Goal: Information Seeking & Learning: Learn about a topic

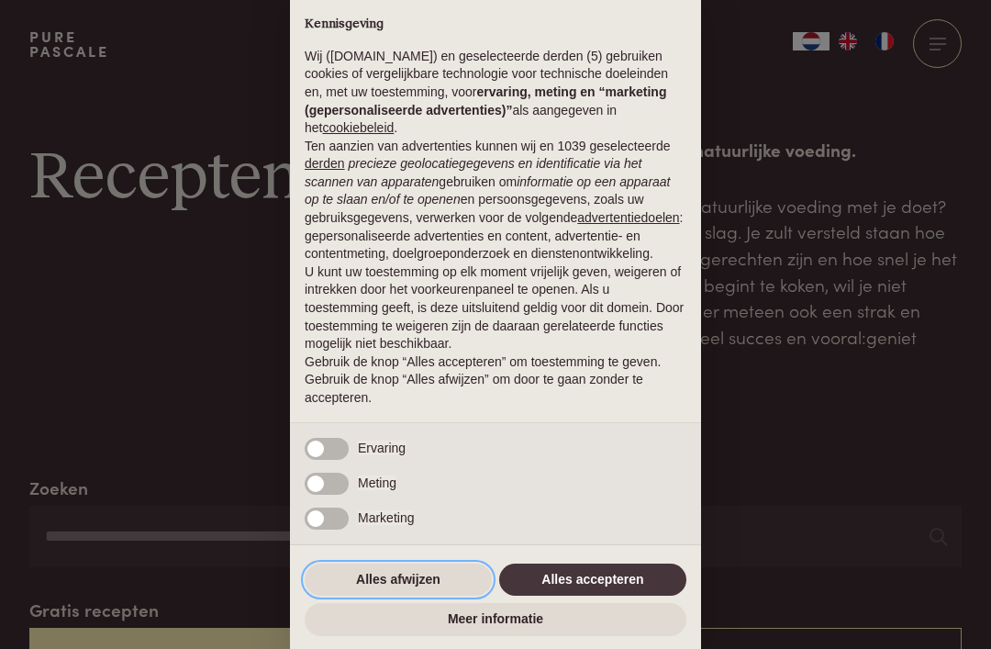
click at [373, 587] on button "Alles afwijzen" at bounding box center [398, 579] width 187 height 33
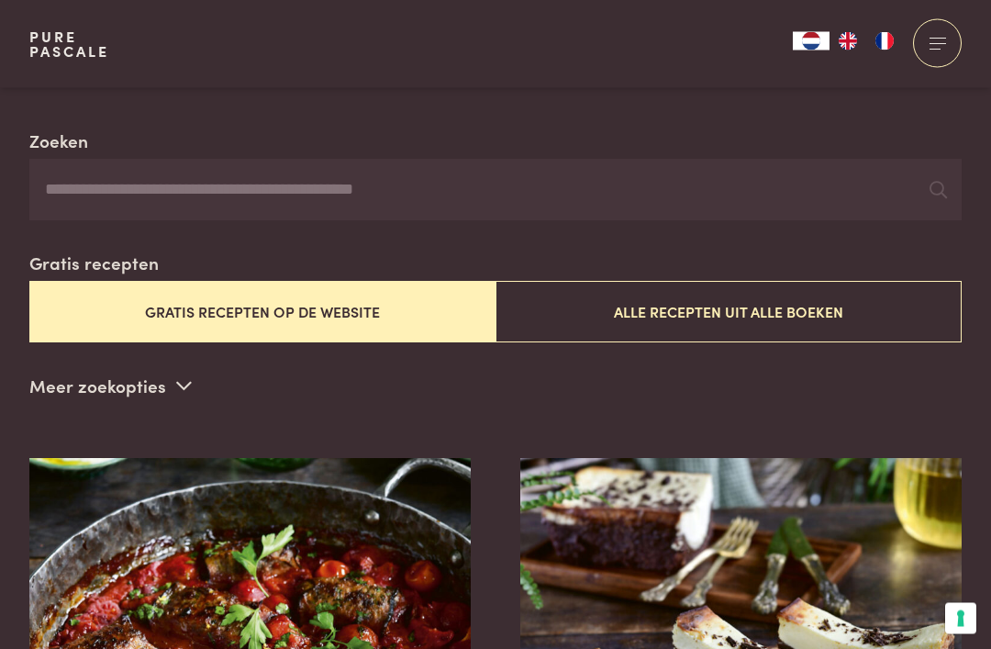
click at [546, 282] on button "Alle recepten uit alle boeken" at bounding box center [728, 312] width 466 height 61
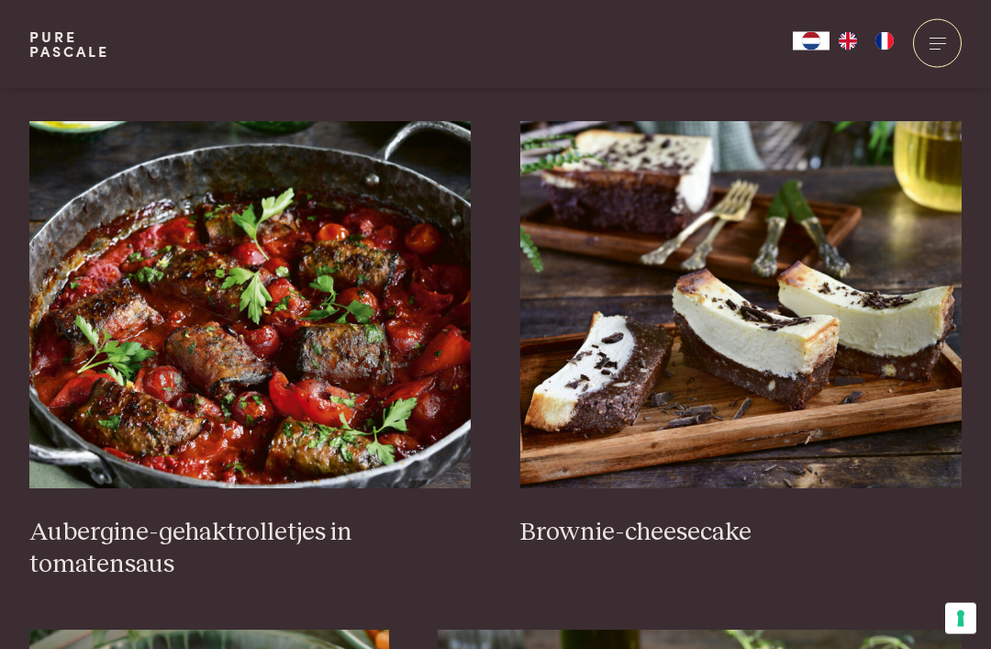
scroll to position [683, 0]
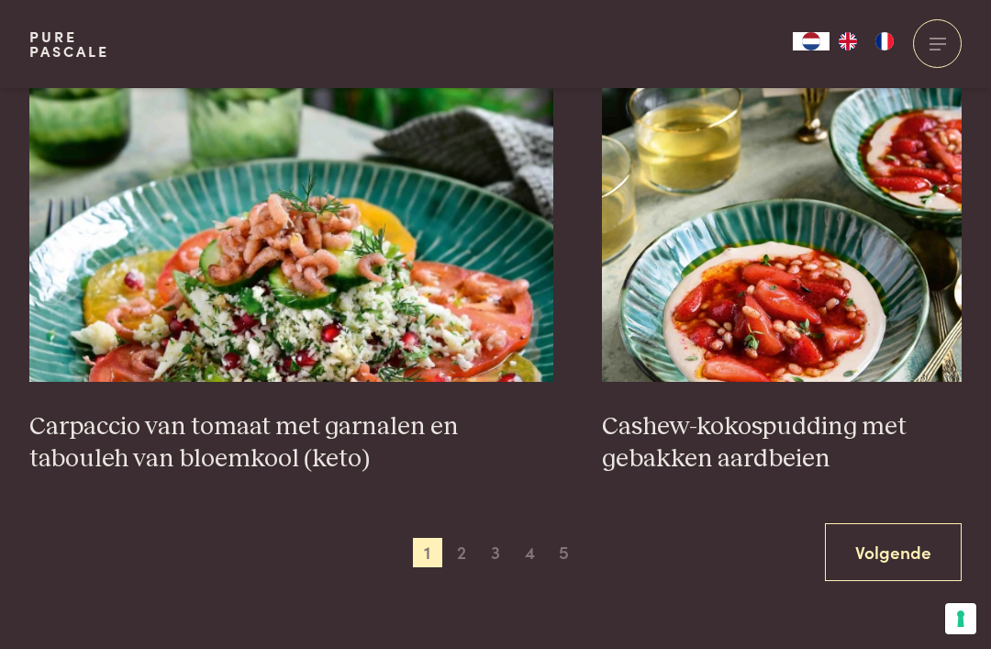
click at [452, 538] on span "2" at bounding box center [461, 552] width 29 height 29
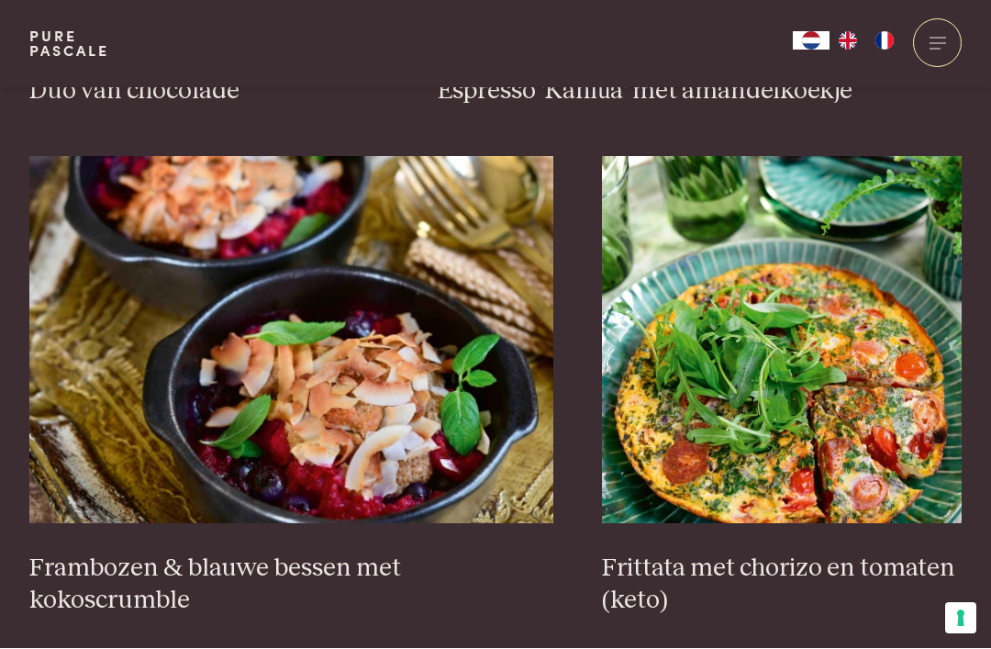
scroll to position [1633, 0]
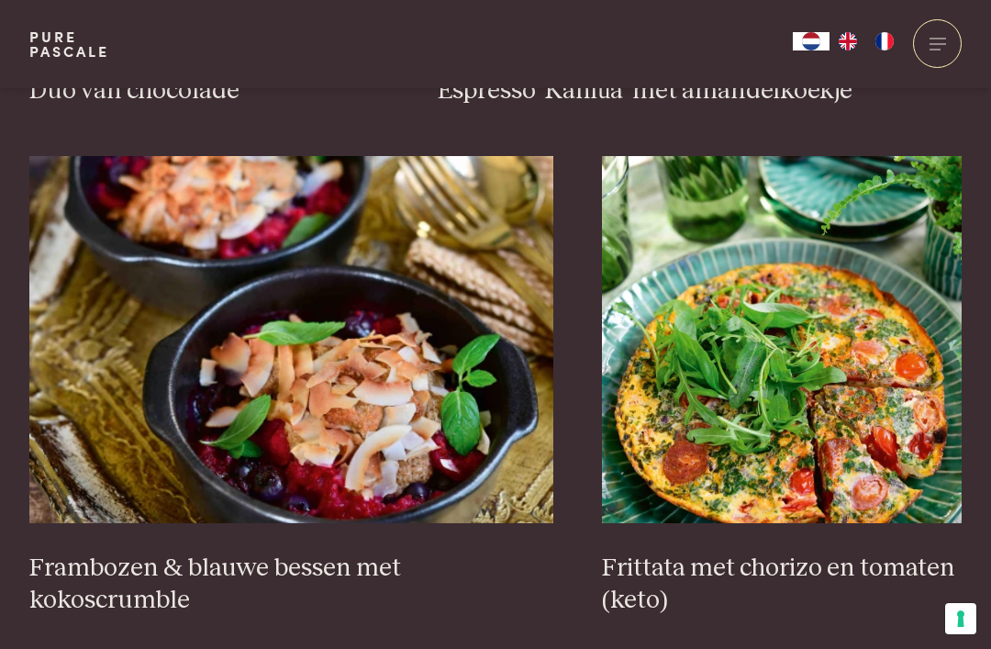
click at [320, 342] on img at bounding box center [291, 339] width 524 height 367
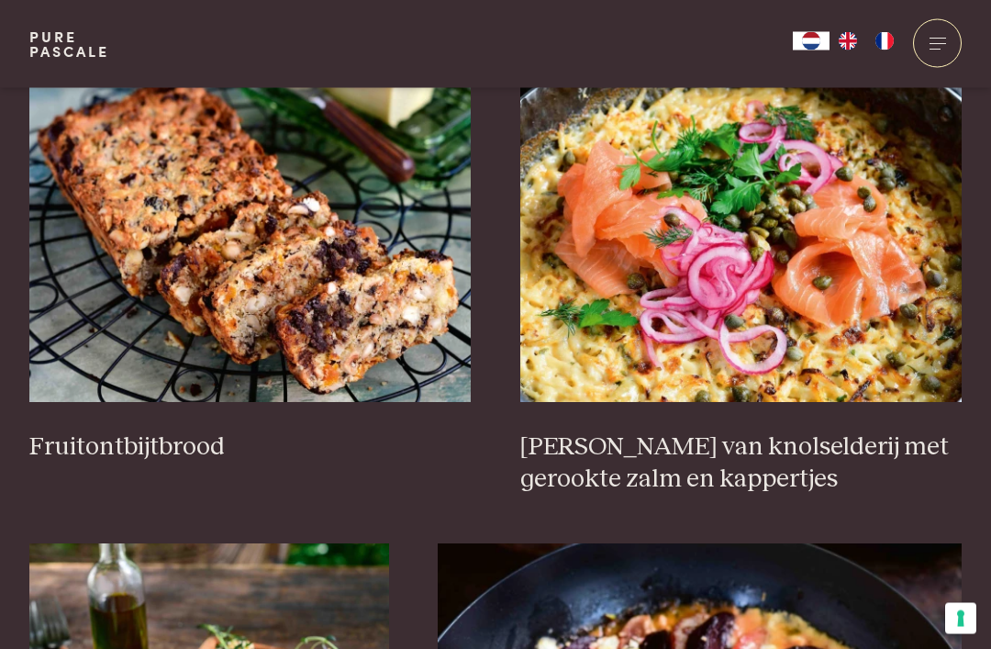
scroll to position [2277, 0]
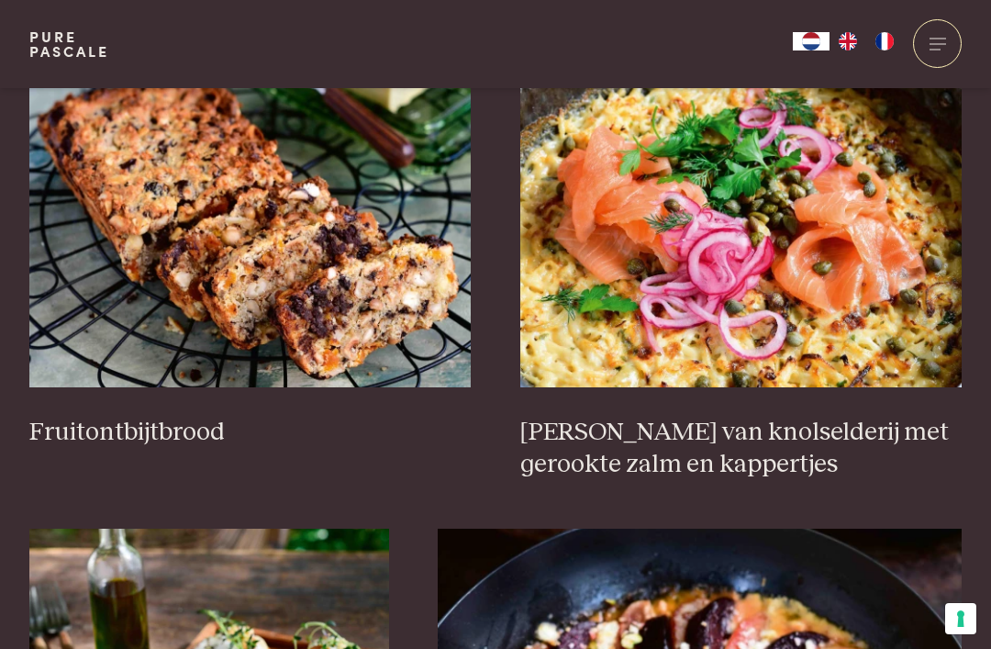
click at [64, 347] on img at bounding box center [250, 203] width 442 height 367
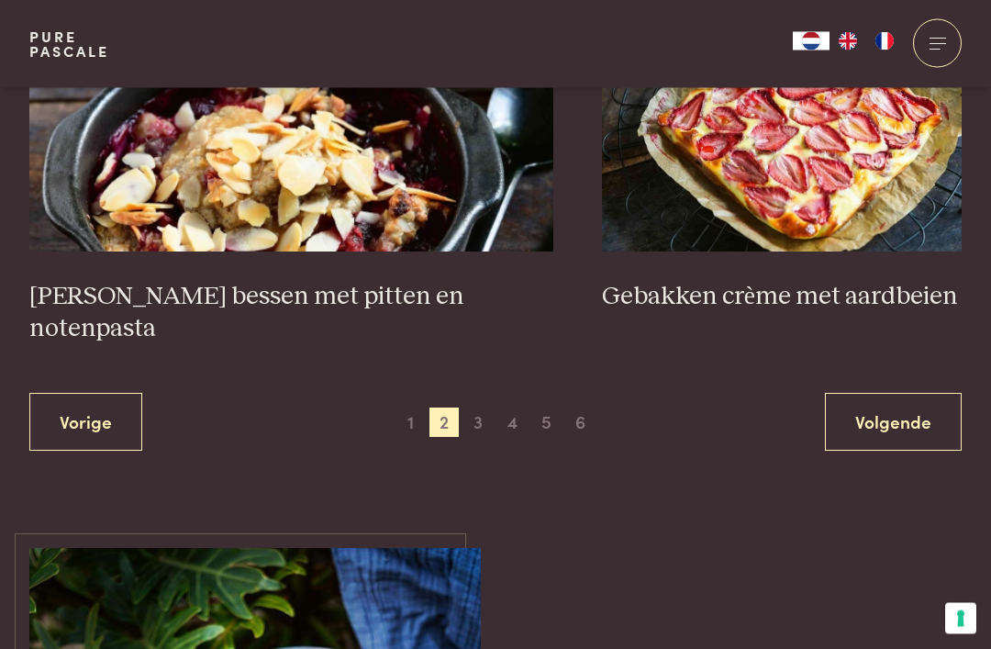
scroll to position [3428, 0]
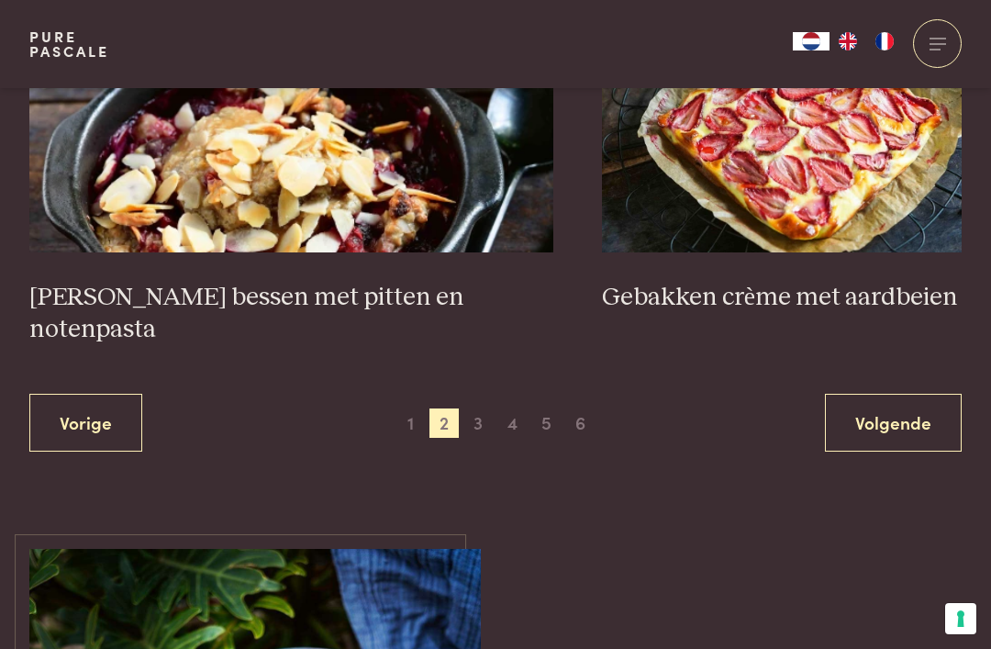
click at [849, 394] on link "Volgende" at bounding box center [893, 423] width 137 height 58
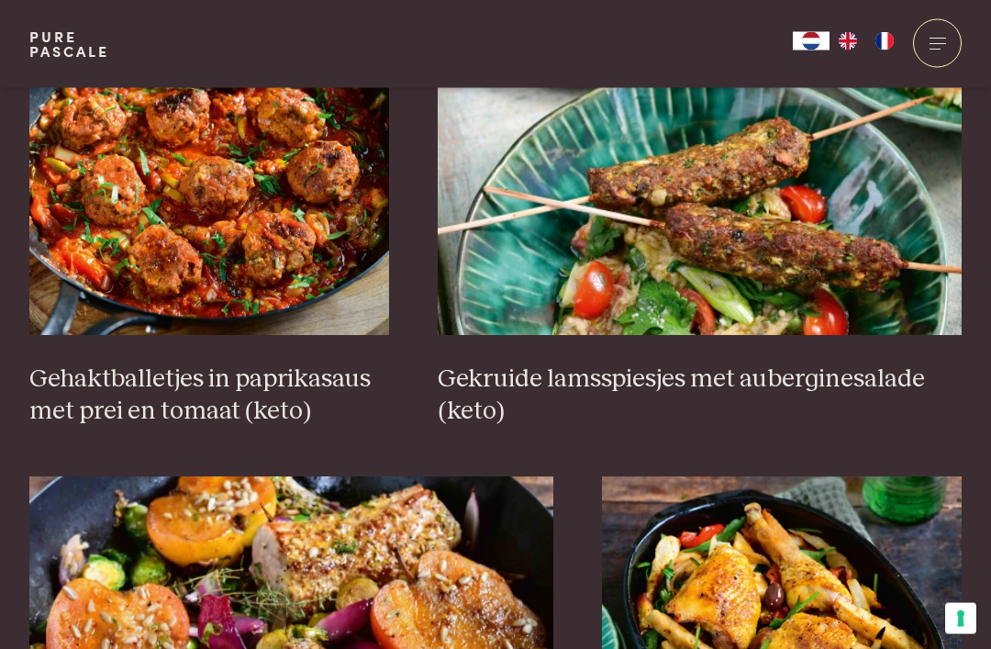
scroll to position [1360, 0]
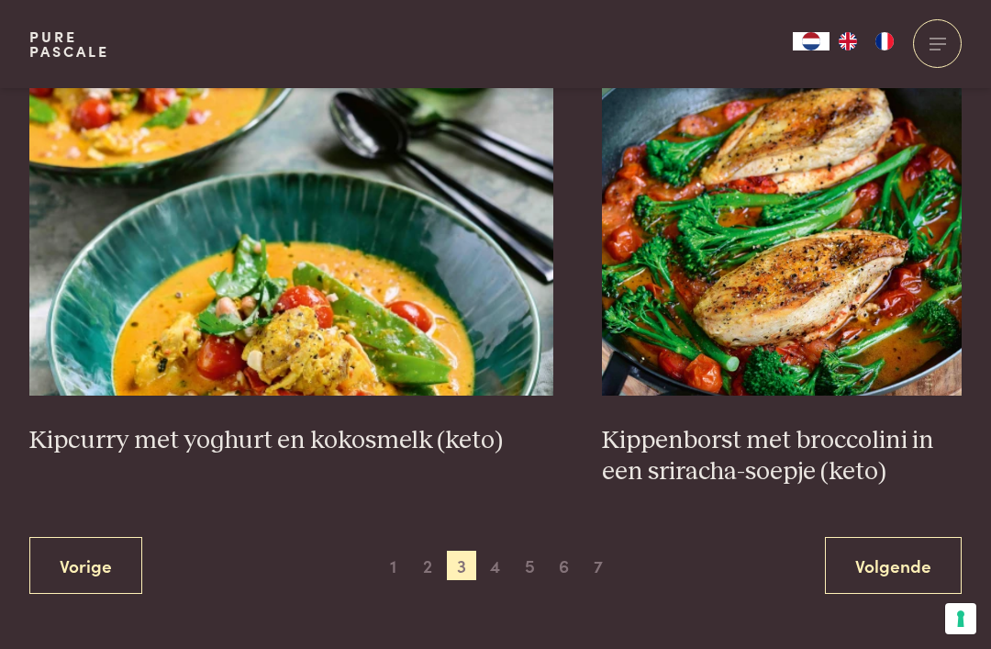
click at [384, 550] on span "1" at bounding box center [392, 564] width 29 height 29
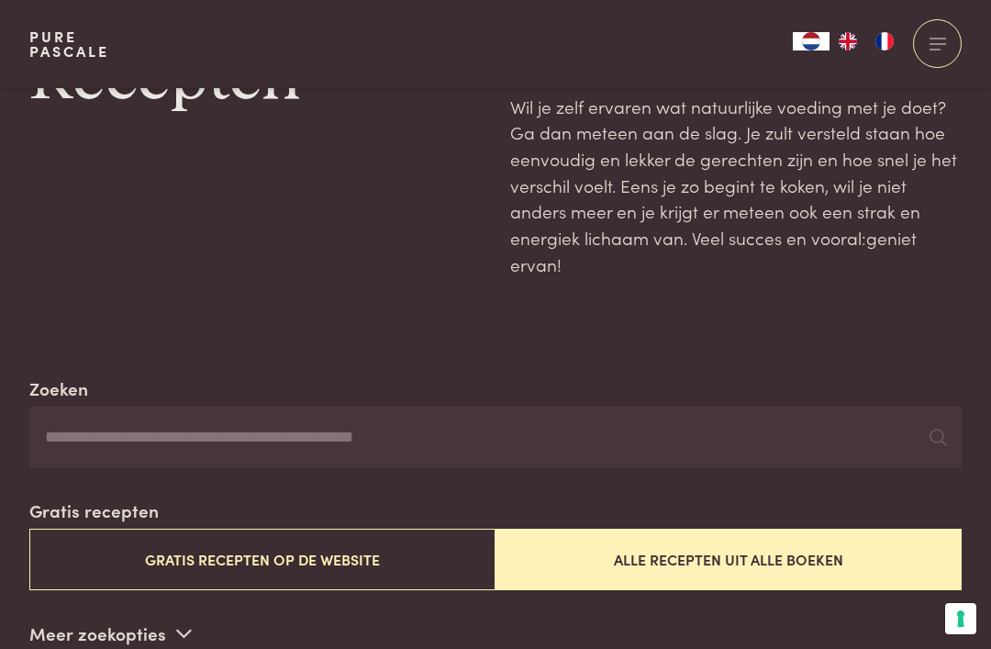
scroll to position [98, 0]
click at [769, 394] on div "Zoeken" at bounding box center [495, 423] width 932 height 94
click at [760, 395] on div "Zoeken" at bounding box center [495, 423] width 932 height 94
click at [758, 427] on input "Zoeken" at bounding box center [495, 438] width 932 height 62
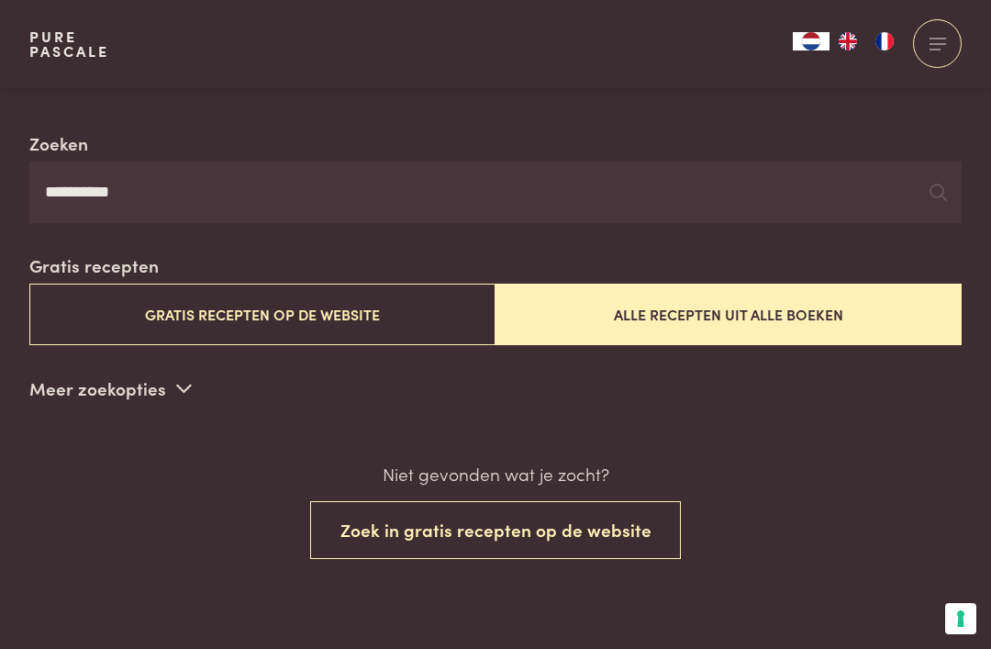
scroll to position [326, 0]
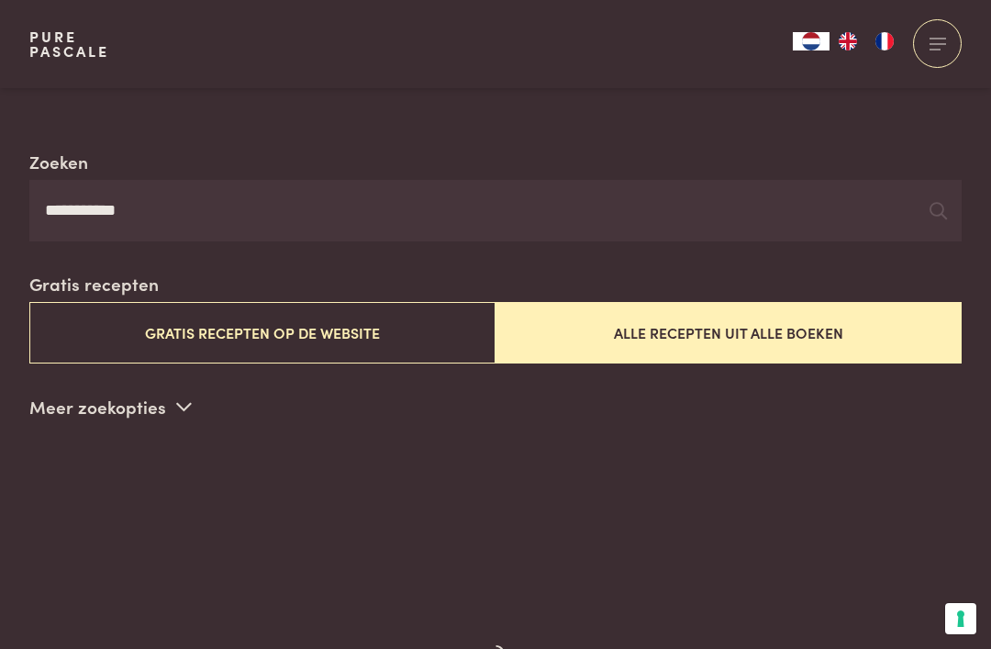
click at [812, 189] on input "**********" at bounding box center [495, 211] width 932 height 62
click at [861, 230] on input "**********" at bounding box center [495, 211] width 932 height 62
type input "*"
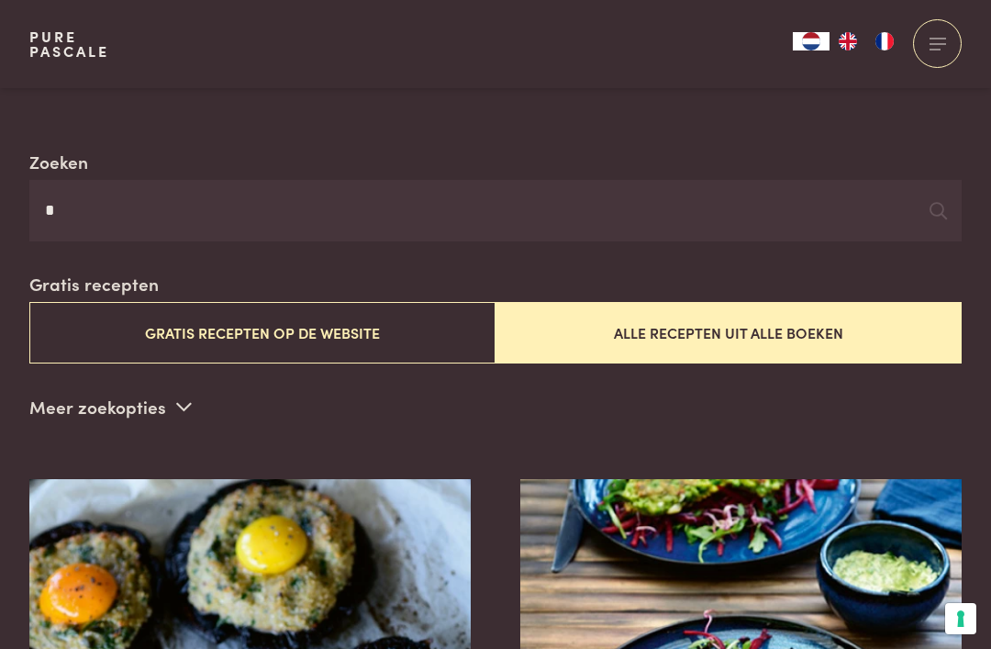
click at [812, 188] on input "*" at bounding box center [495, 211] width 932 height 62
click at [111, 212] on input "*" at bounding box center [495, 211] width 932 height 62
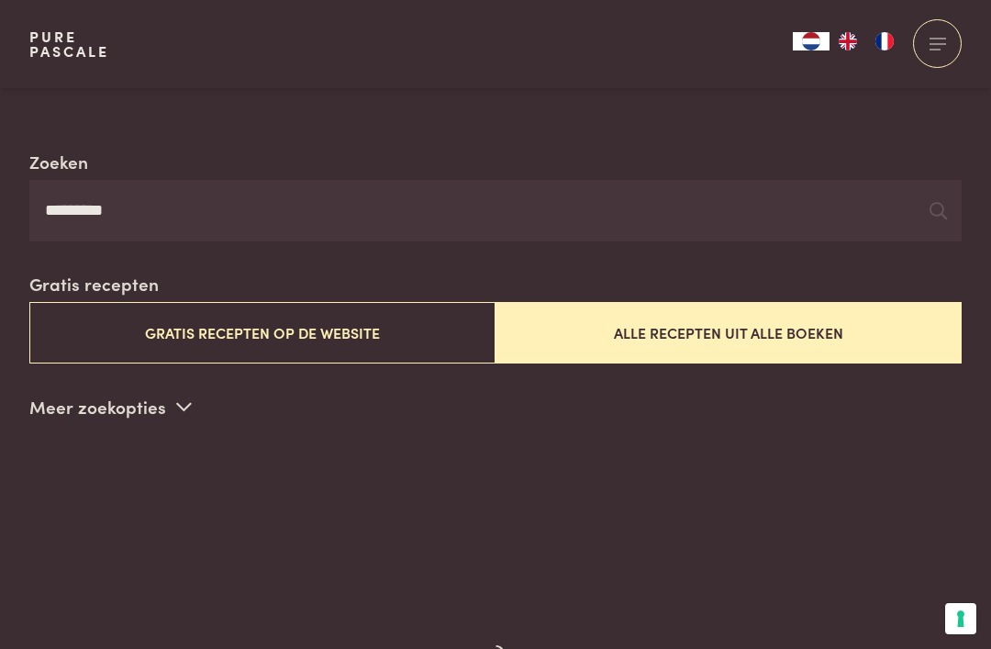
type input "*********"
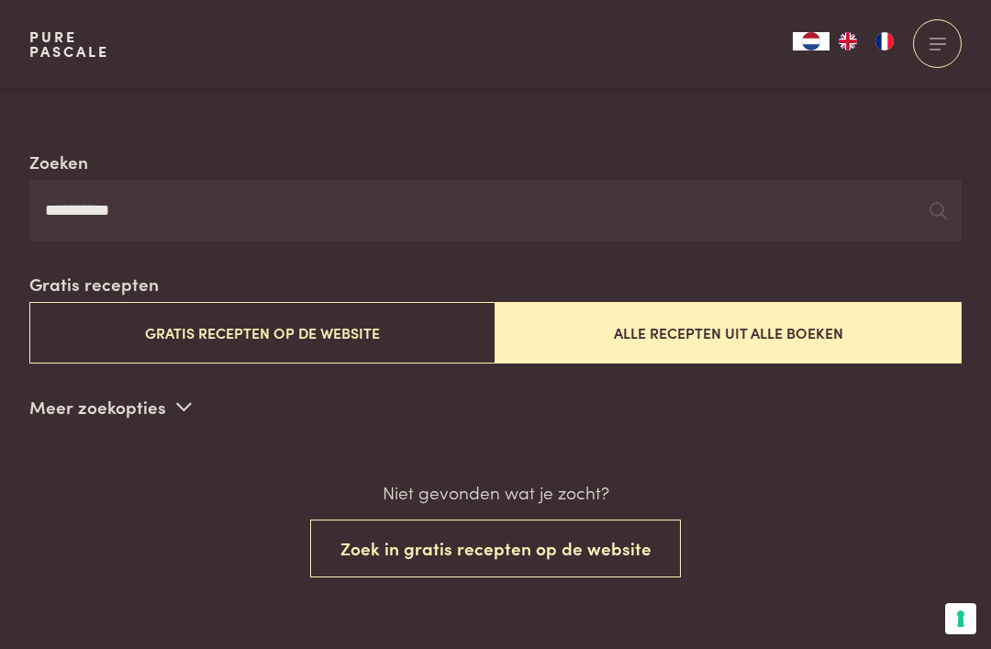
click at [877, 207] on input "*********" at bounding box center [495, 211] width 932 height 62
click at [950, 200] on input "*********" at bounding box center [495, 211] width 932 height 62
click at [939, 202] on icon at bounding box center [937, 210] width 17 height 17
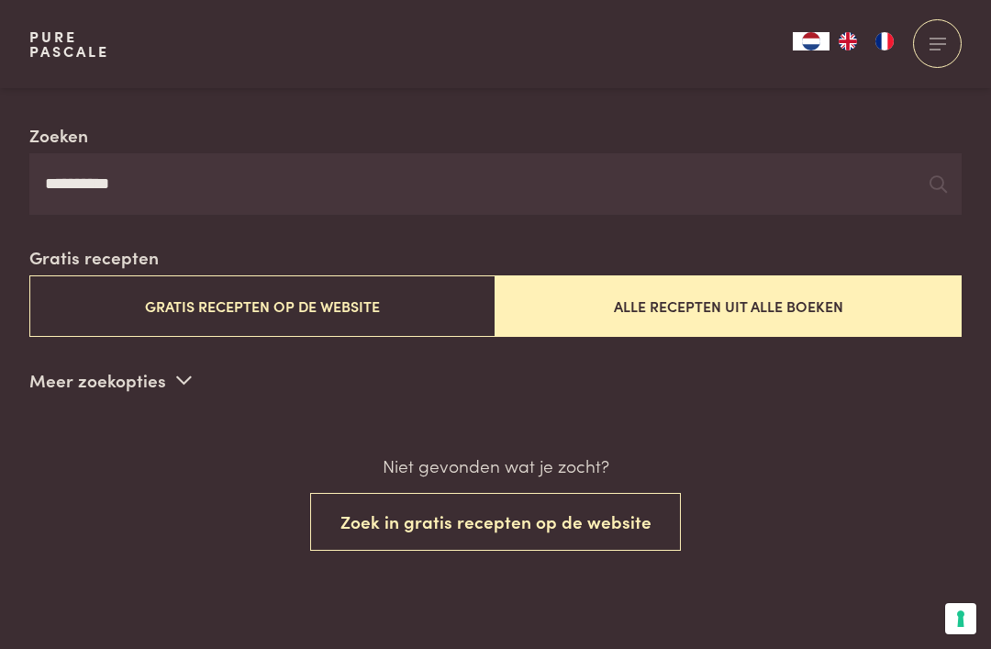
scroll to position [351, 0]
click at [588, 511] on button "Zoek in gratis recepten op de website" at bounding box center [496, 523] width 372 height 58
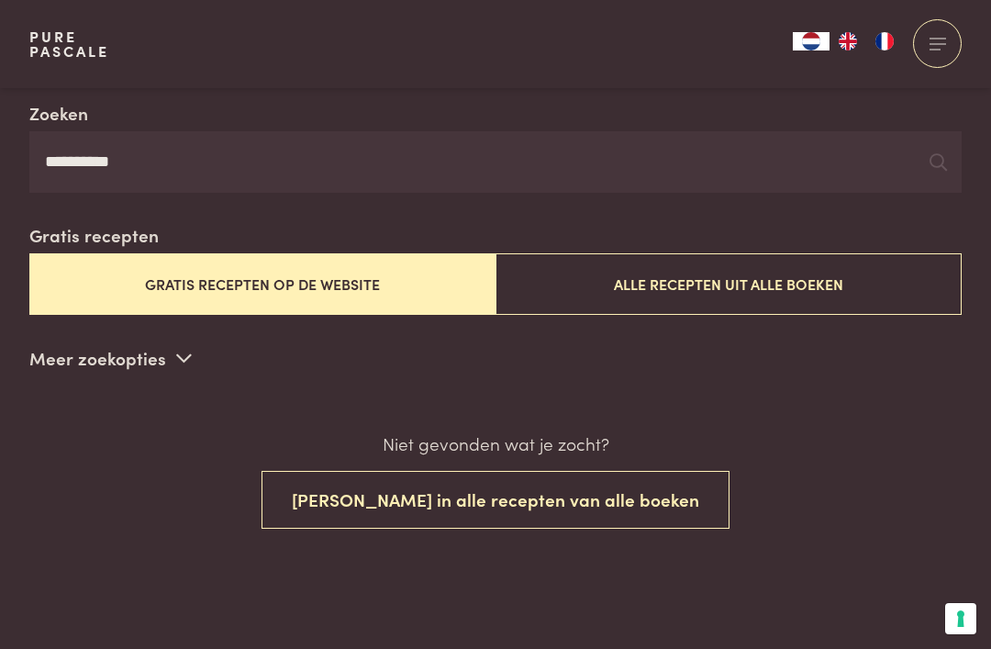
scroll to position [381, 0]
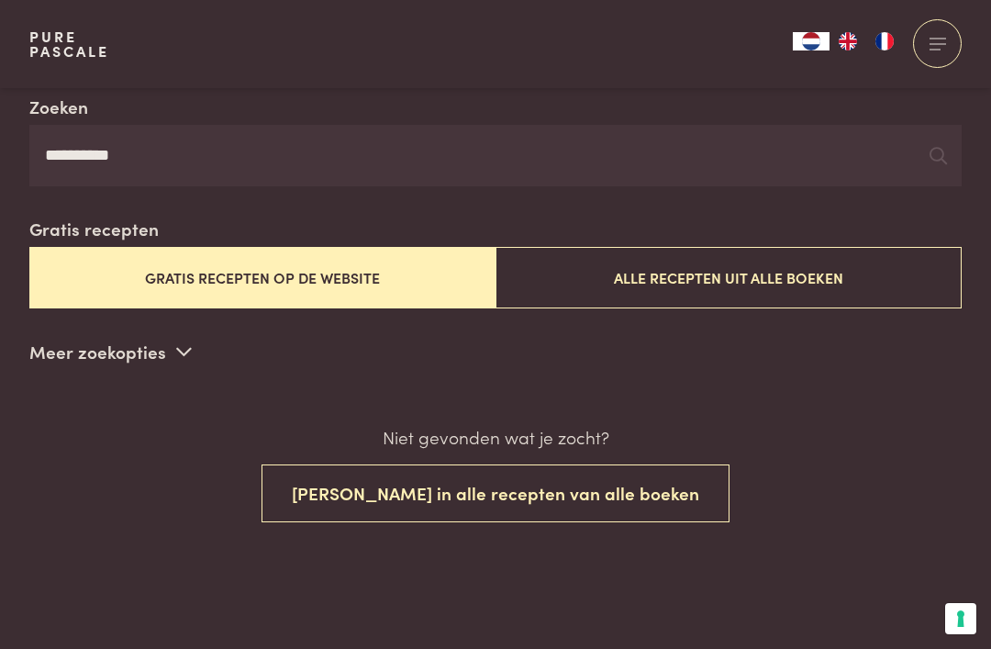
click at [614, 452] on div "Niet gevonden wat je zocht? Zoek in alle recepten van alle boeken" at bounding box center [495, 473] width 932 height 98
click at [825, 125] on input "*********" at bounding box center [495, 156] width 932 height 62
click at [795, 145] on input "*********" at bounding box center [495, 156] width 932 height 62
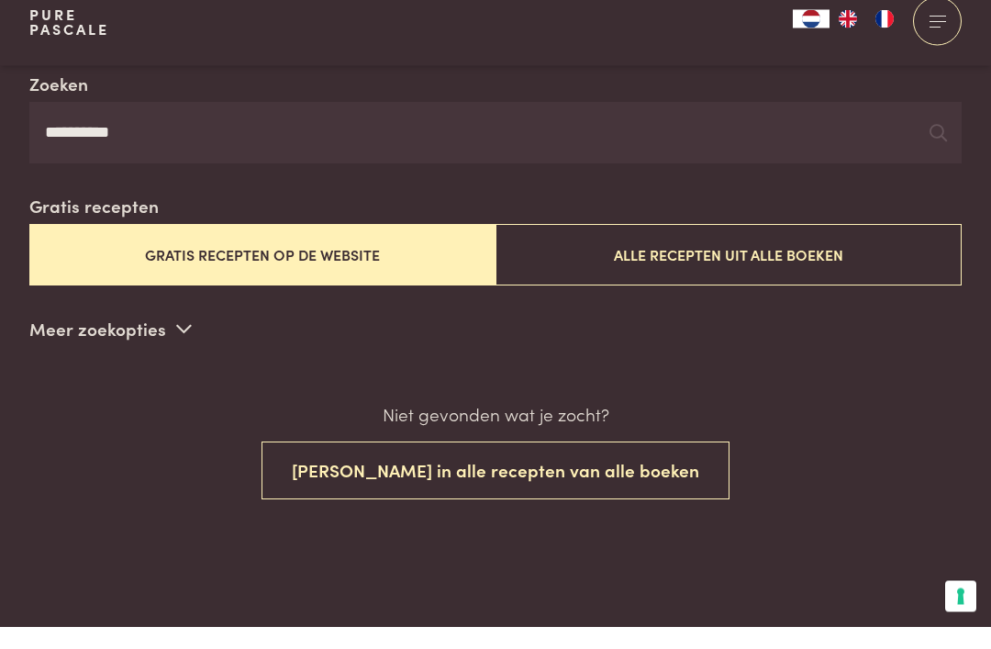
click at [70, 338] on p "Meer zoekopties" at bounding box center [110, 352] width 162 height 28
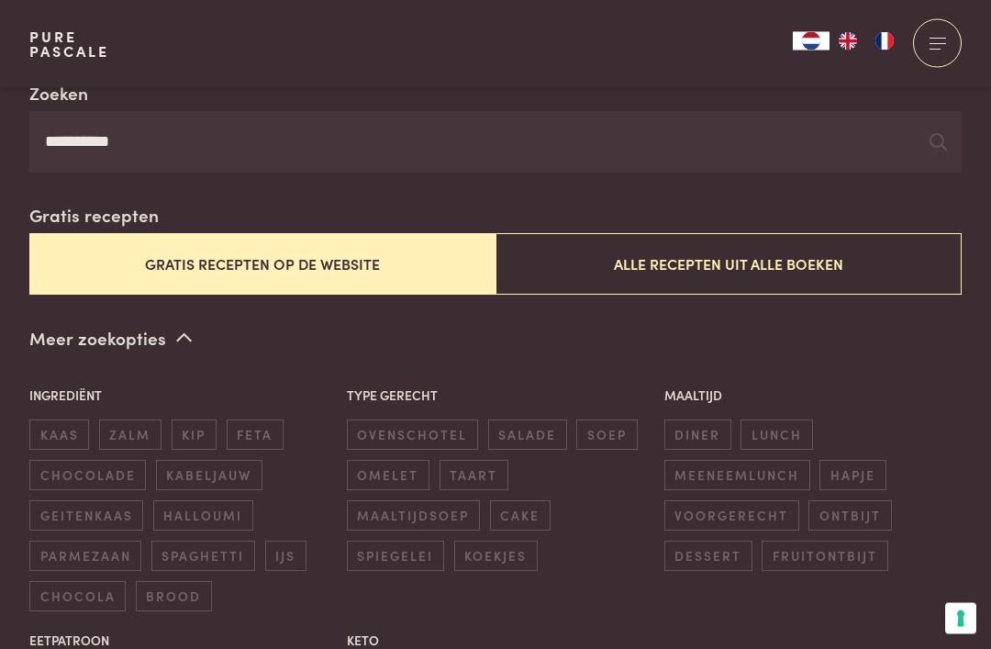
scroll to position [405, 0]
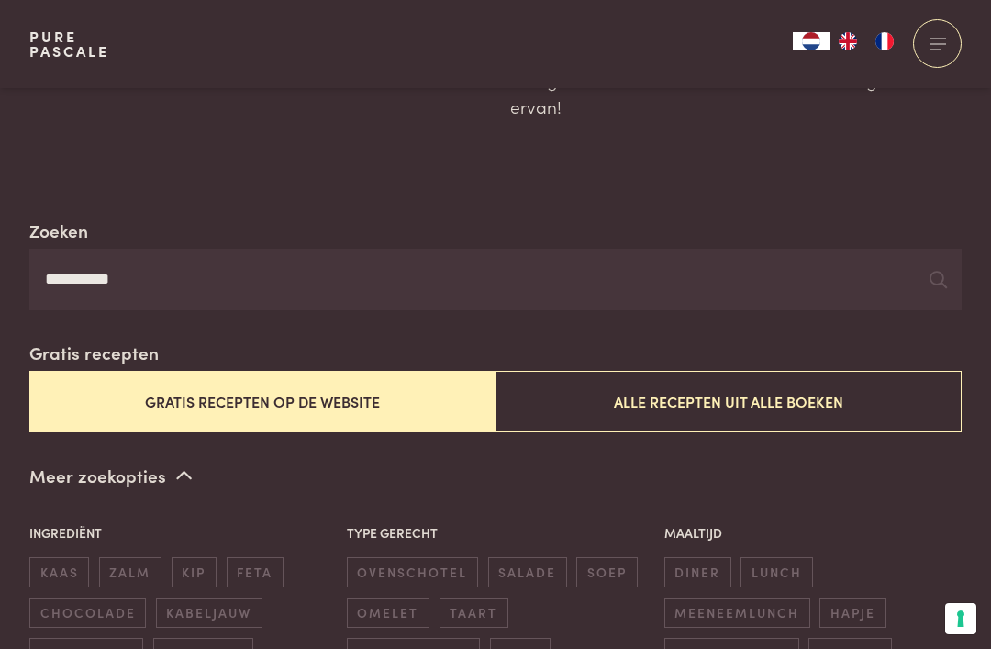
scroll to position [254, 0]
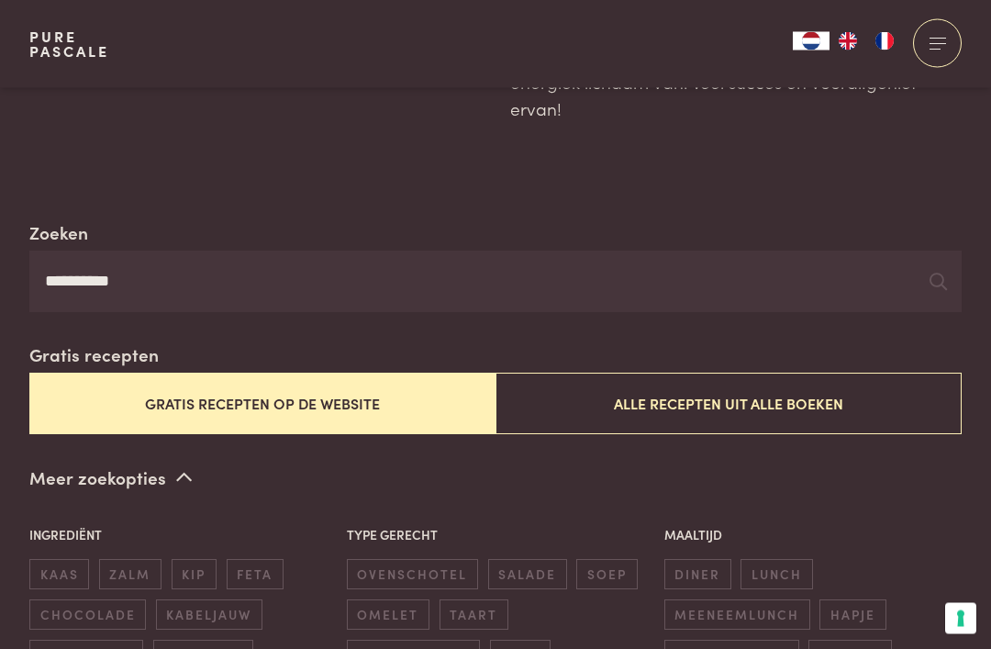
click at [926, 255] on input "*********" at bounding box center [495, 282] width 932 height 62
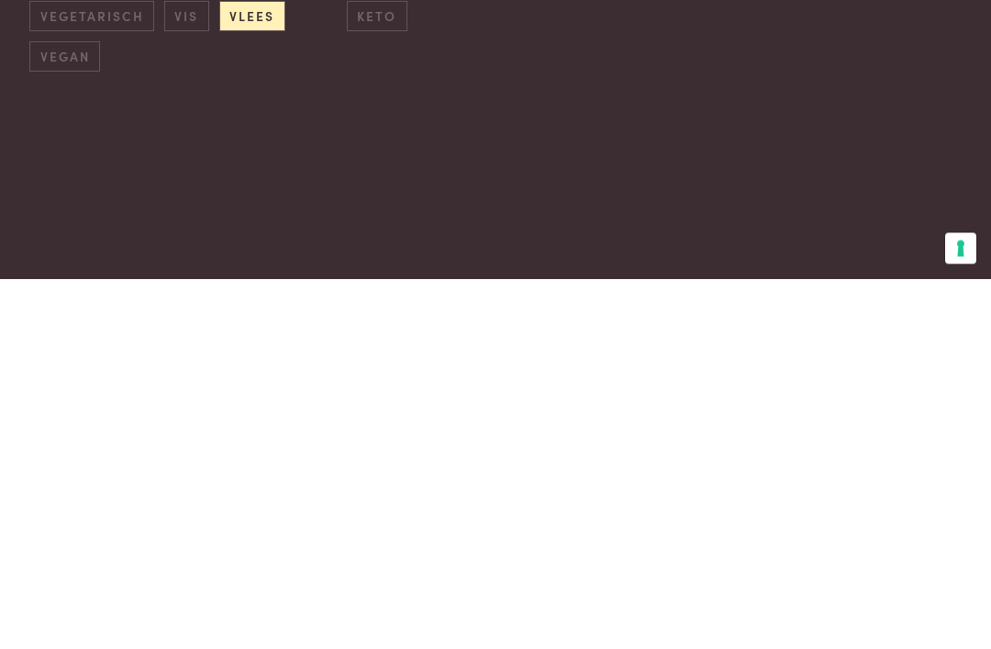
scroll to position [683, 0]
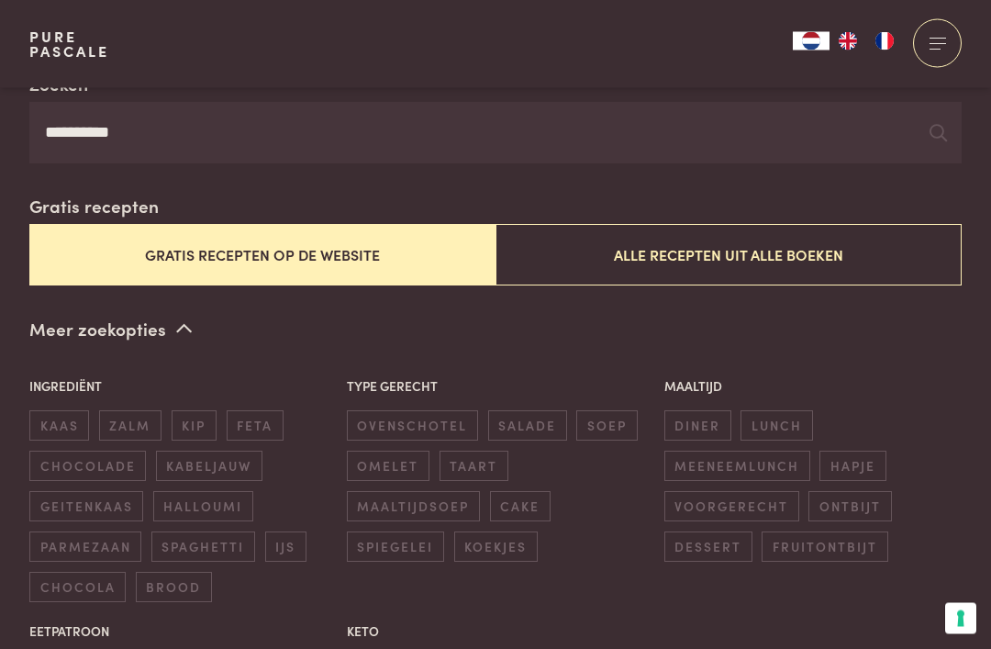
click at [736, 236] on button "Alle recepten uit alle boeken" at bounding box center [728, 255] width 466 height 61
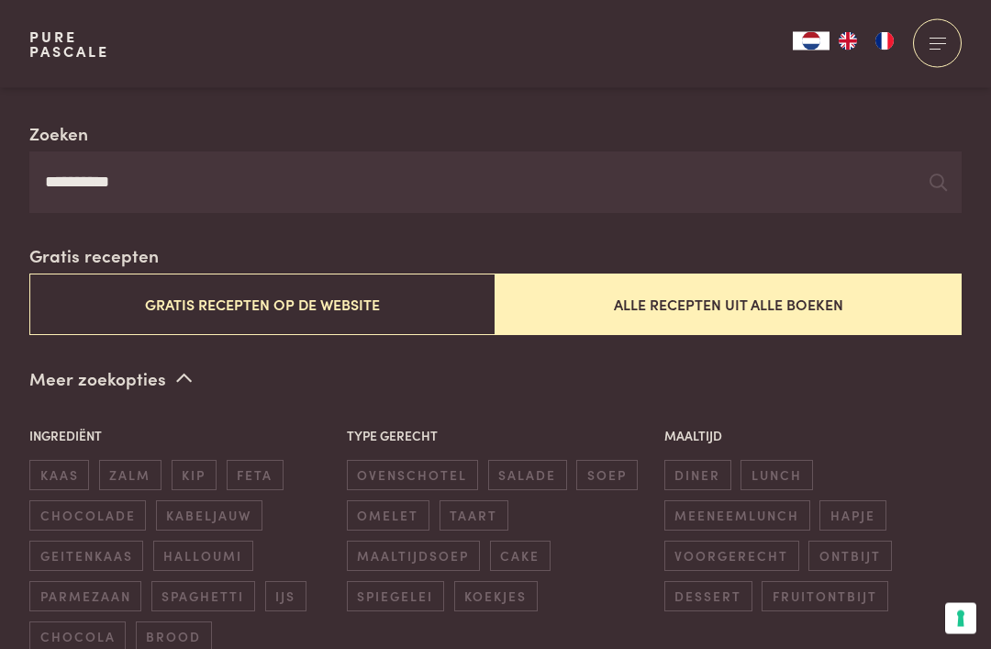
scroll to position [337, 0]
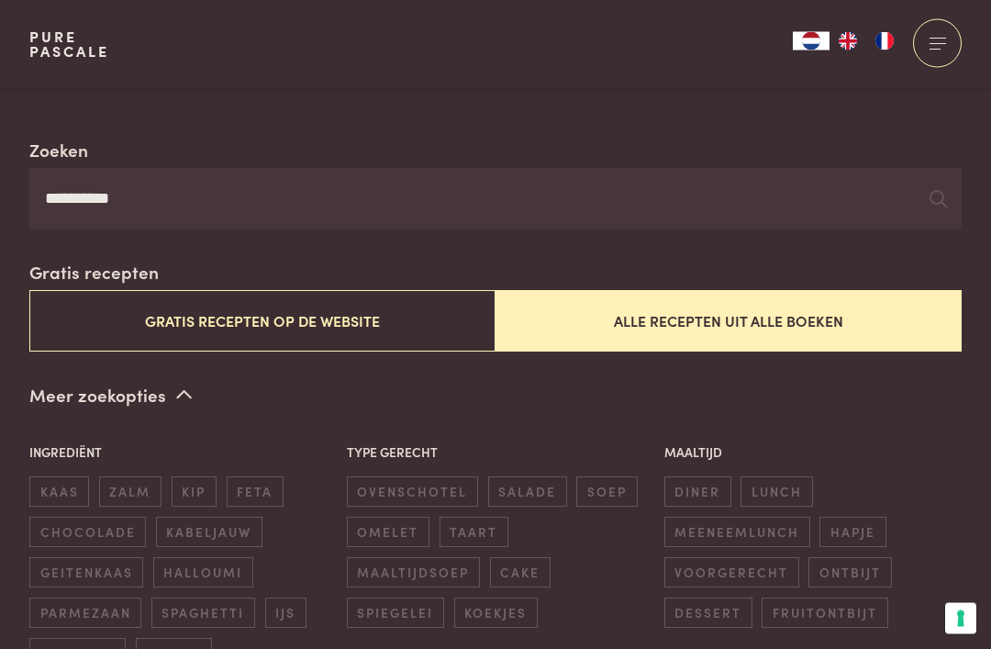
click at [912, 169] on input "*********" at bounding box center [495, 200] width 932 height 62
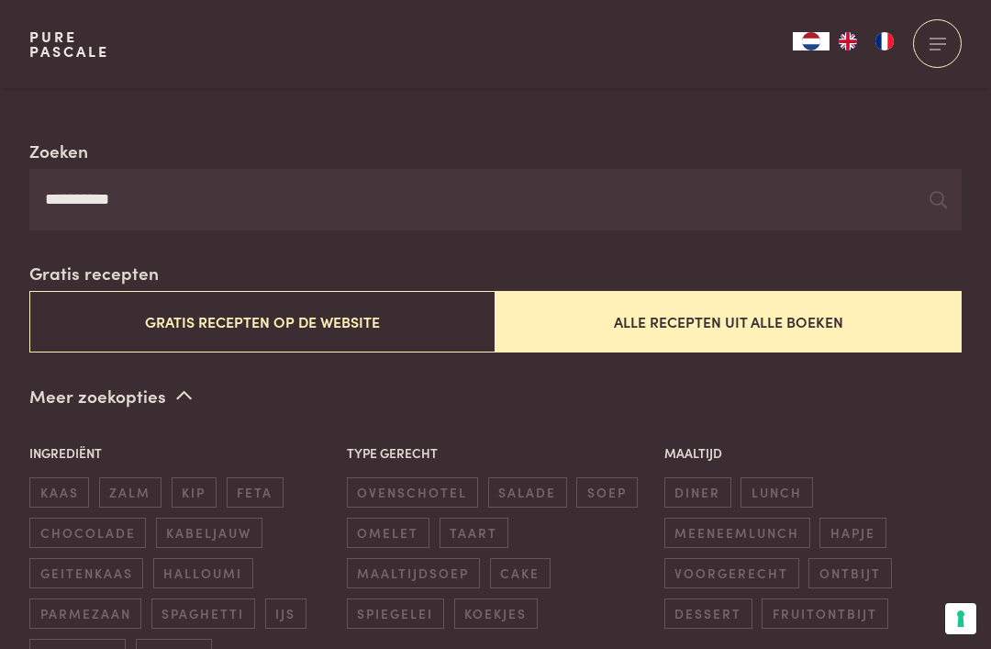
click at [54, 29] on link "Pure Pascale" at bounding box center [69, 43] width 80 height 29
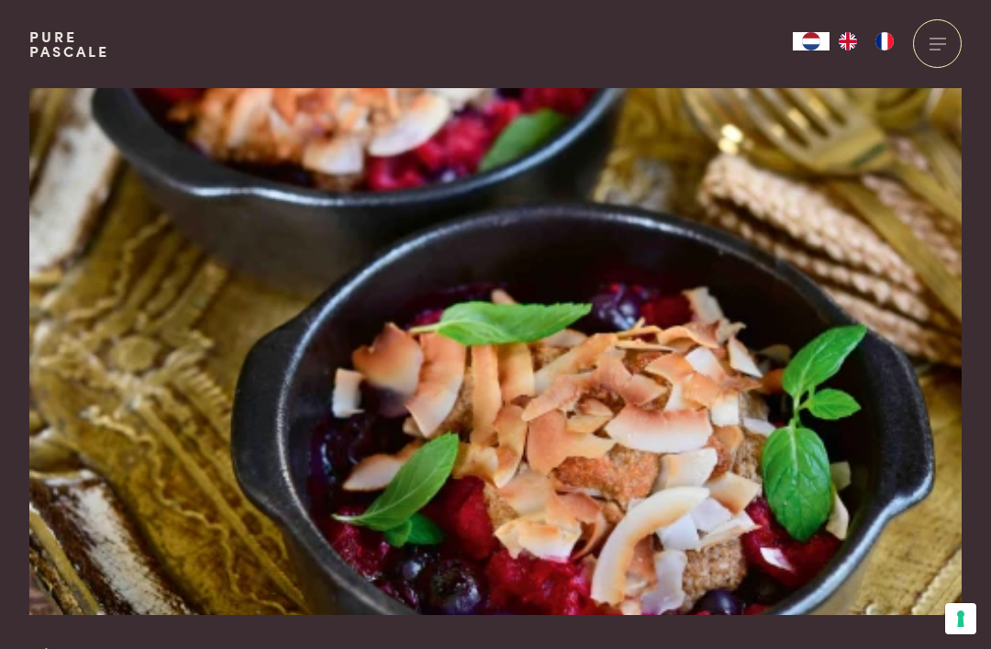
scroll to position [34, 0]
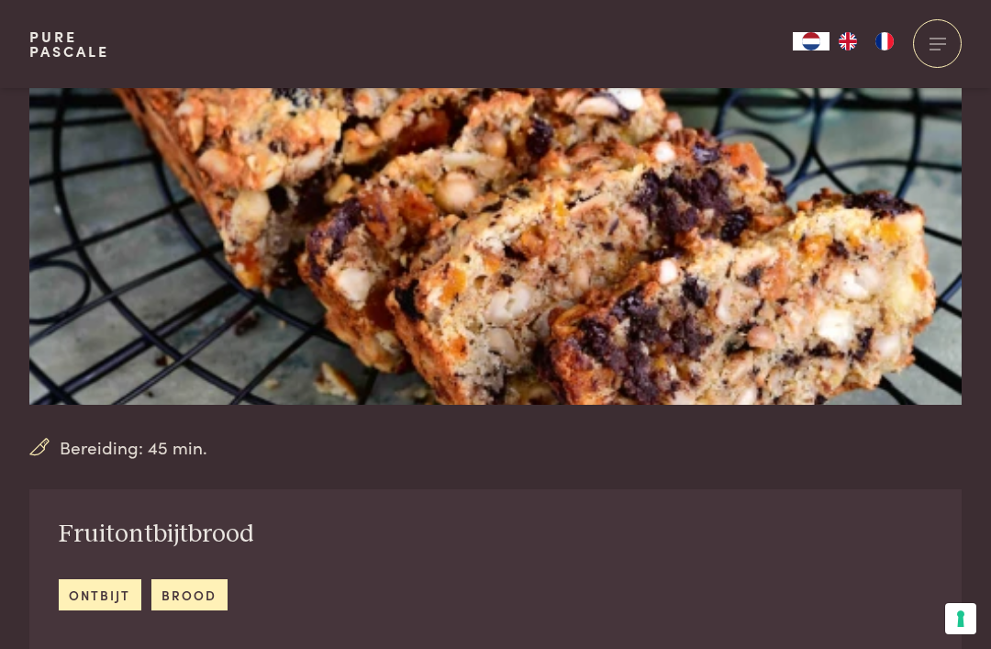
scroll to position [242, 0]
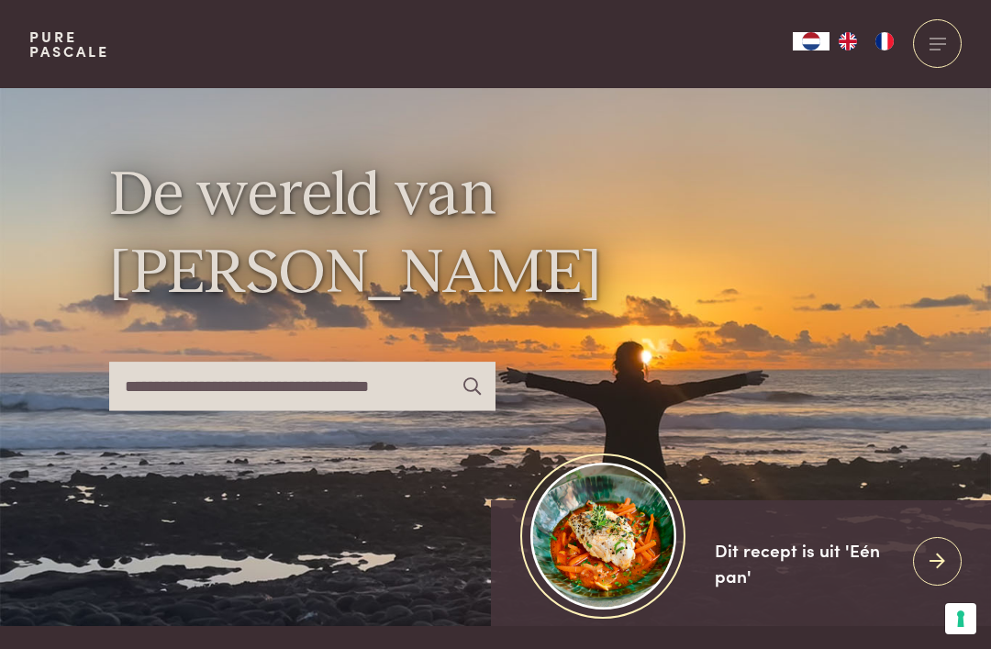
click at [948, 28] on div at bounding box center [937, 43] width 49 height 49
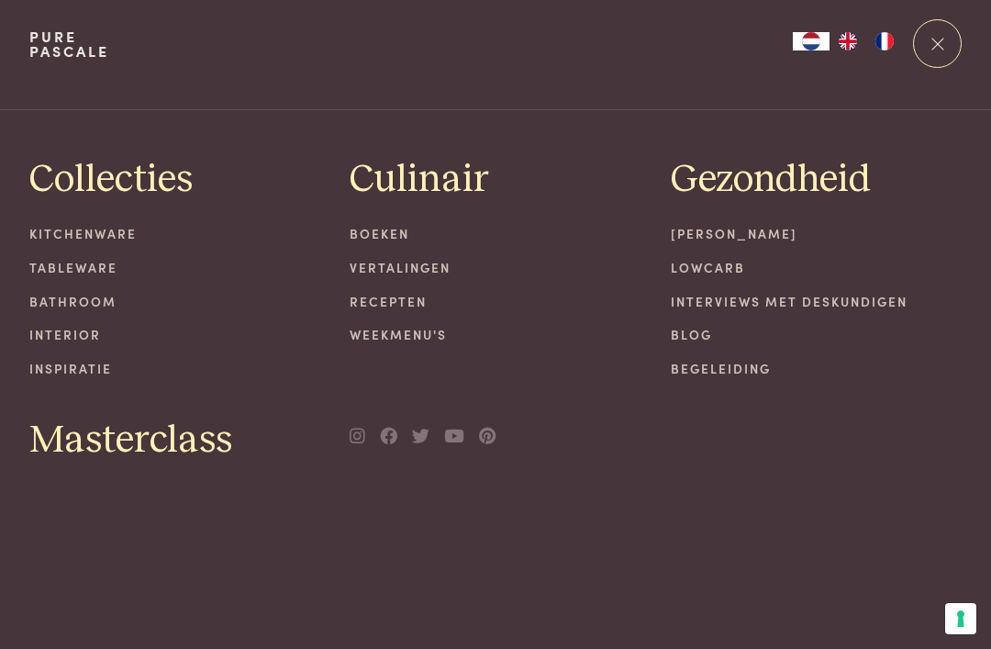
click at [390, 294] on link "Recepten" at bounding box center [495, 301] width 292 height 19
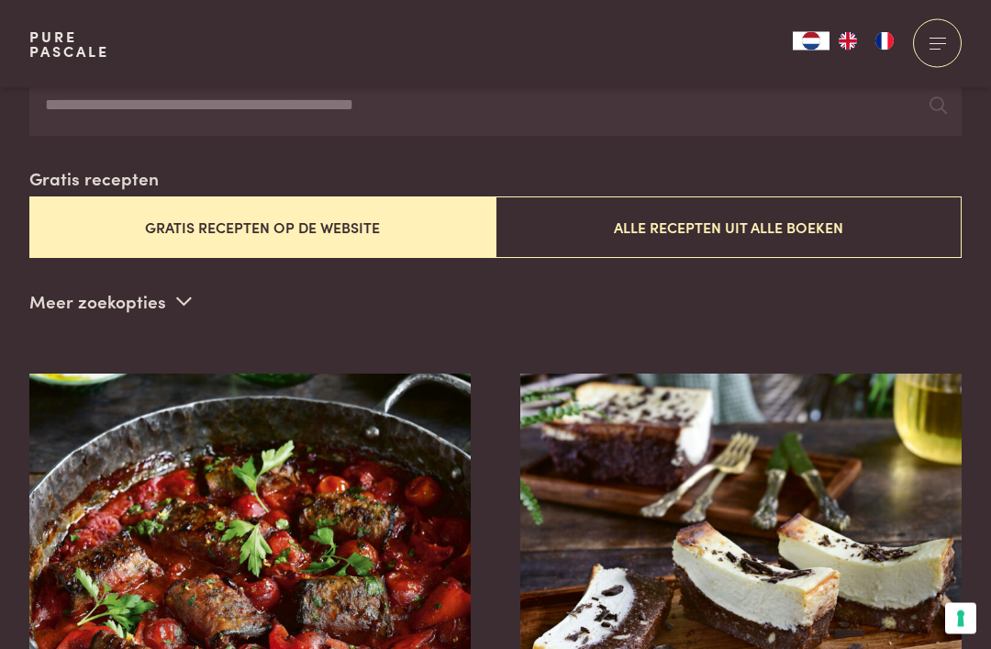
scroll to position [432, 0]
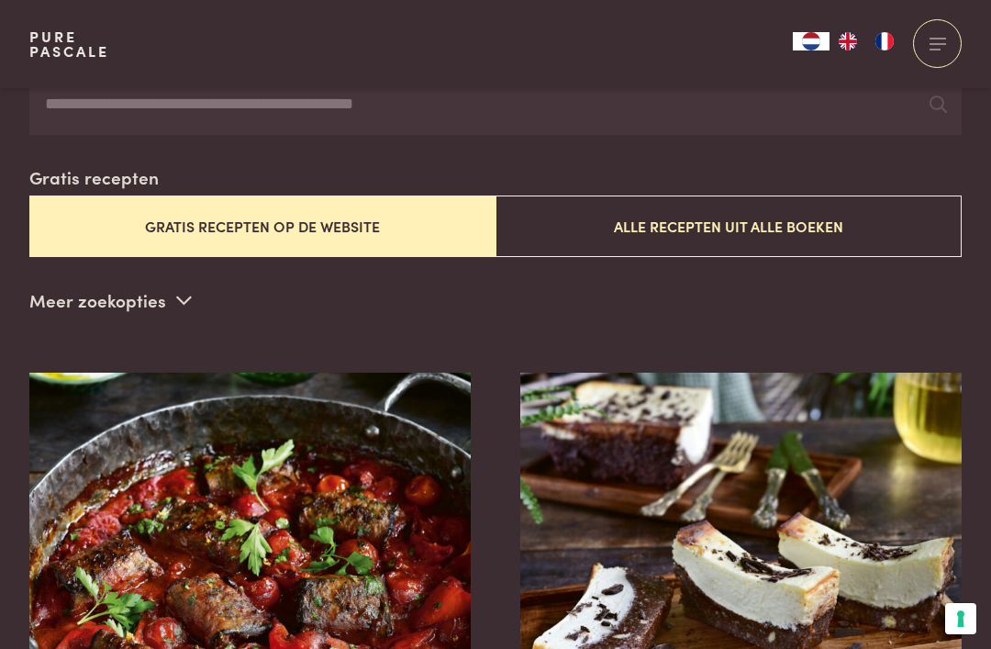
click at [804, 250] on button "Alle recepten uit alle boeken" at bounding box center [728, 225] width 466 height 61
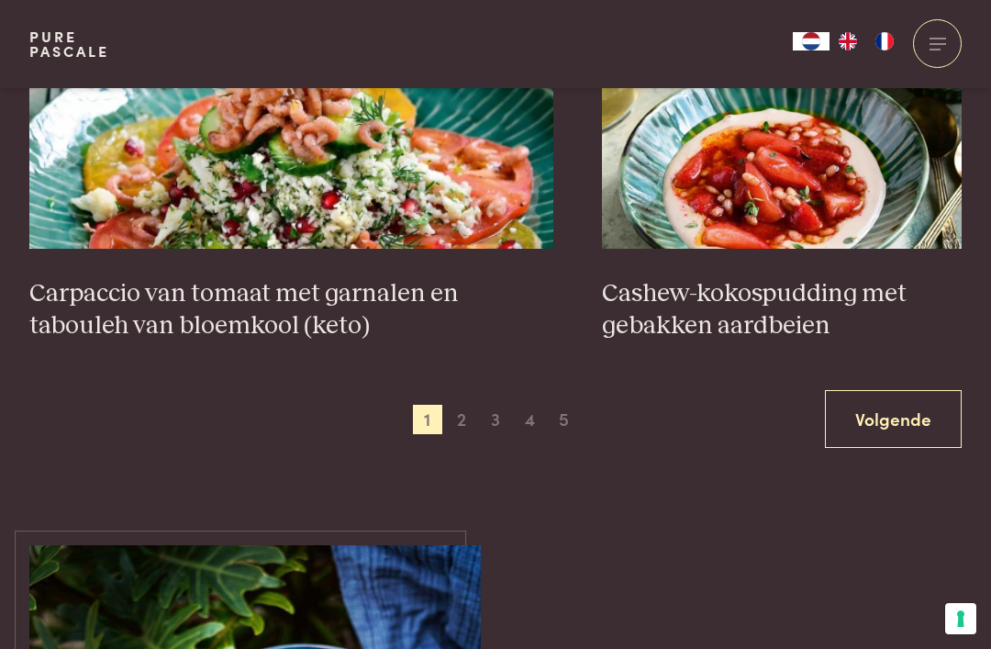
click at [871, 415] on link "Volgende" at bounding box center [893, 419] width 137 height 58
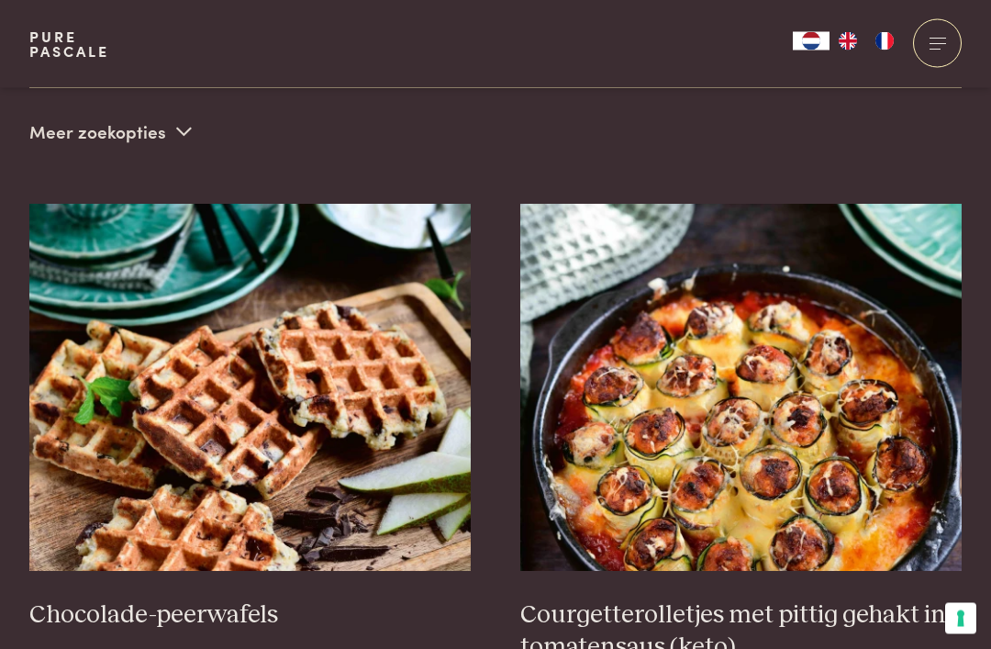
scroll to position [601, 0]
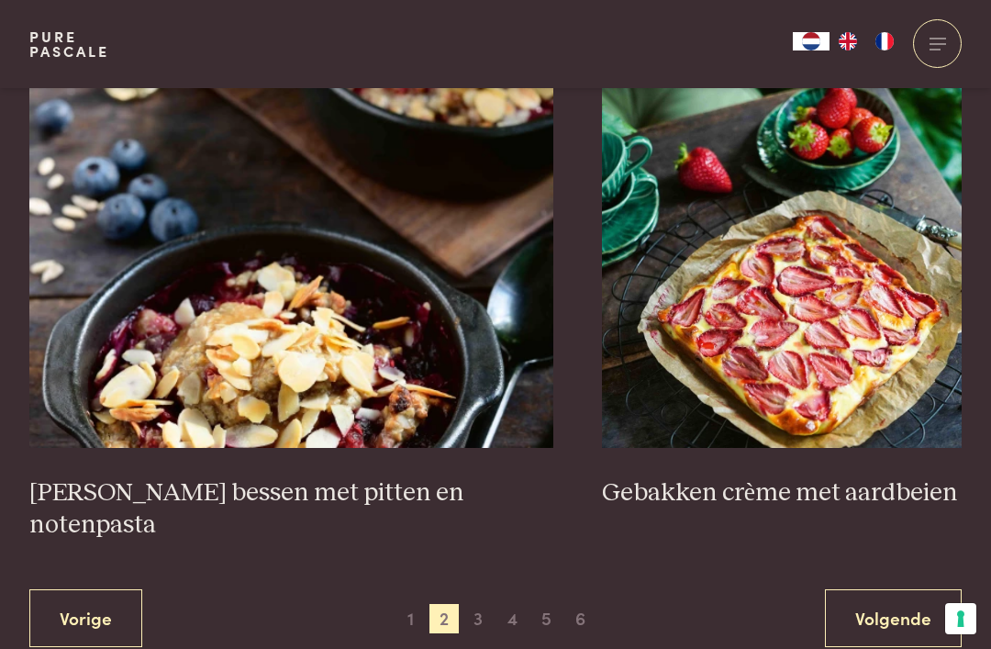
click at [889, 589] on link "Volgende" at bounding box center [893, 618] width 137 height 58
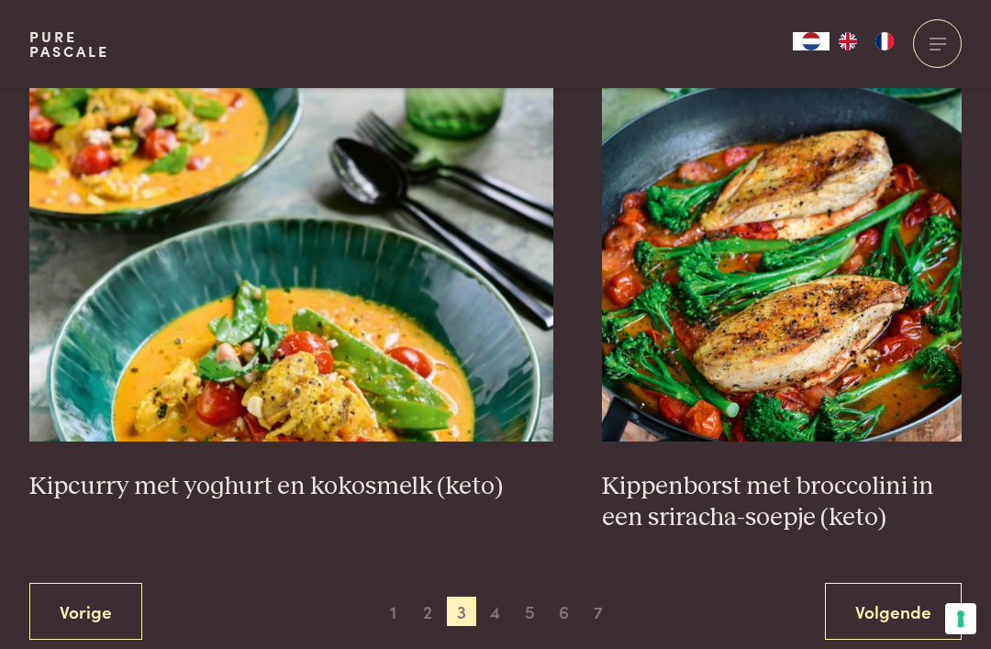
click at [880, 587] on link "Volgende" at bounding box center [893, 611] width 137 height 58
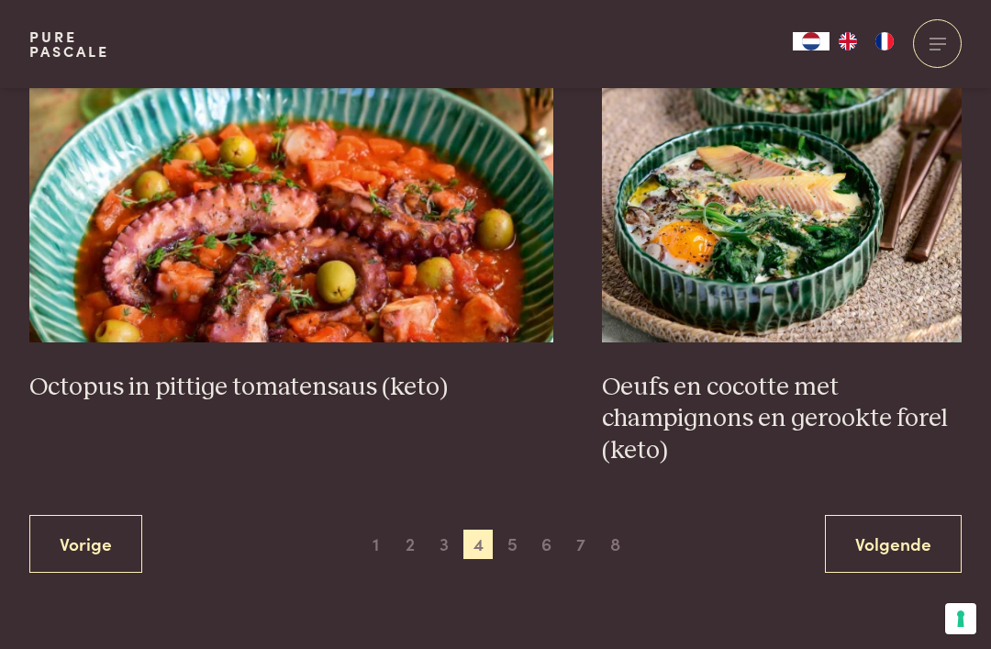
click at [867, 542] on link "Volgende" at bounding box center [893, 544] width 137 height 58
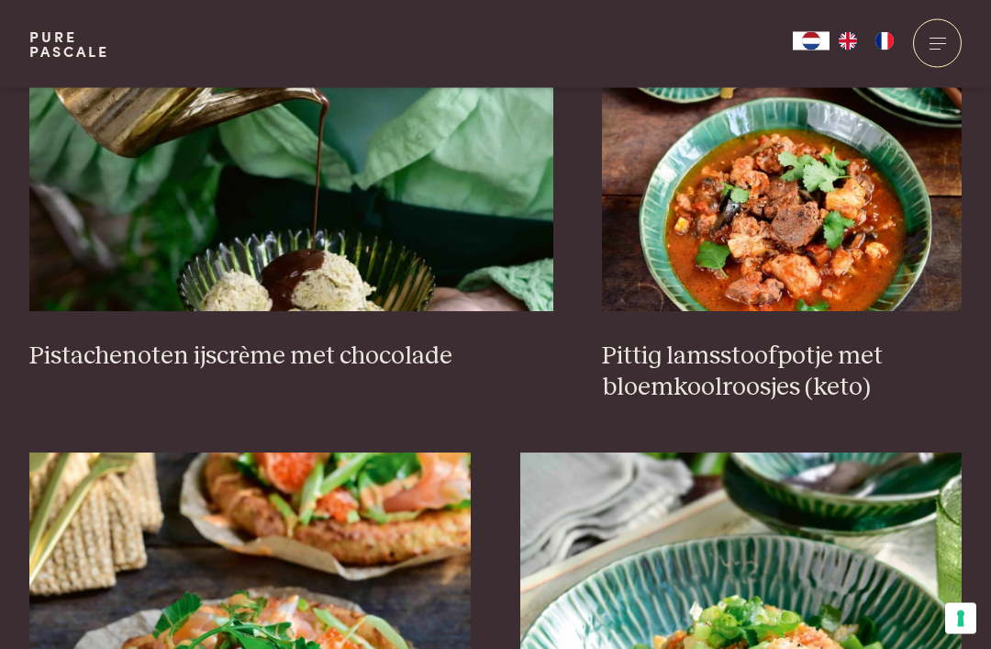
scroll to position [1851, 0]
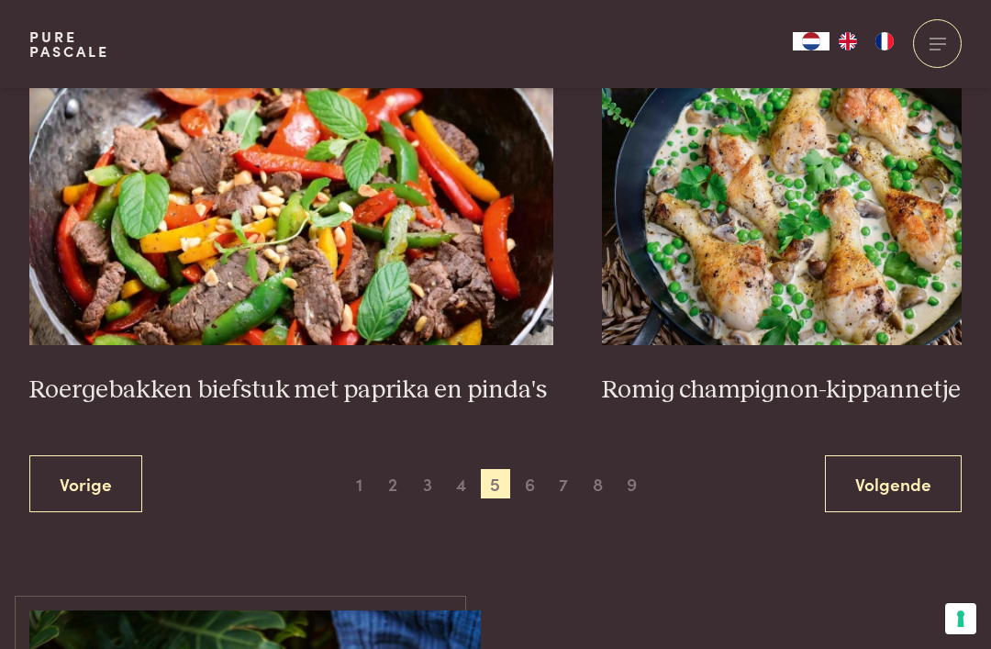
click at [862, 457] on link "Volgende" at bounding box center [893, 484] width 137 height 58
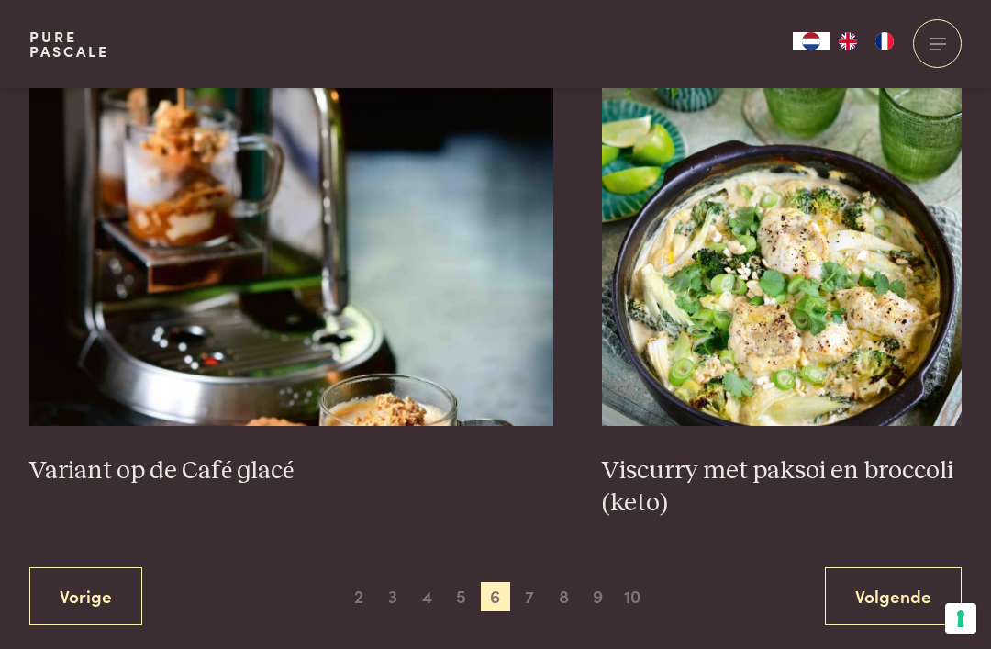
click at [900, 580] on link "Volgende" at bounding box center [893, 596] width 137 height 58
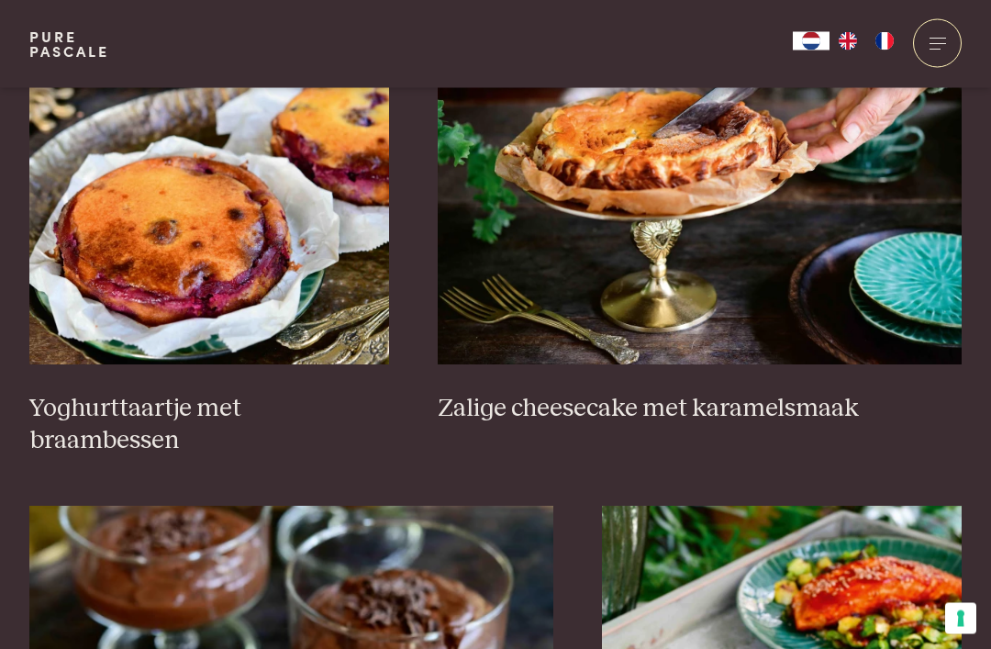
scroll to position [1315, 0]
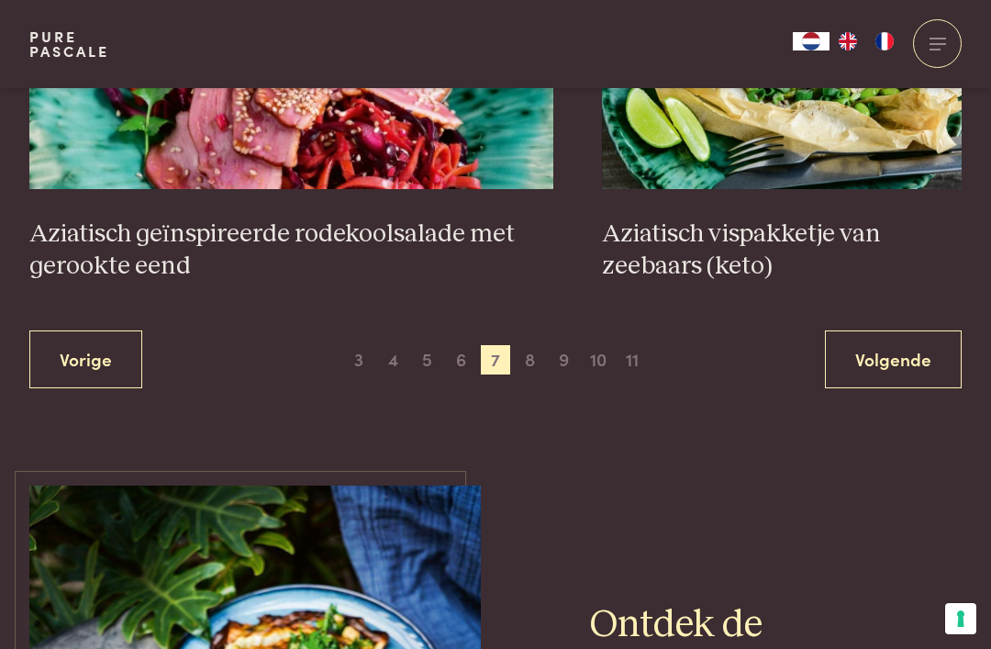
click at [872, 330] on link "Volgende" at bounding box center [893, 359] width 137 height 58
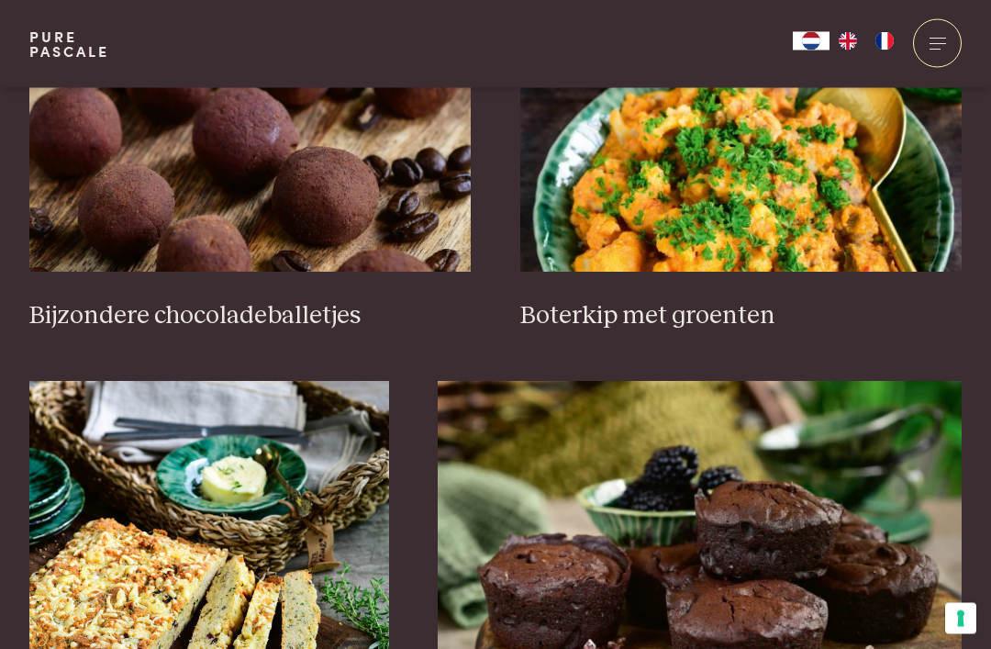
scroll to position [900, 0]
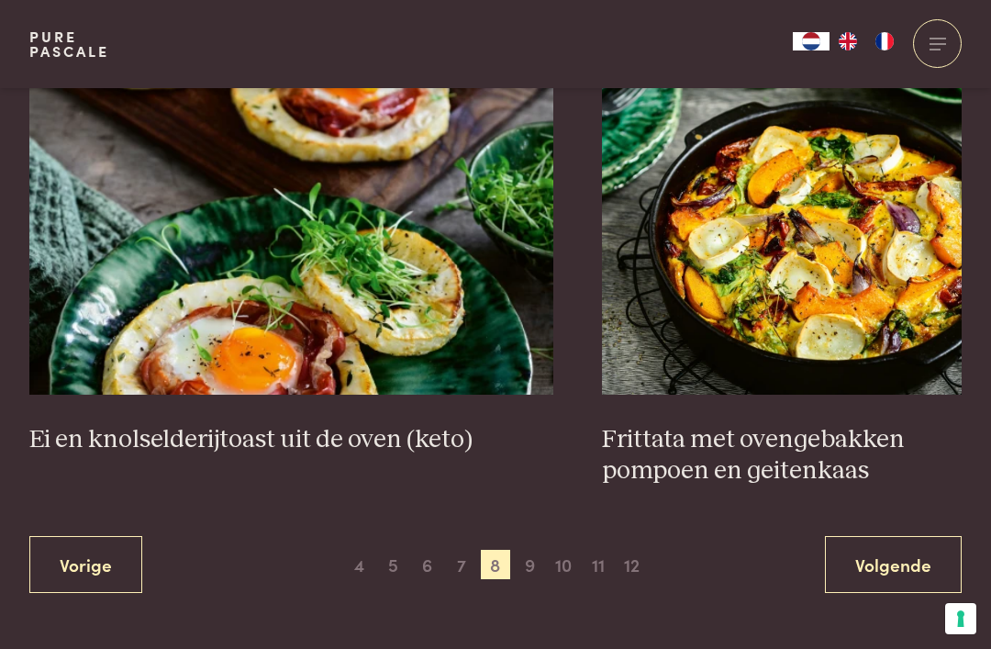
click at [867, 544] on link "Volgende" at bounding box center [893, 565] width 137 height 58
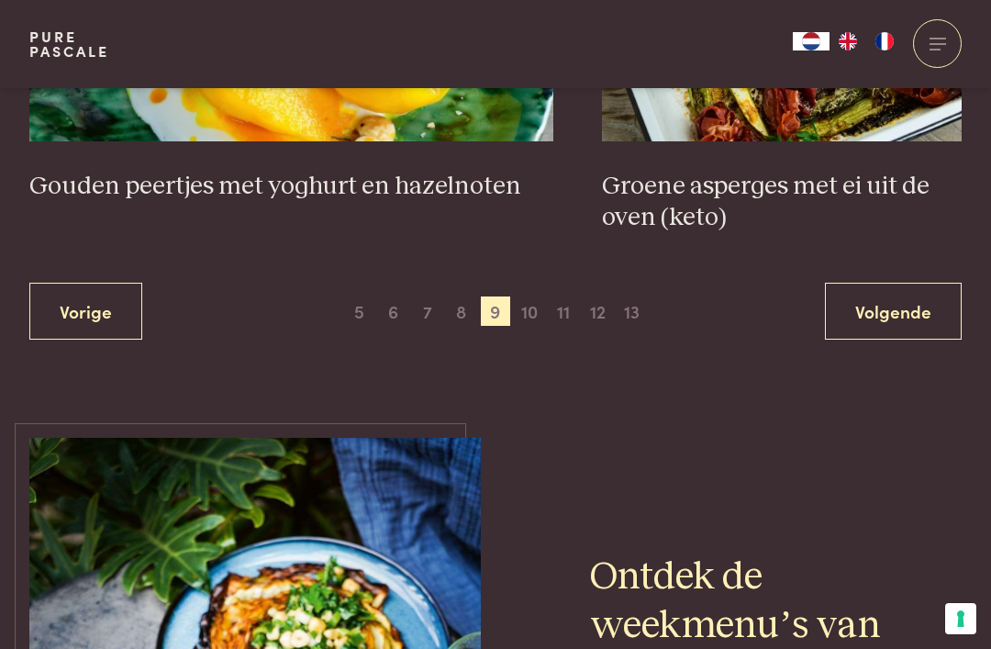
click at [850, 302] on link "Volgende" at bounding box center [893, 312] width 137 height 58
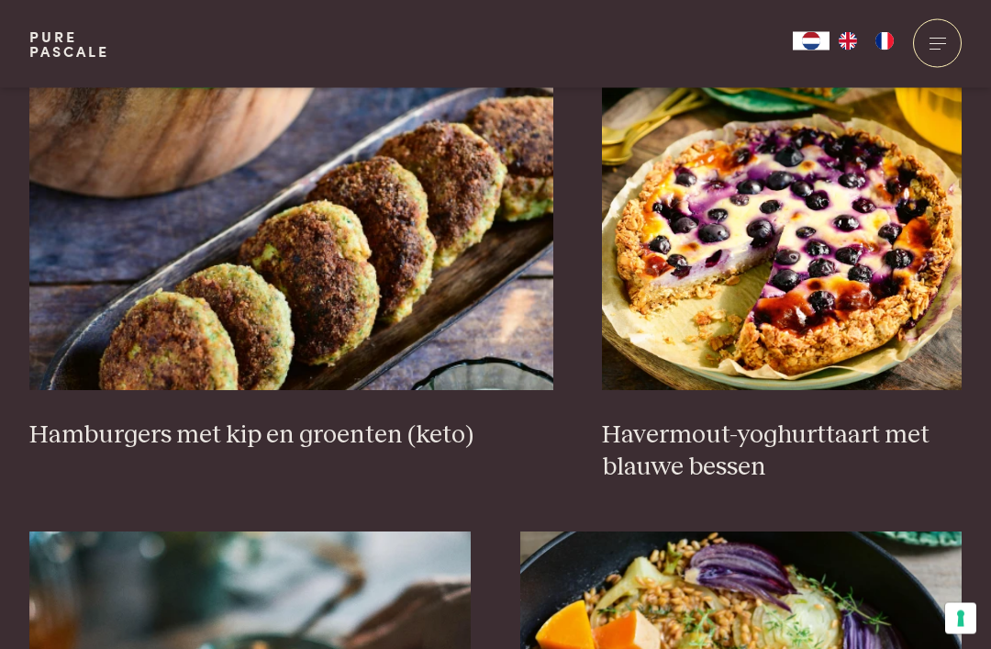
scroll to position [1766, 0]
click at [800, 472] on h3 "Havermout-yoghurttaart met blauwe bessen" at bounding box center [782, 450] width 360 height 63
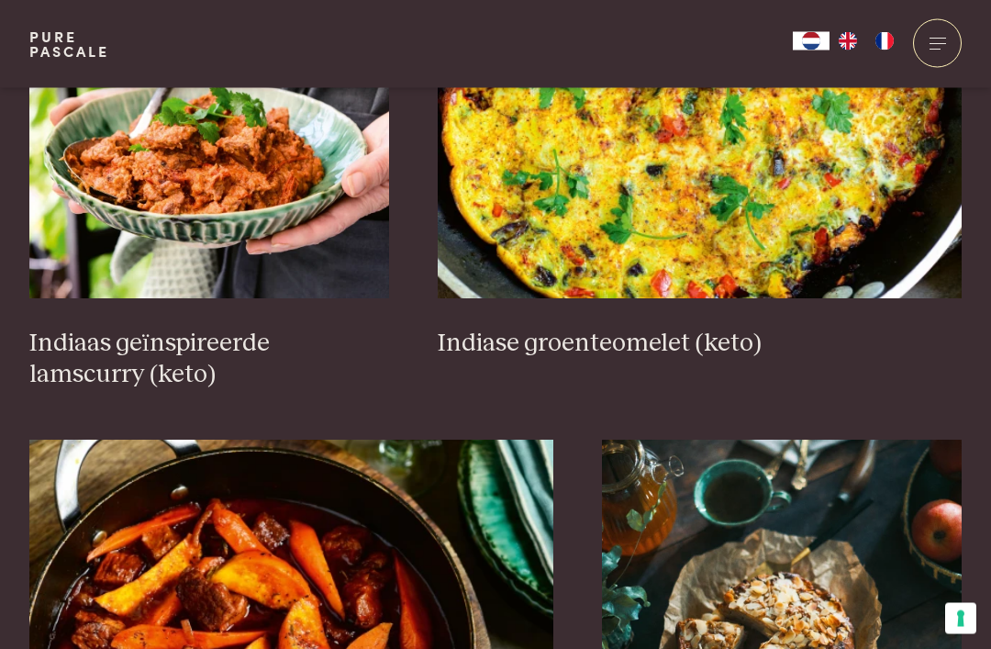
scroll to position [2843, 0]
click at [150, 517] on img at bounding box center [291, 622] width 524 height 367
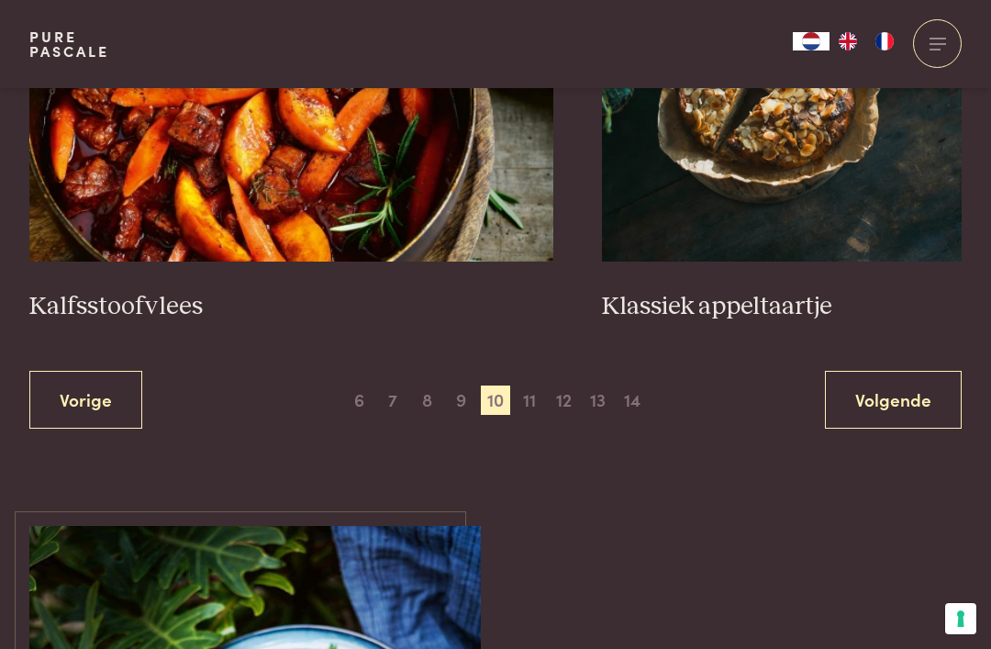
click at [862, 376] on link "Volgende" at bounding box center [893, 400] width 137 height 58
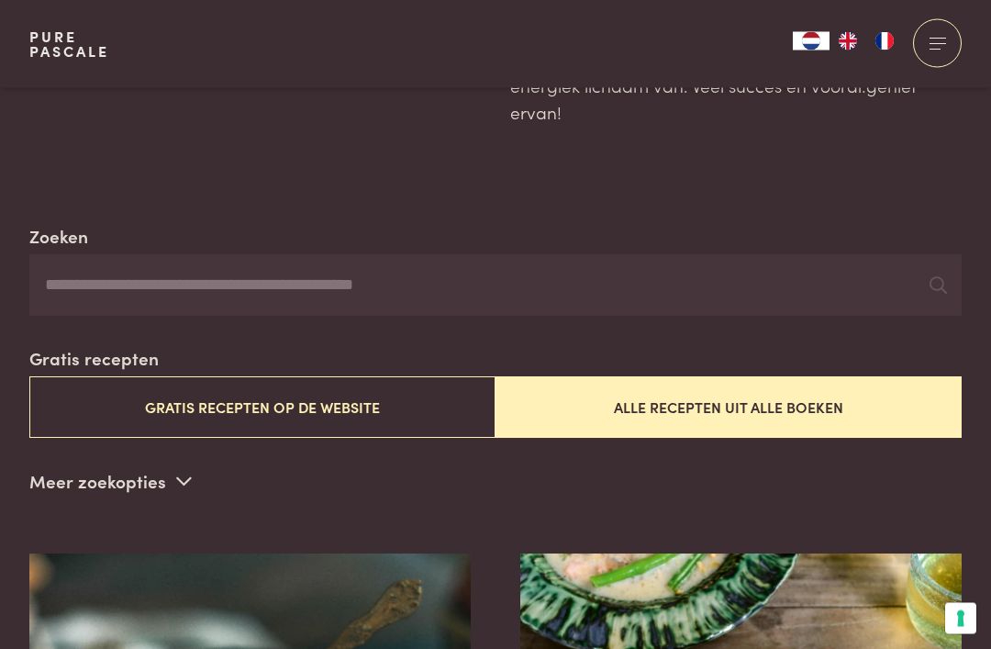
scroll to position [272, 0]
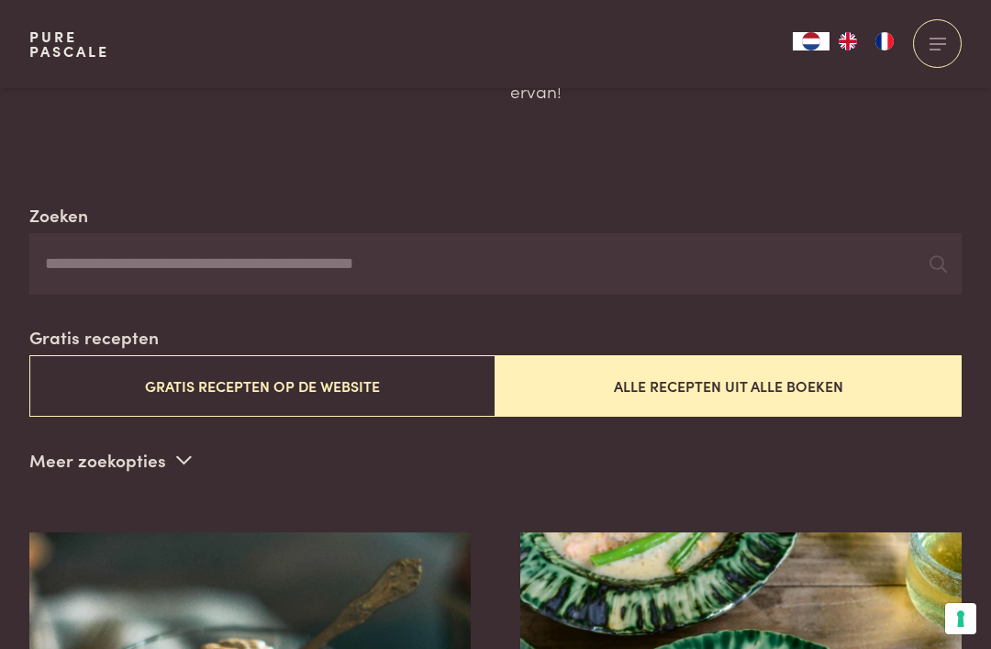
click at [744, 254] on input "Zoeken" at bounding box center [495, 264] width 932 height 62
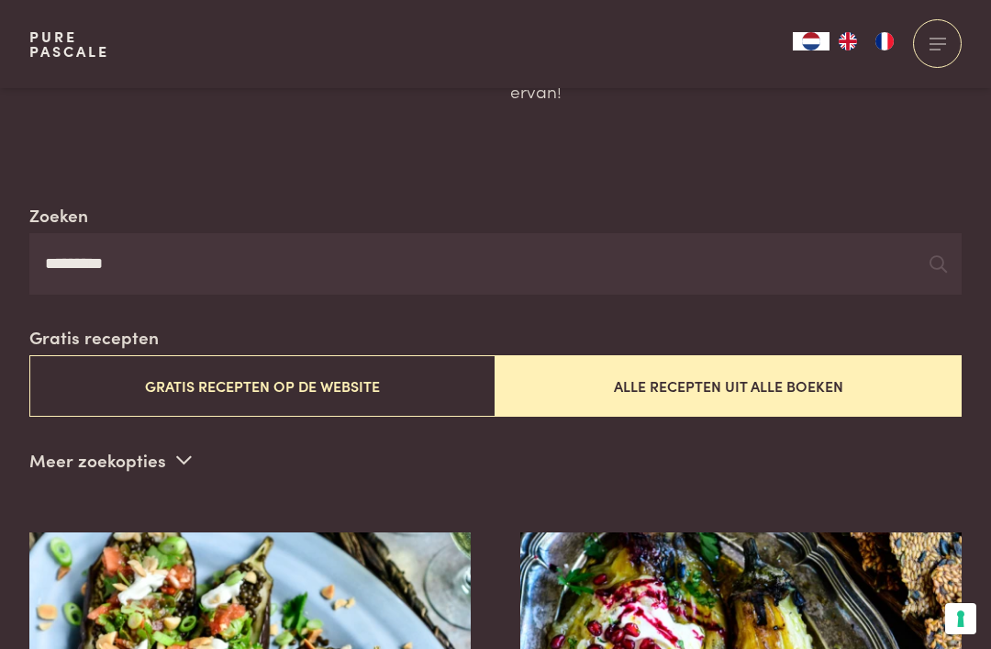
click at [946, 261] on icon at bounding box center [937, 263] width 17 height 17
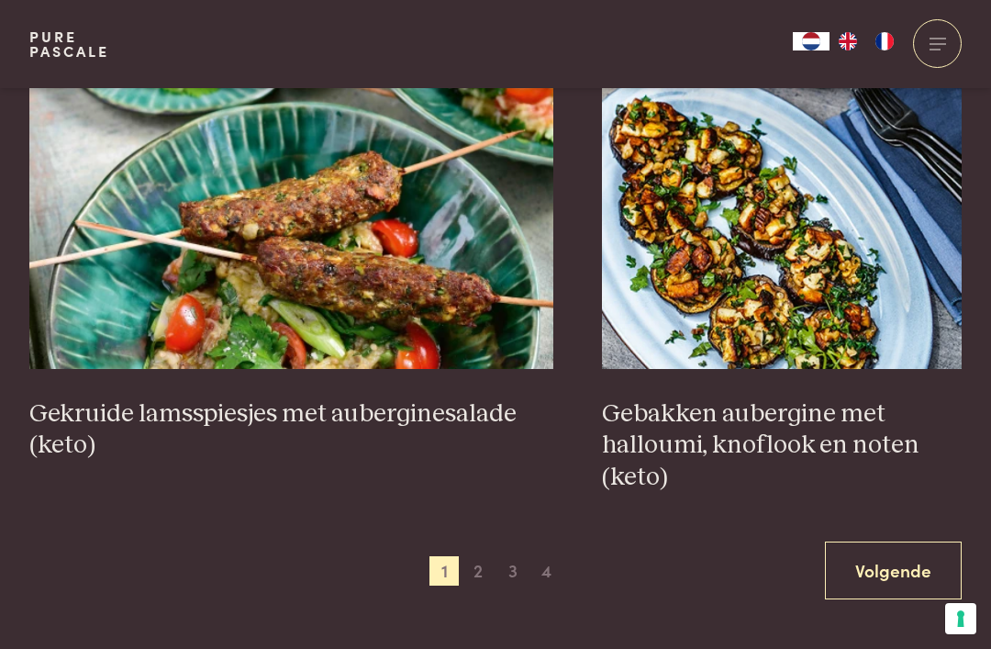
click at [900, 541] on link "Volgende" at bounding box center [893, 570] width 137 height 58
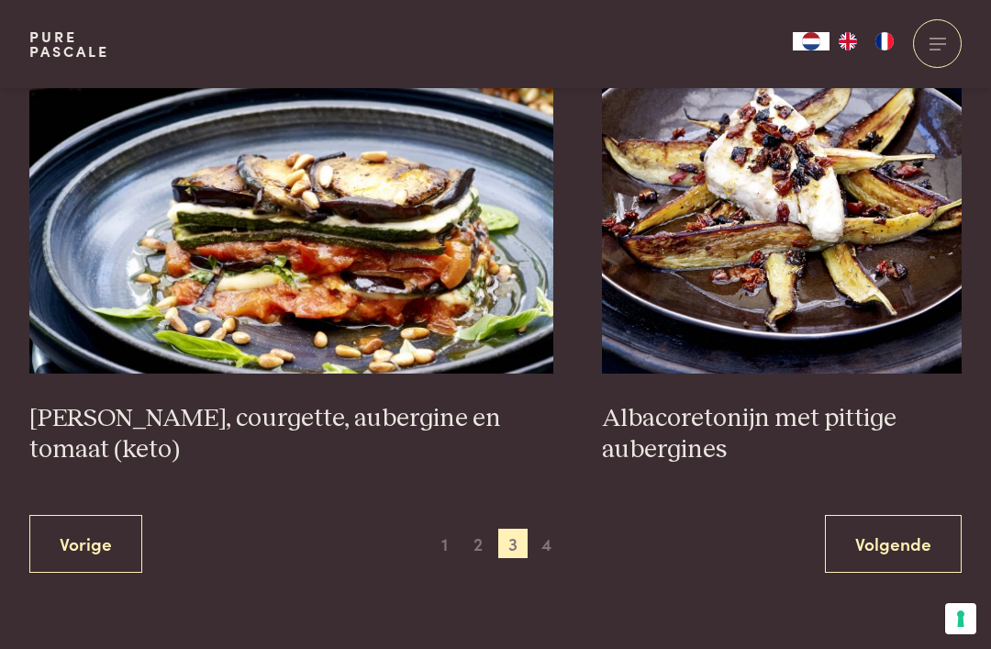
scroll to position [3404, 0]
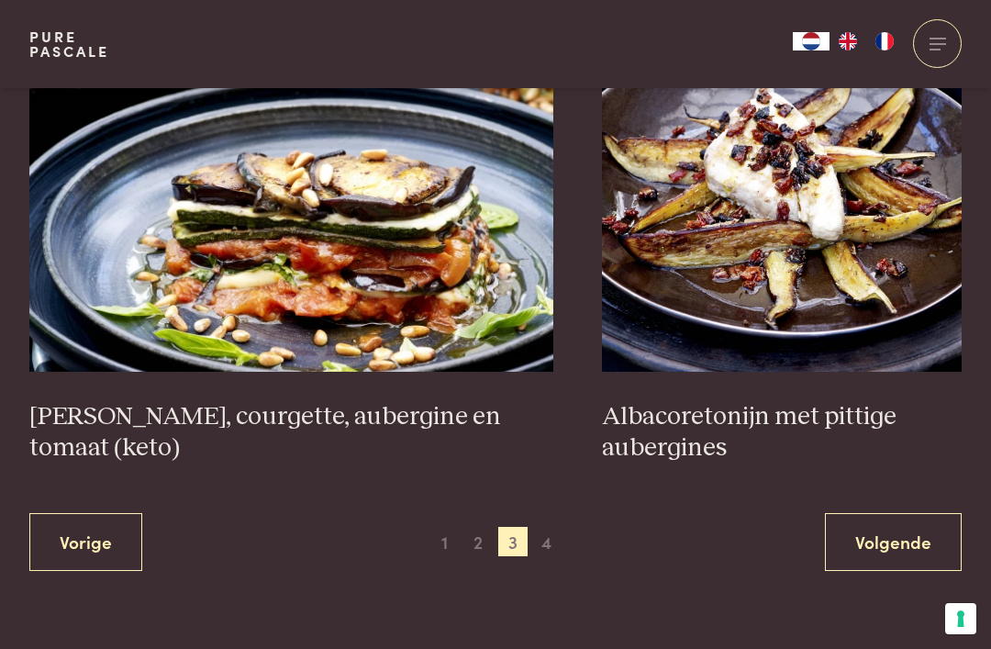
click at [890, 516] on link "Volgende" at bounding box center [893, 542] width 137 height 58
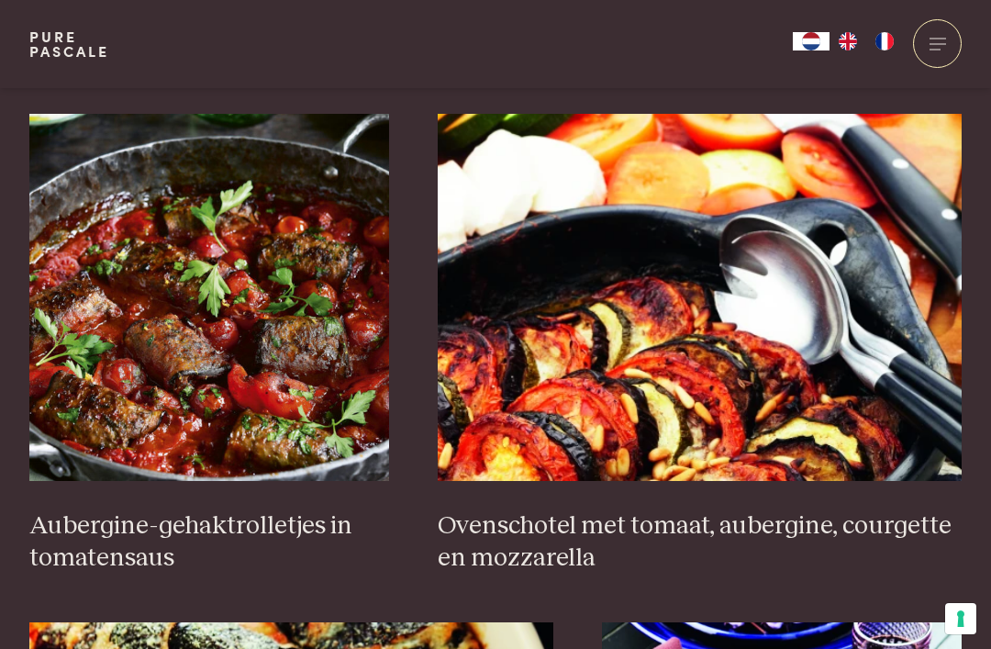
scroll to position [1239, 0]
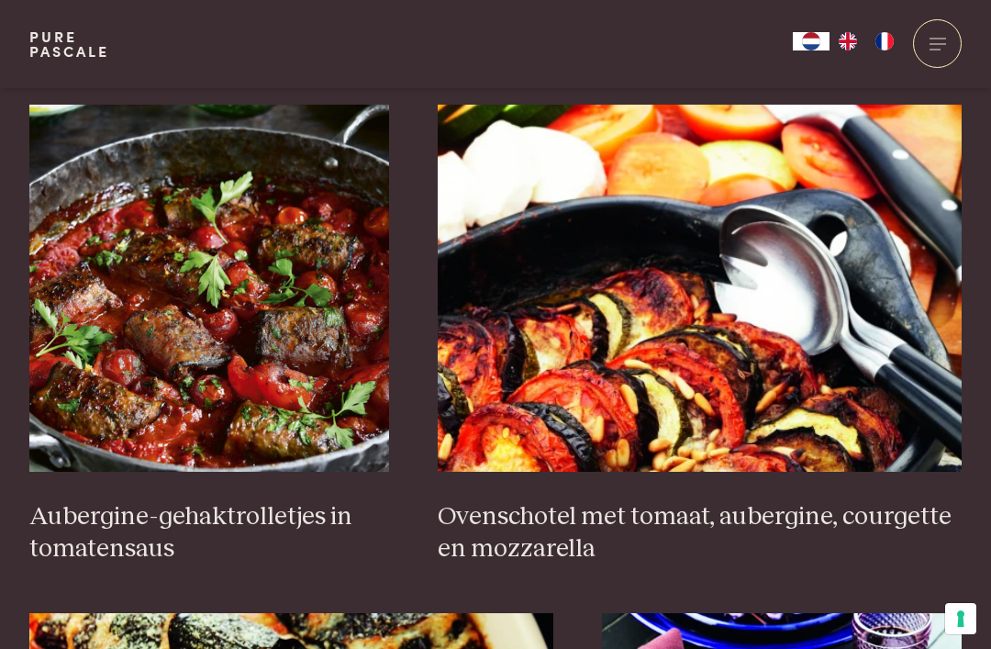
click at [911, 155] on img at bounding box center [700, 288] width 524 height 367
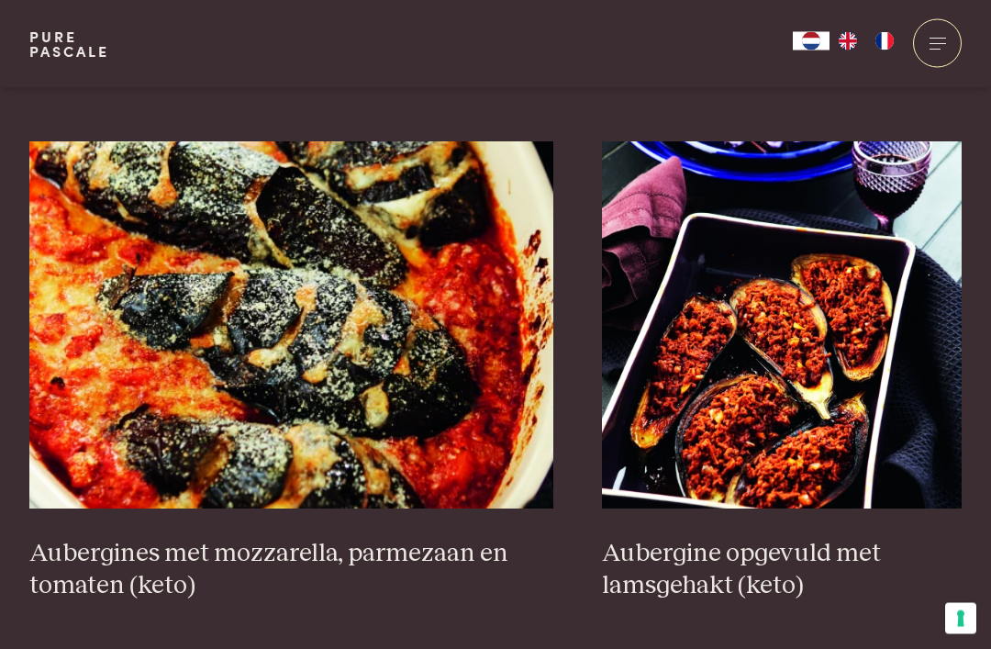
scroll to position [1714, 0]
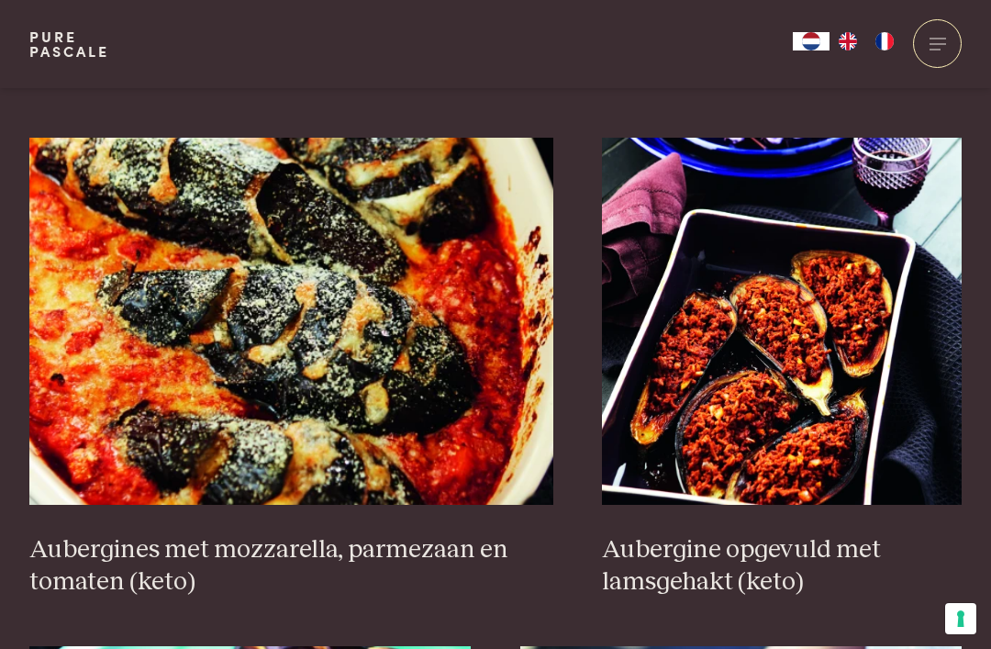
click at [810, 238] on img at bounding box center [782, 321] width 360 height 367
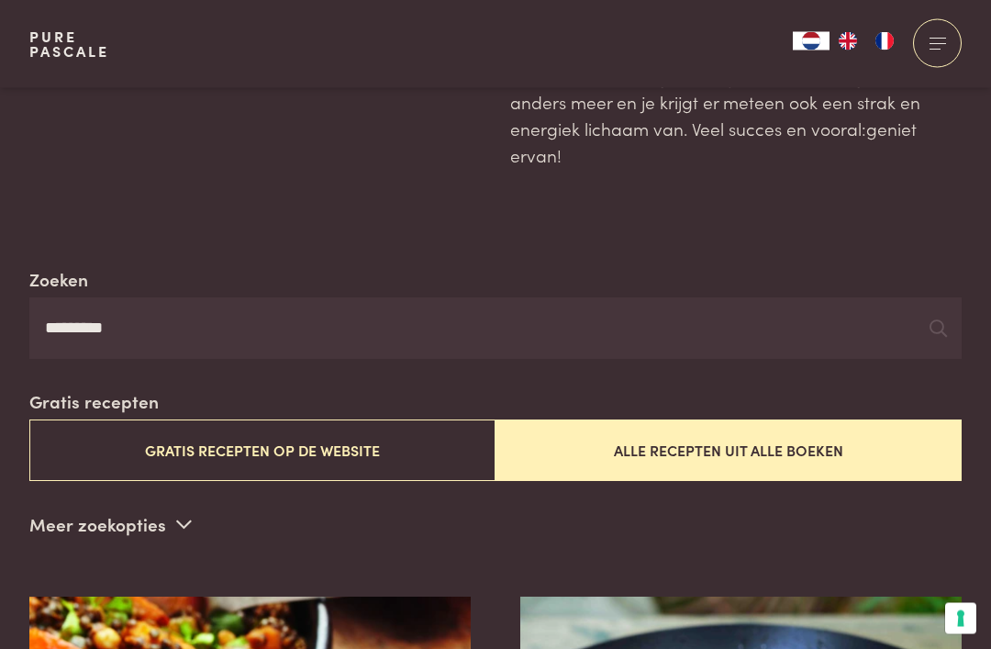
scroll to position [210, 0]
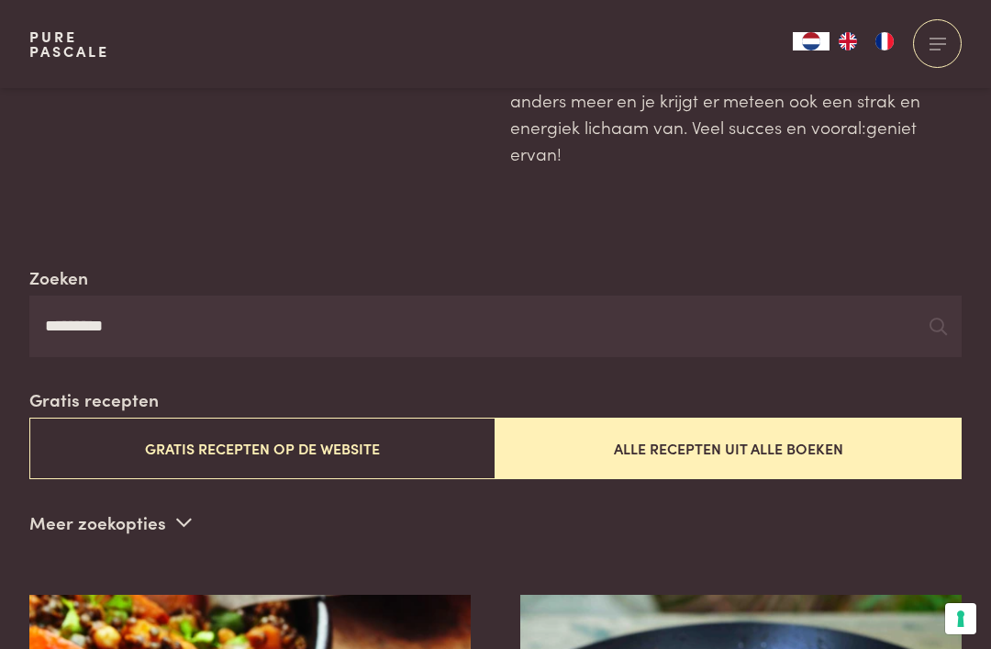
click at [161, 324] on input "*********" at bounding box center [495, 326] width 932 height 62
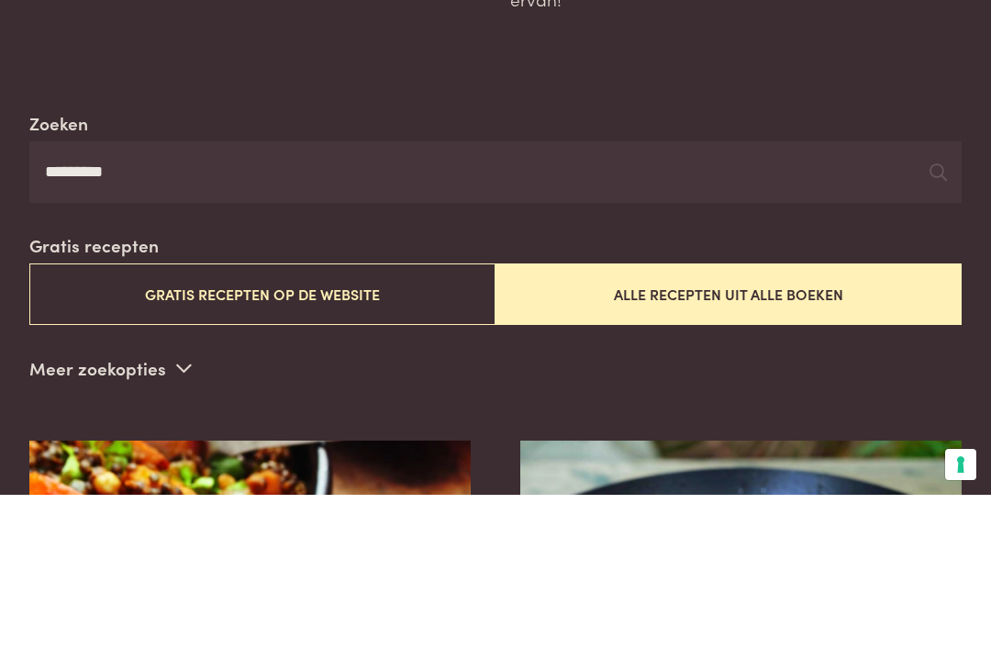
click at [903, 295] on input "*********" at bounding box center [495, 326] width 932 height 62
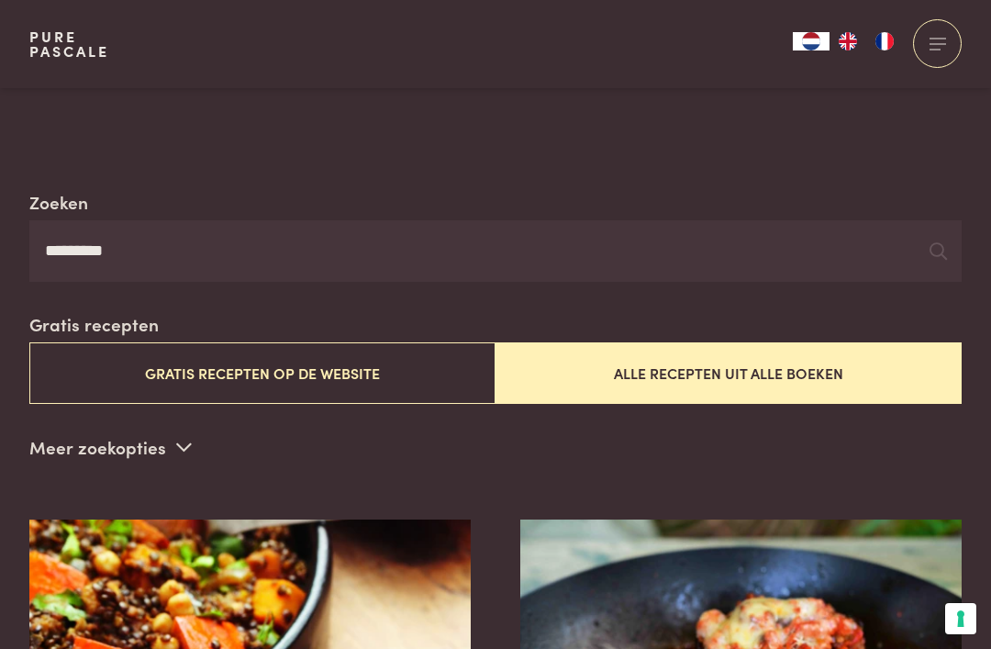
scroll to position [156, 0]
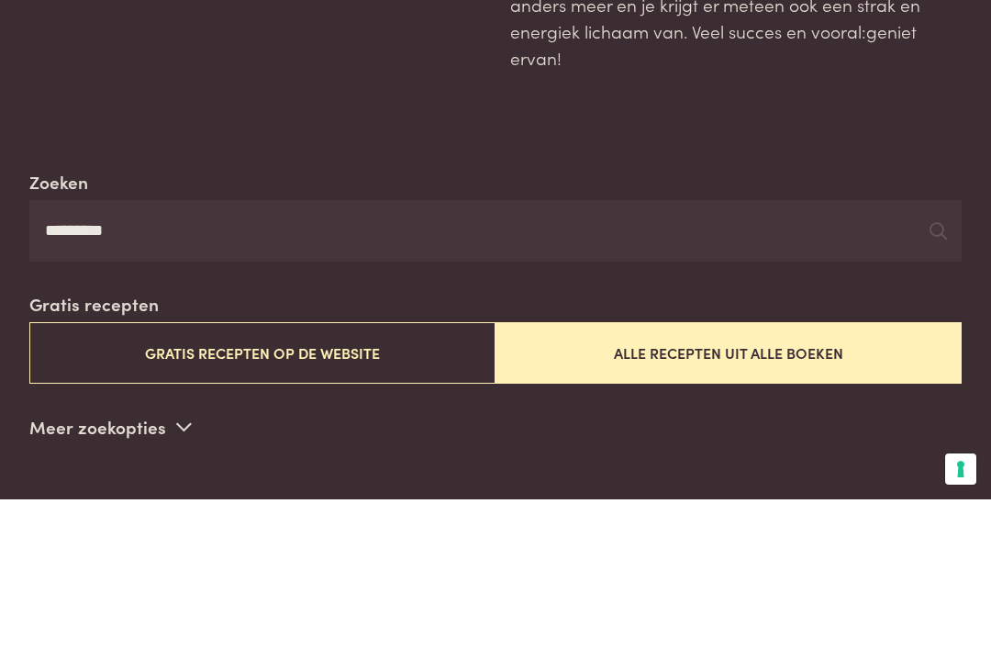
click at [125, 349] on input "*********" at bounding box center [495, 380] width 932 height 62
type input "*"
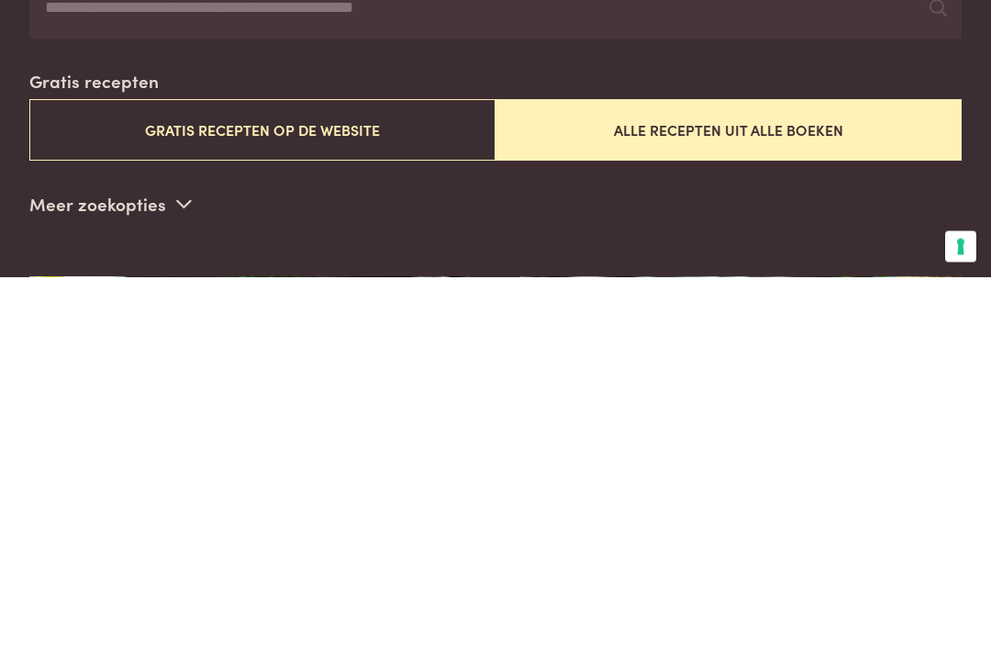
click at [72, 562] on p "Meer zoekopties" at bounding box center [110, 576] width 162 height 28
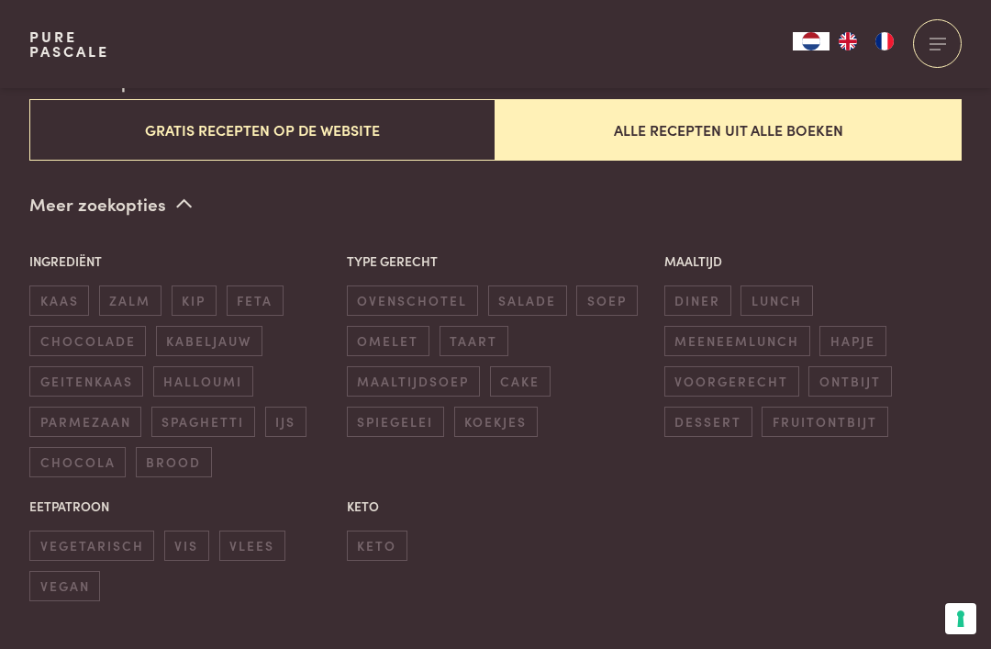
click at [875, 372] on span "ontbijt" at bounding box center [849, 381] width 83 height 30
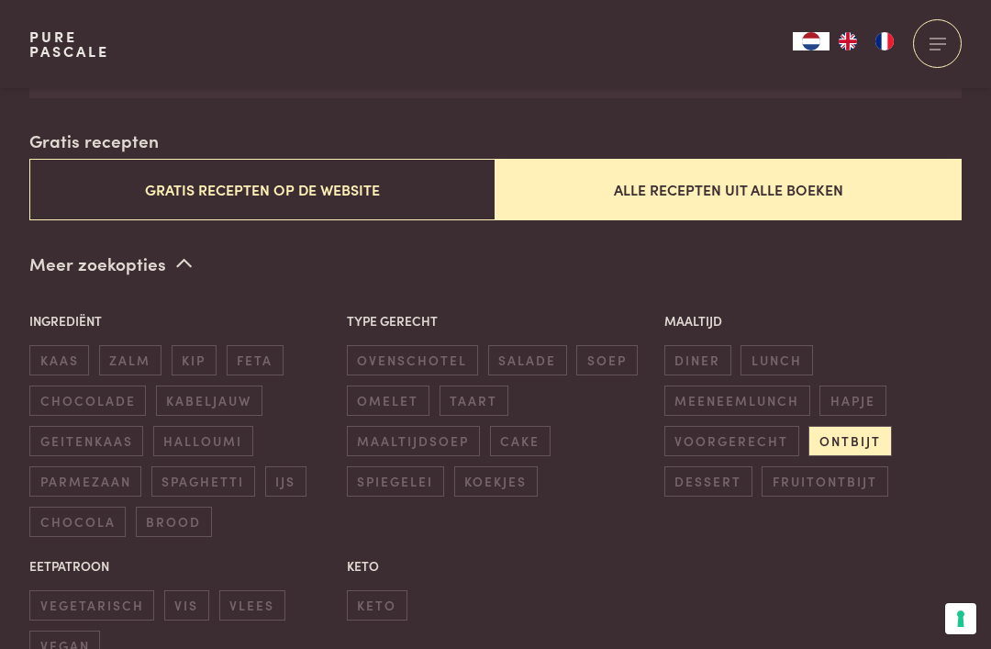
click at [882, 250] on div "Meer zoekopties Ingrediënt kaas zalm kip feta chocolade kabeljauw geitenkaas ha…" at bounding box center [495, 455] width 932 height 411
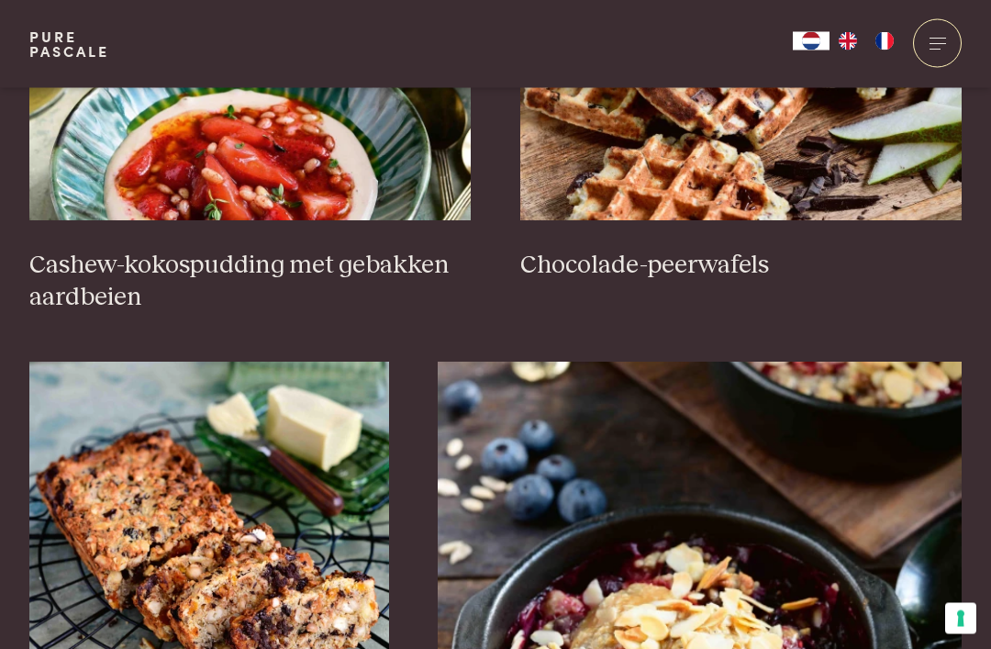
scroll to position [1181, 0]
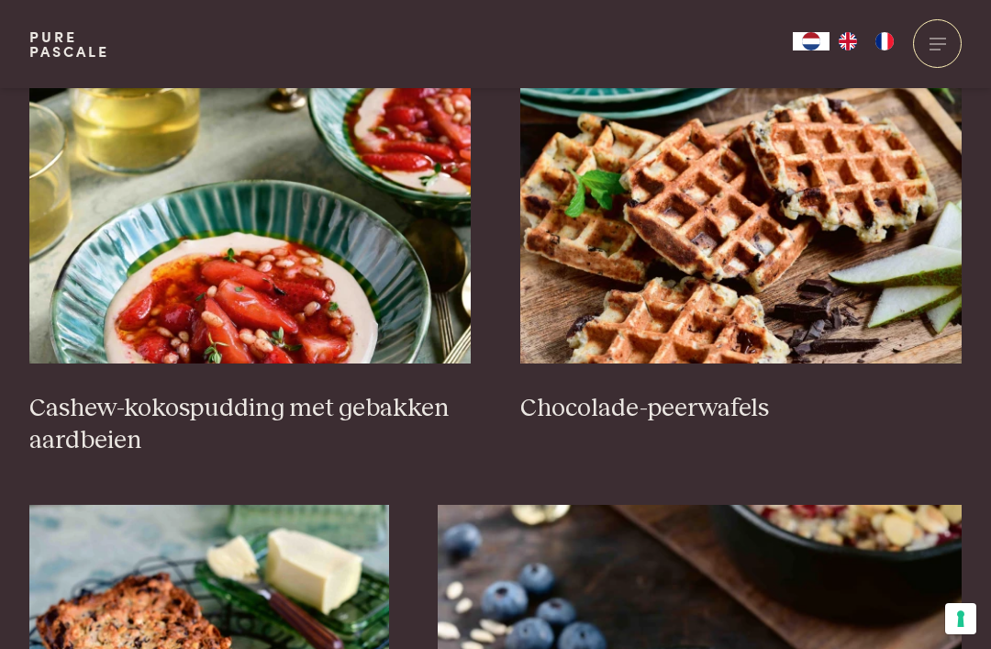
click at [636, 282] on img at bounding box center [741, 179] width 442 height 367
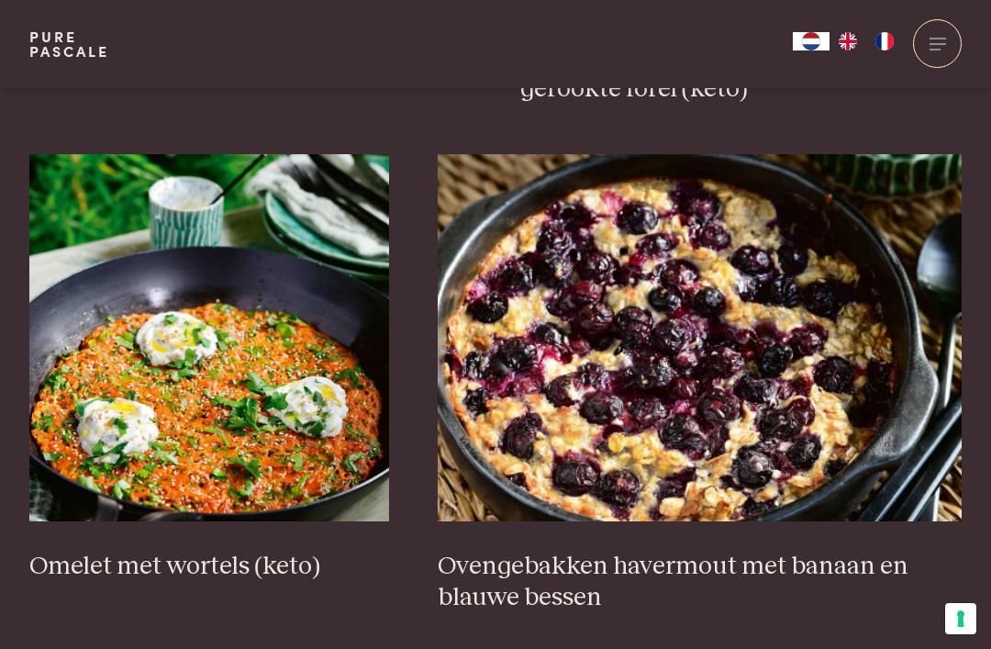
scroll to position [3046, 0]
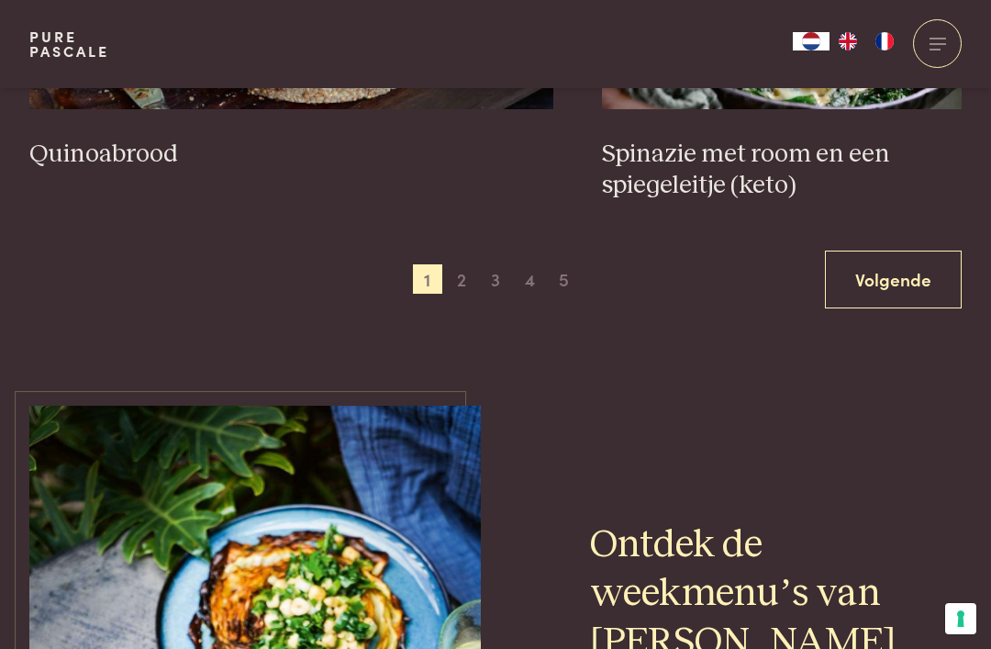
click at [877, 250] on link "Volgende" at bounding box center [893, 279] width 137 height 58
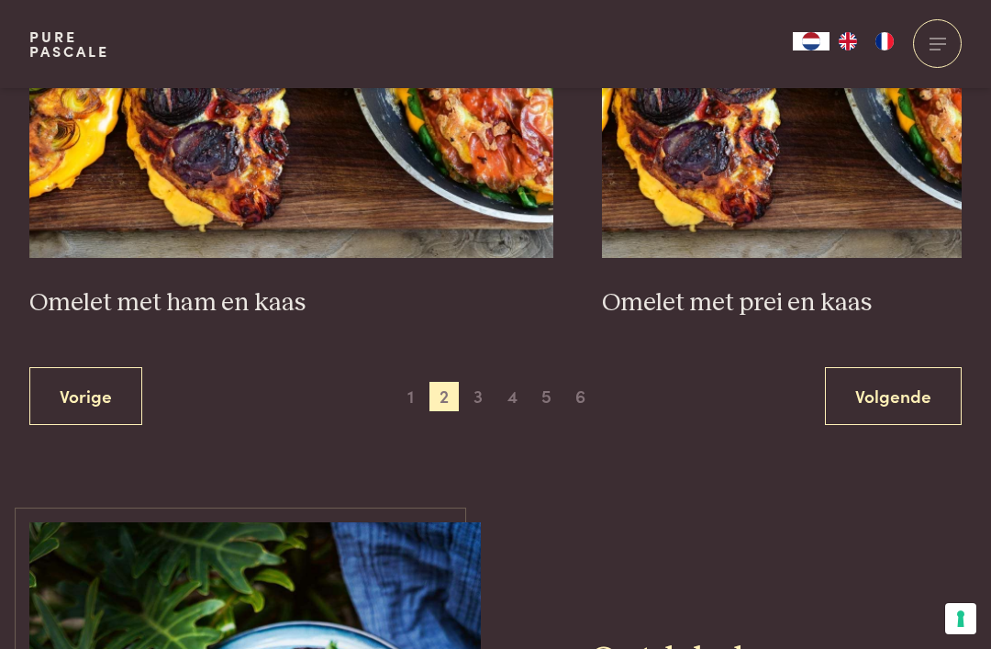
click at [915, 367] on link "Volgende" at bounding box center [893, 396] width 137 height 58
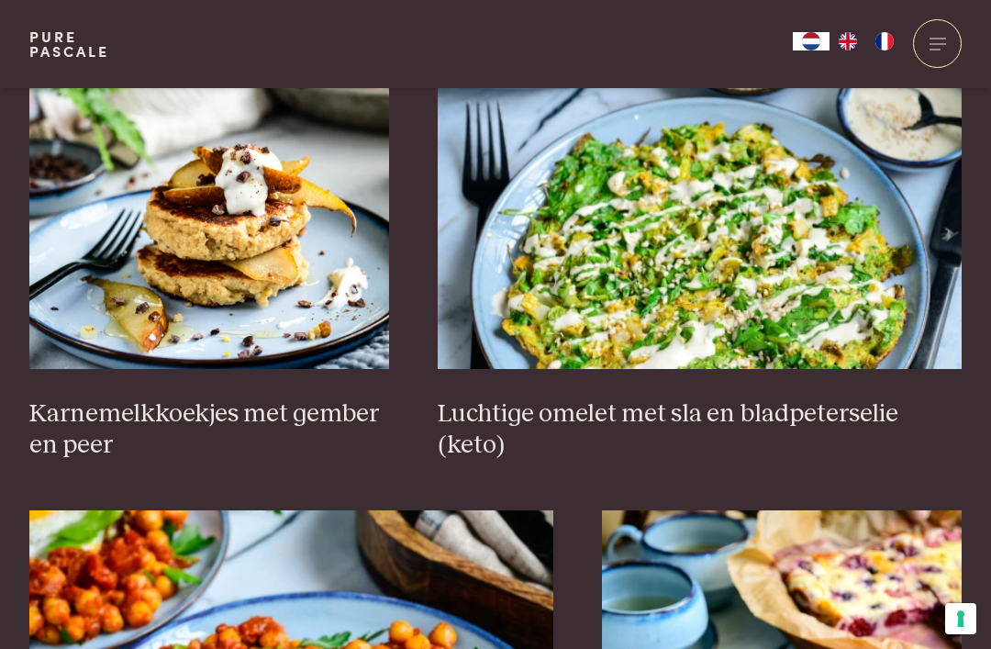
scroll to position [3209, 0]
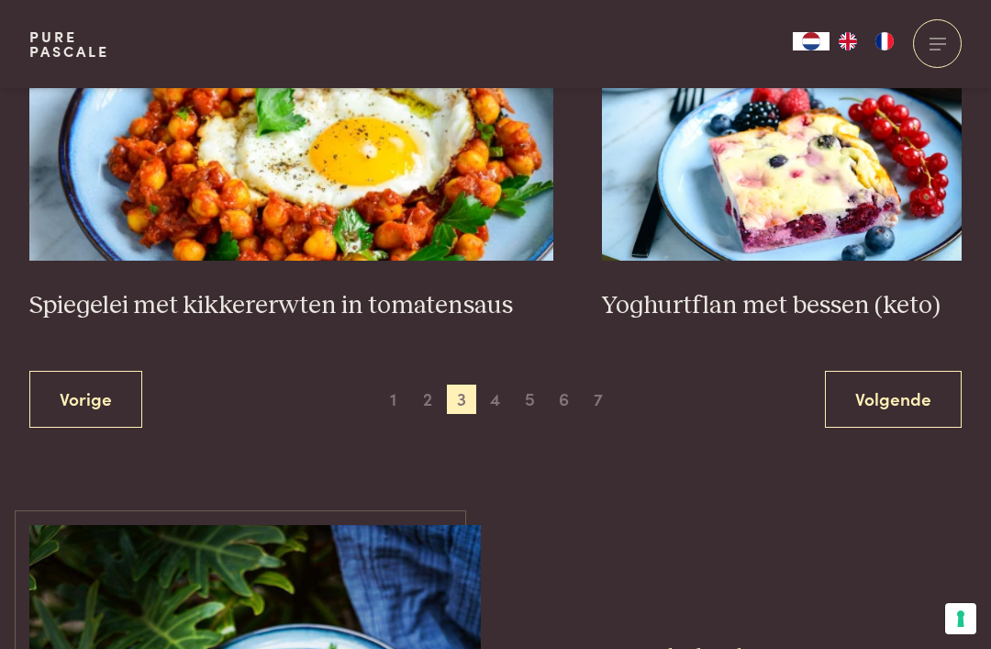
click at [862, 385] on link "Volgende" at bounding box center [893, 400] width 137 height 58
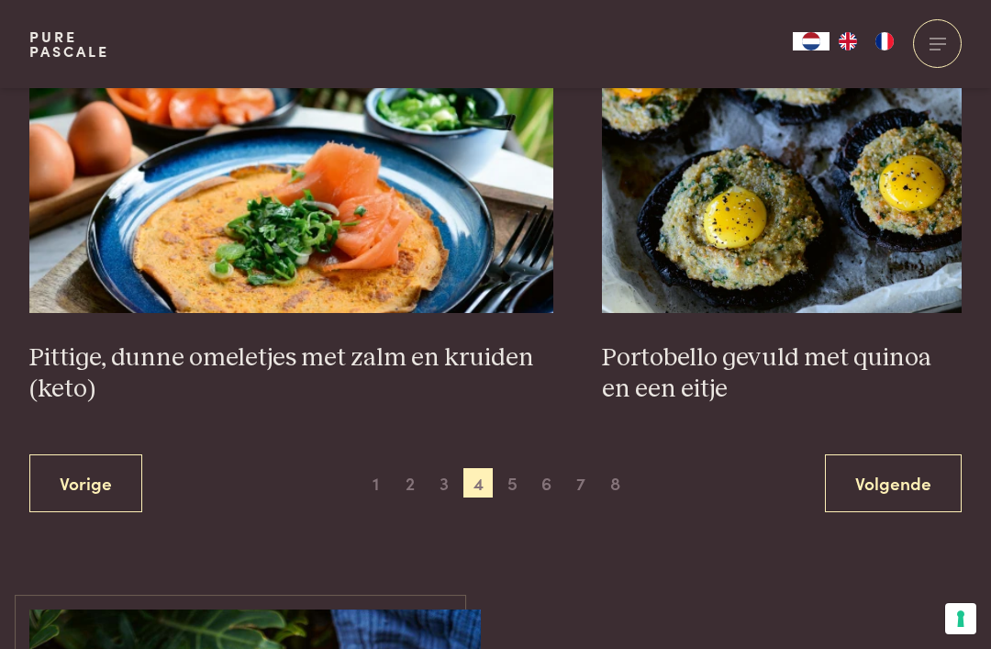
click at [861, 481] on link "Volgende" at bounding box center [893, 483] width 137 height 58
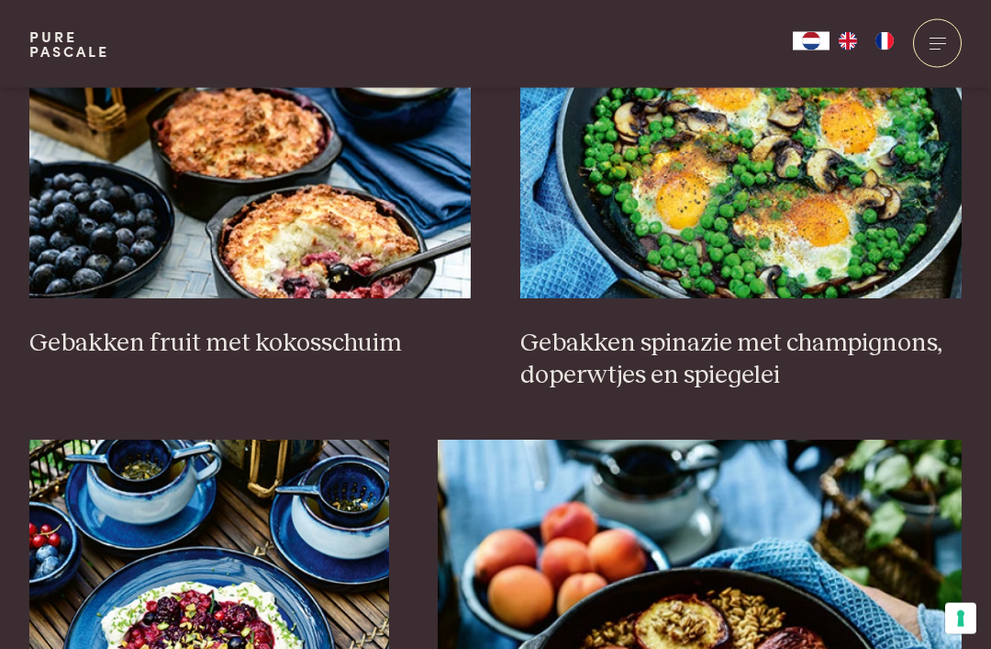
scroll to position [2771, 0]
click at [416, 198] on img at bounding box center [250, 114] width 442 height 367
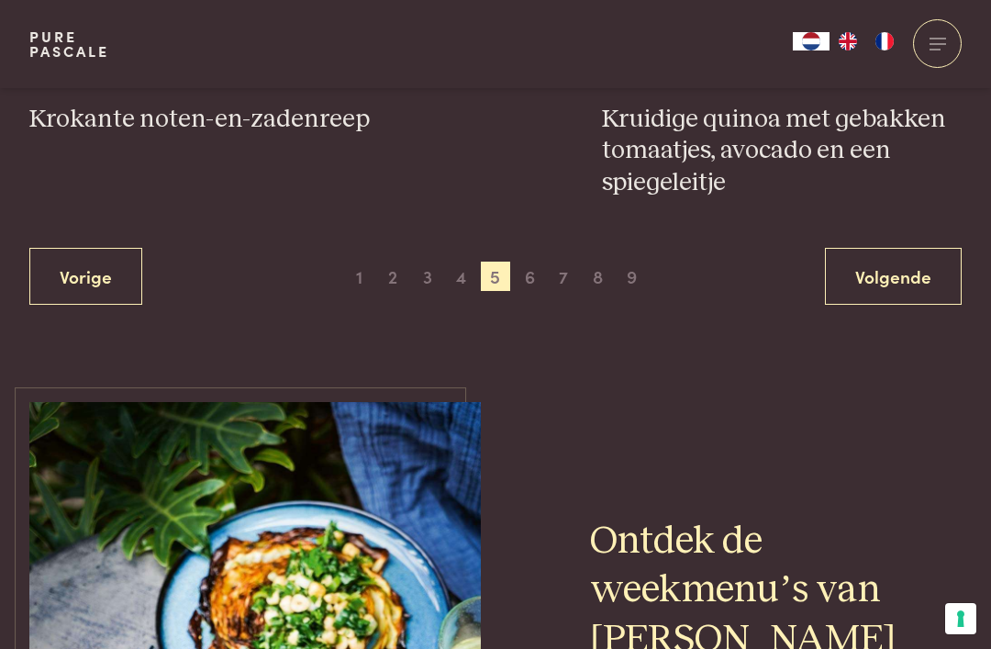
click at [925, 260] on link "Volgende" at bounding box center [893, 277] width 137 height 58
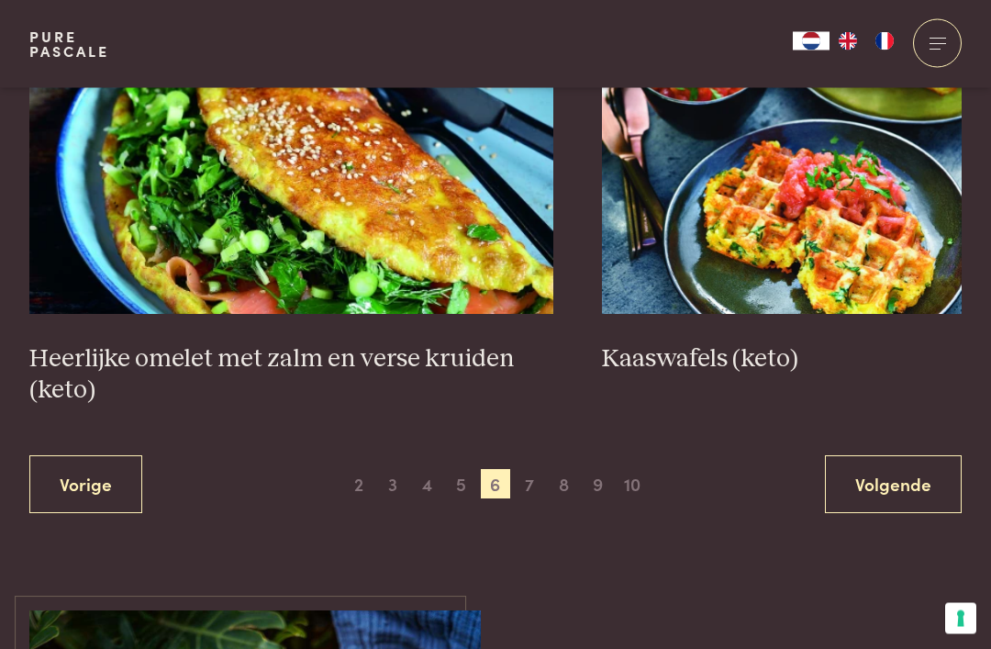
scroll to position [3752, 0]
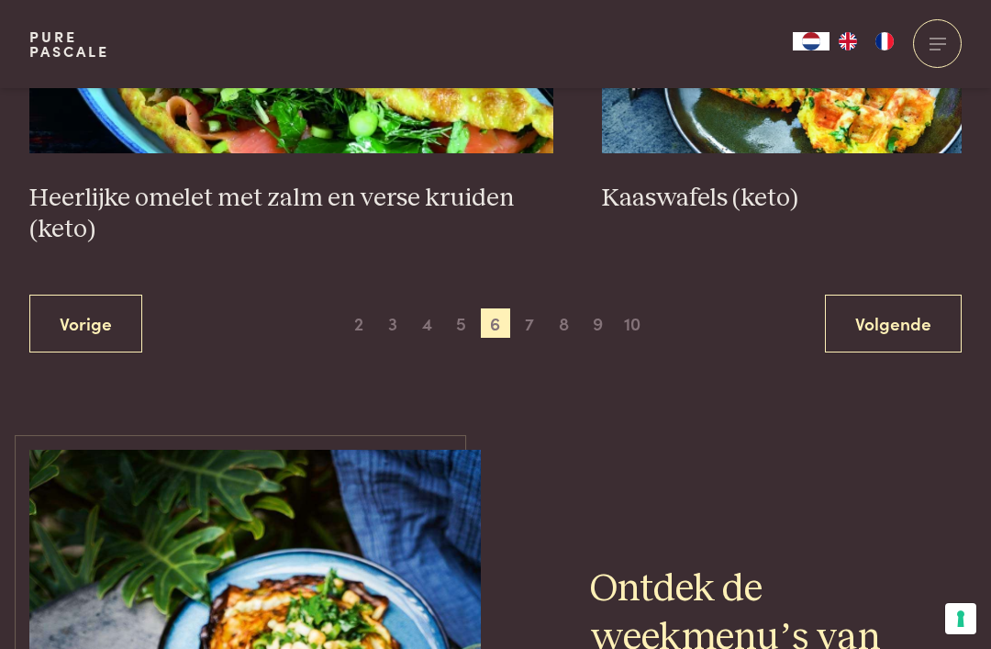
click at [467, 309] on span "5" at bounding box center [461, 322] width 29 height 29
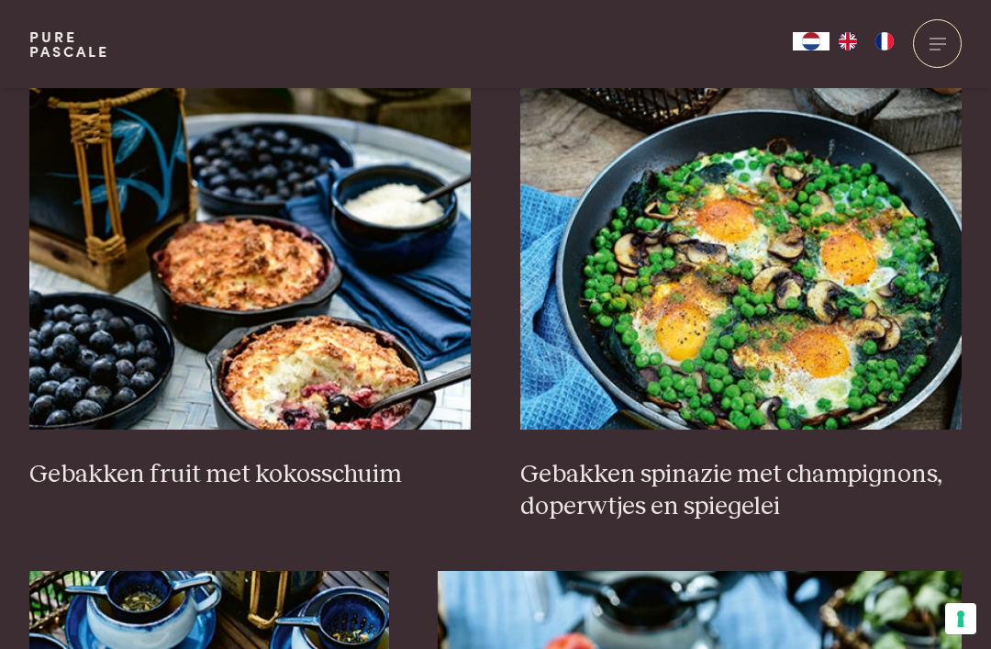
scroll to position [2643, 0]
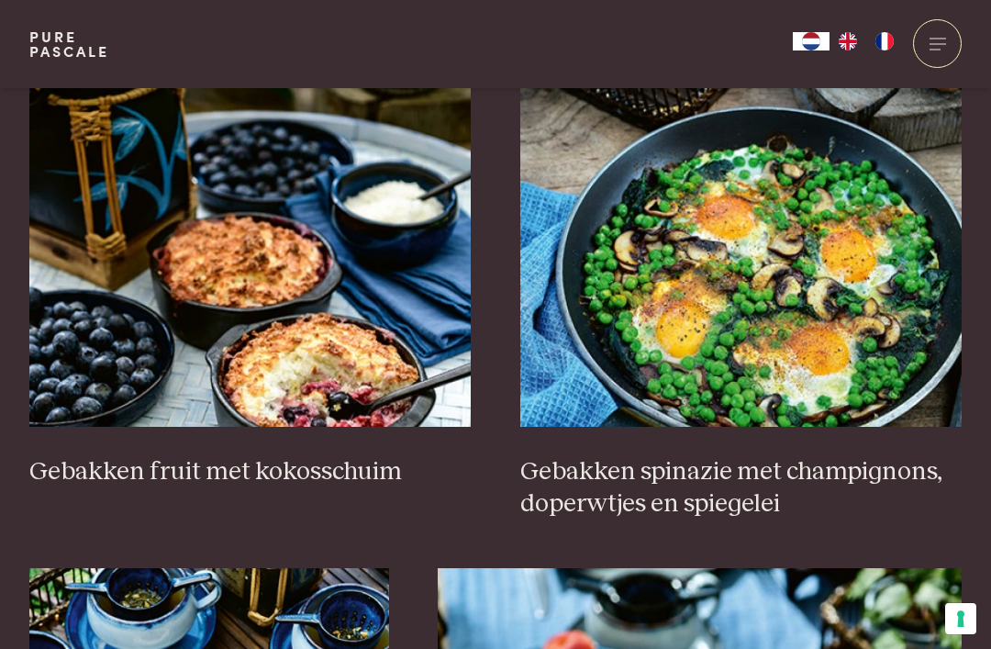
click at [67, 375] on img at bounding box center [250, 243] width 442 height 367
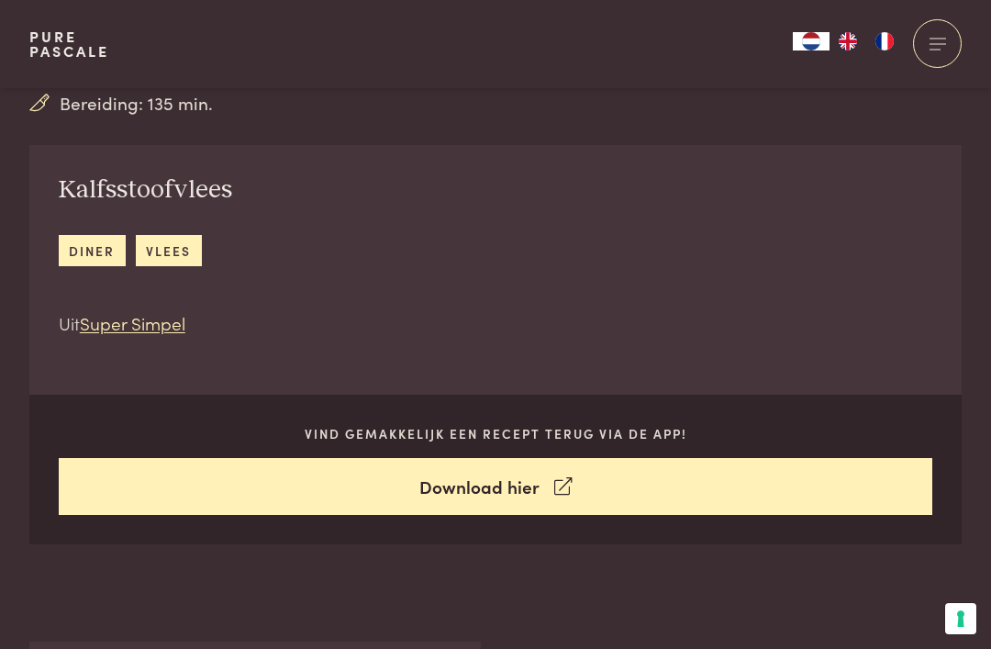
scroll to position [540, 0]
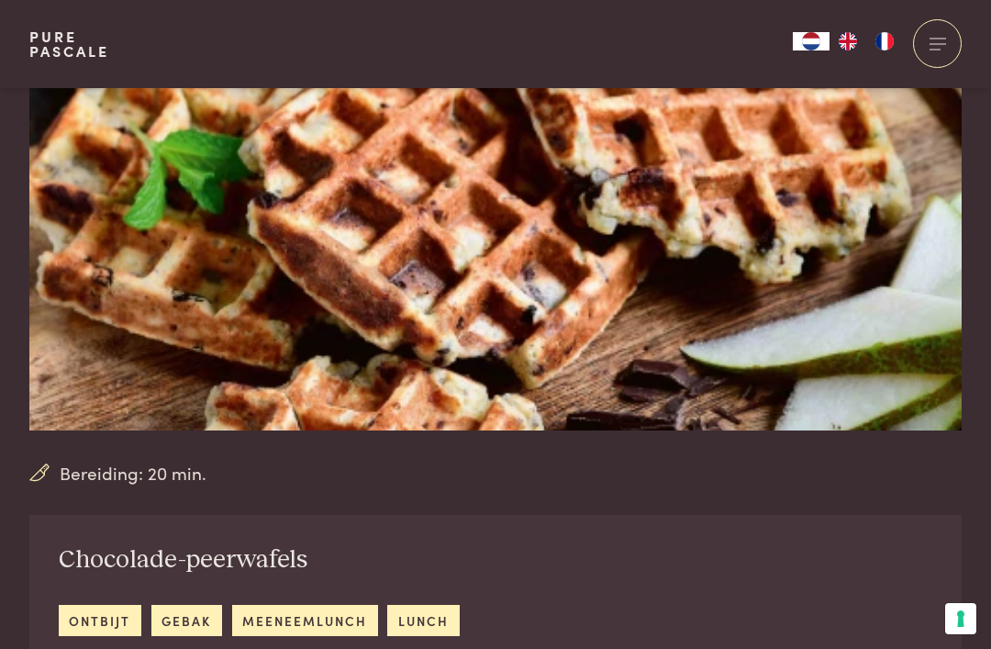
scroll to position [216, 0]
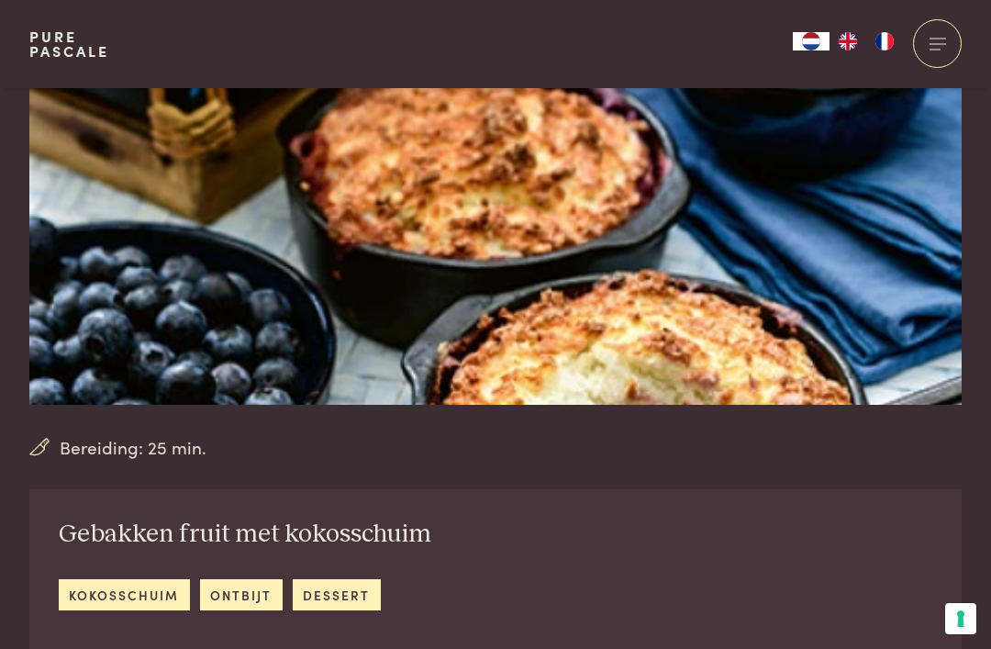
scroll to position [212, 0]
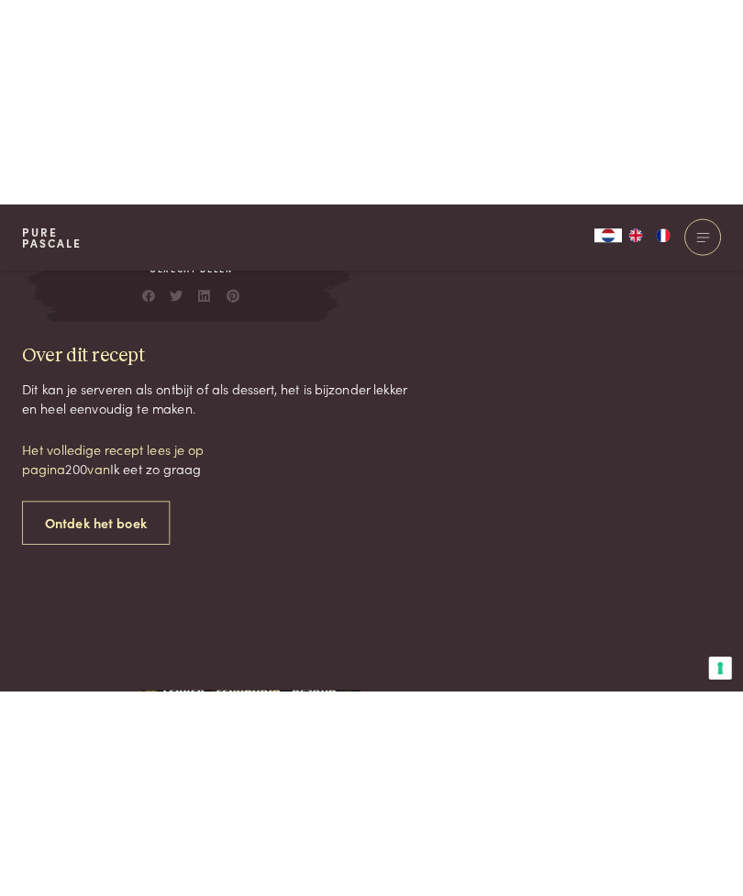
scroll to position [933, 0]
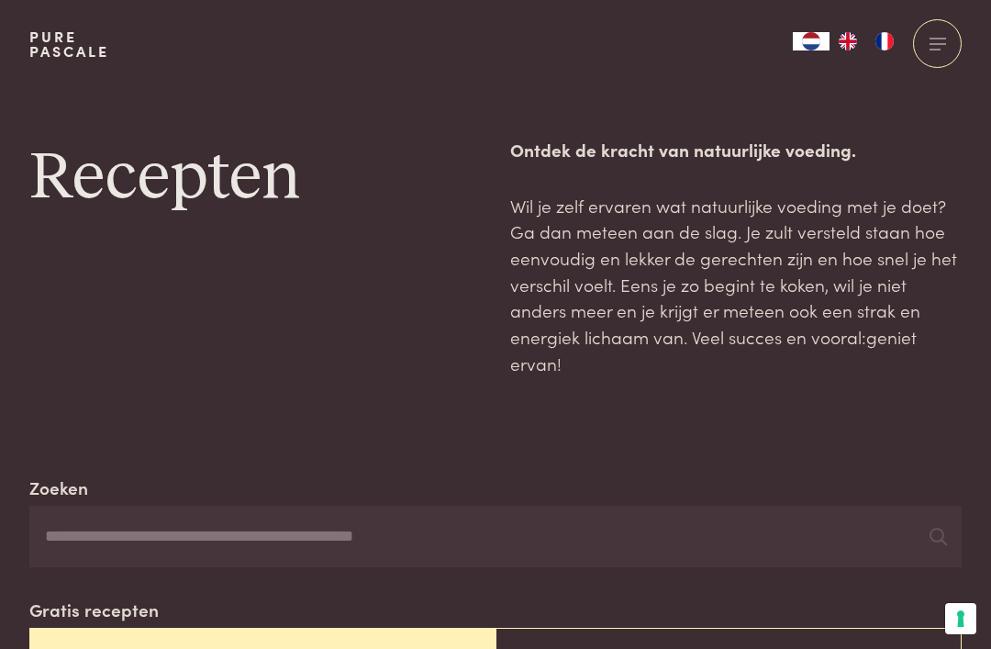
click at [534, 511] on input "Zoeken" at bounding box center [495, 536] width 932 height 62
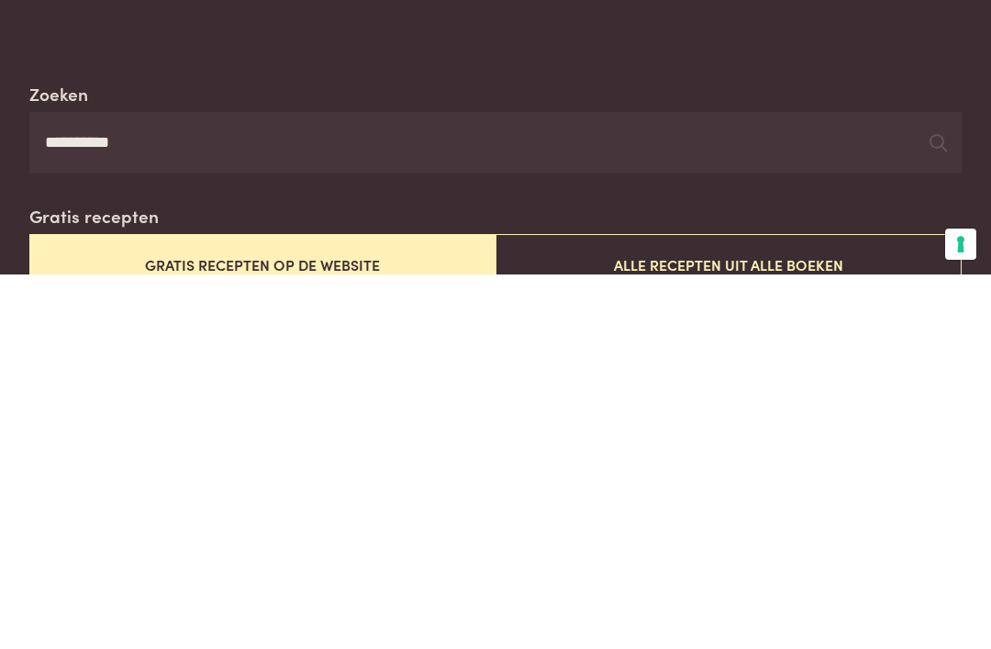
type input "*********"
click at [781, 608] on button "Alle recepten uit alle boeken" at bounding box center [728, 638] width 466 height 61
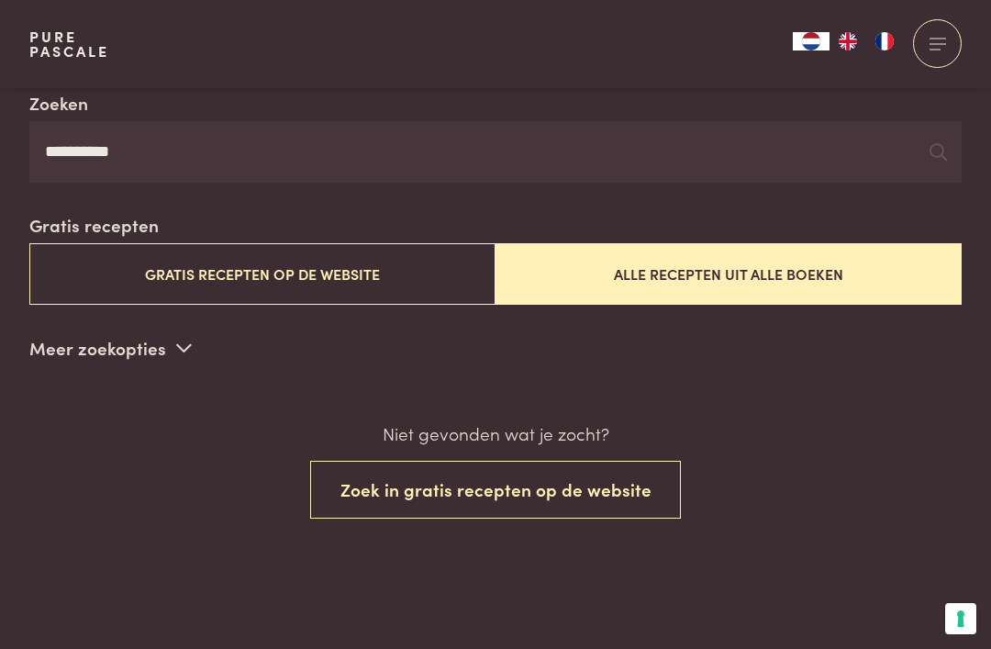
scroll to position [381, 0]
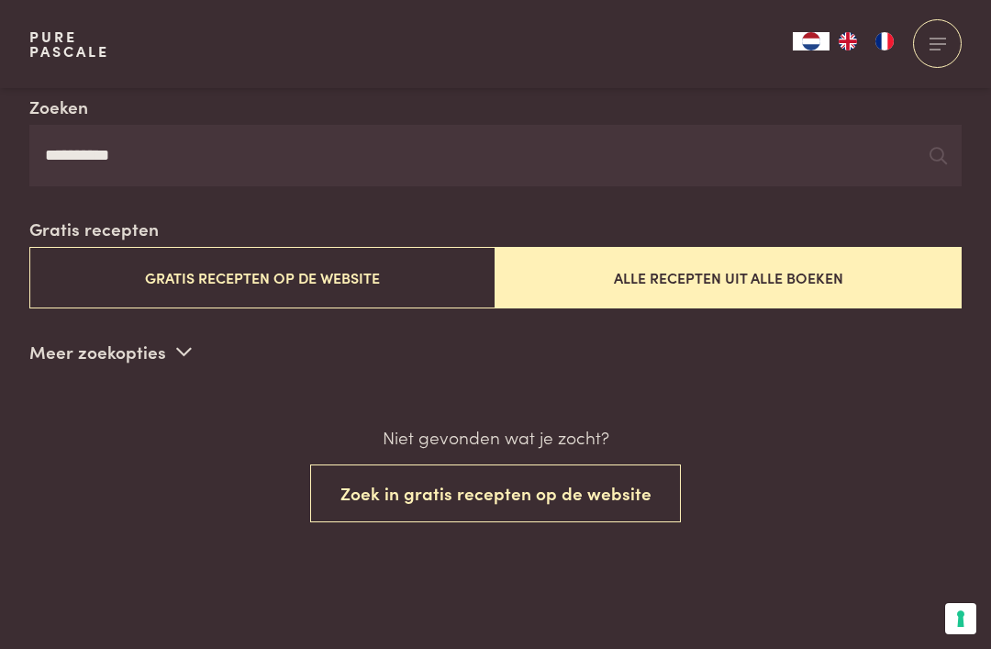
click at [937, 148] on icon at bounding box center [937, 155] width 17 height 17
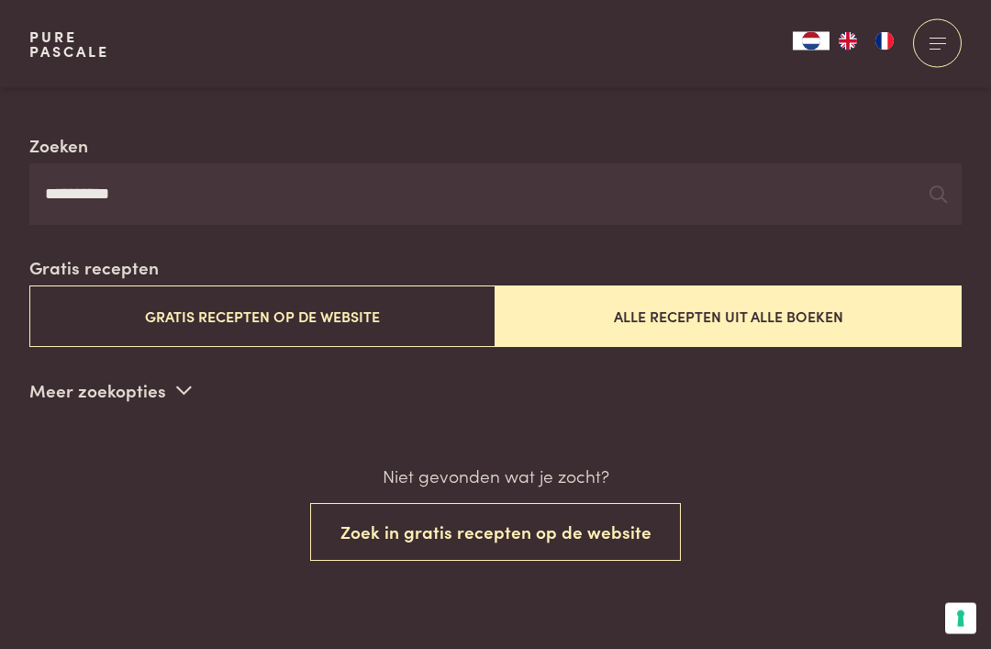
click at [65, 385] on p "Meer zoekopties" at bounding box center [110, 391] width 162 height 28
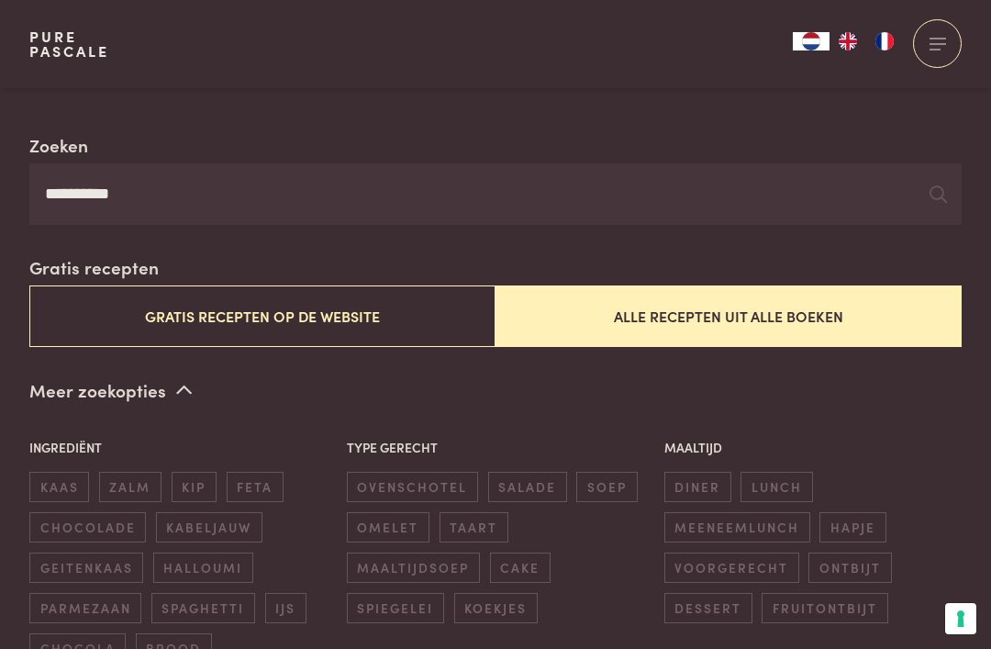
click at [55, 388] on p "Meer zoekopties" at bounding box center [110, 390] width 162 height 28
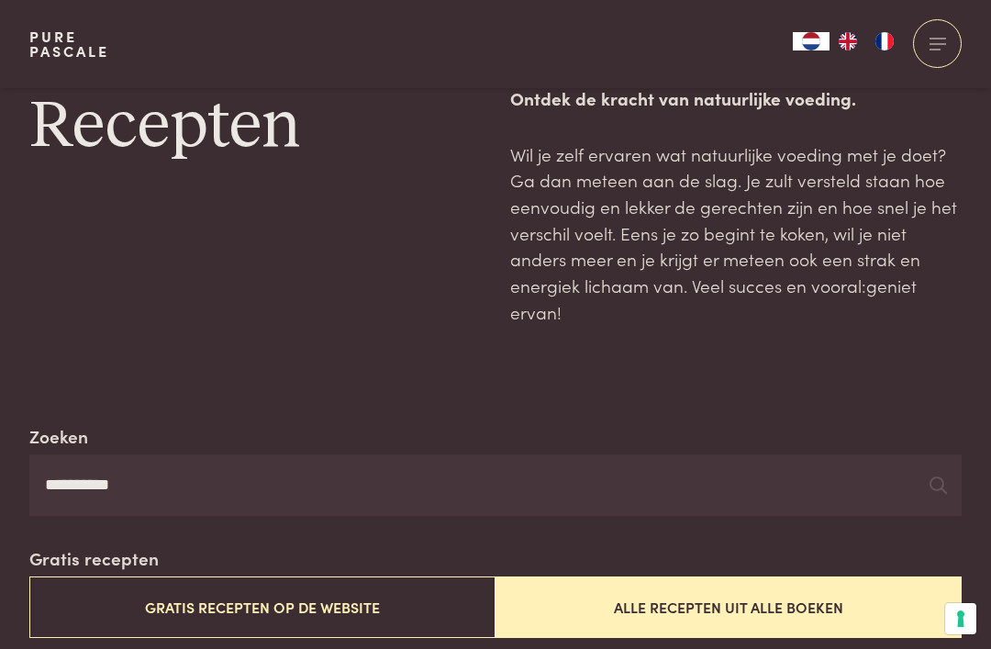
click at [515, 493] on input "*********" at bounding box center [495, 485] width 932 height 62
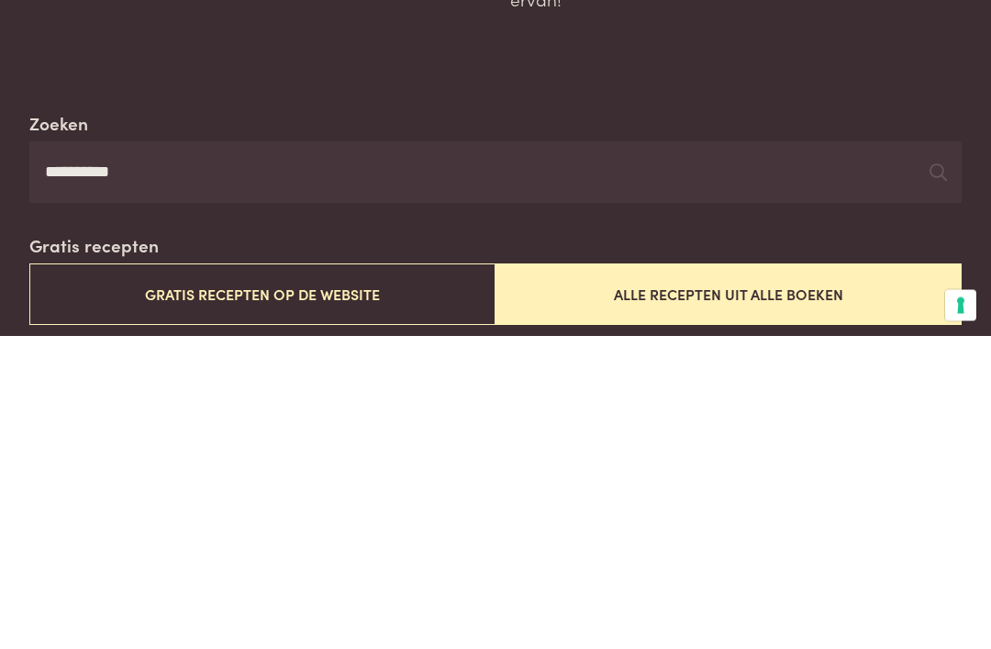
click at [784, 455] on input "*********" at bounding box center [495, 486] width 932 height 62
click at [786, 455] on input "*********" at bounding box center [495, 486] width 932 height 62
click at [939, 472] on div at bounding box center [937, 486] width 17 height 28
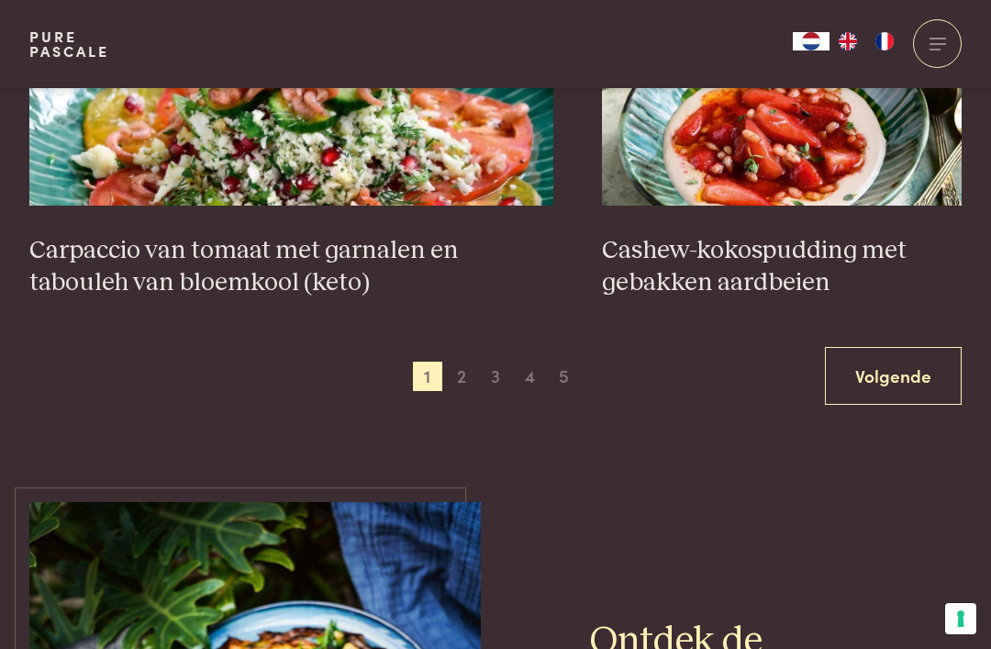
click at [897, 349] on link "Volgende" at bounding box center [893, 376] width 137 height 58
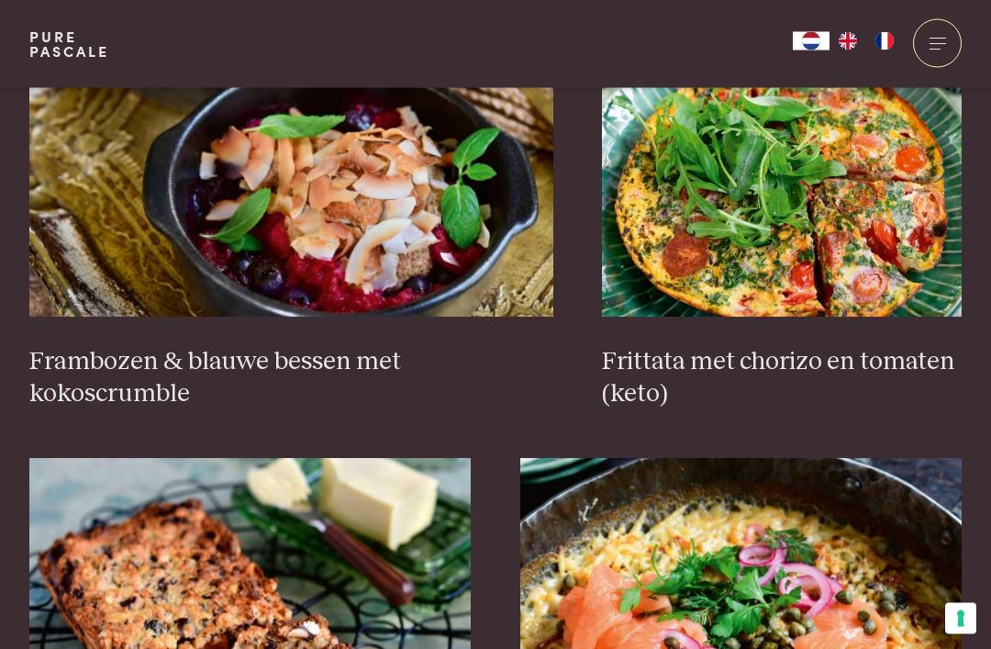
scroll to position [1821, 0]
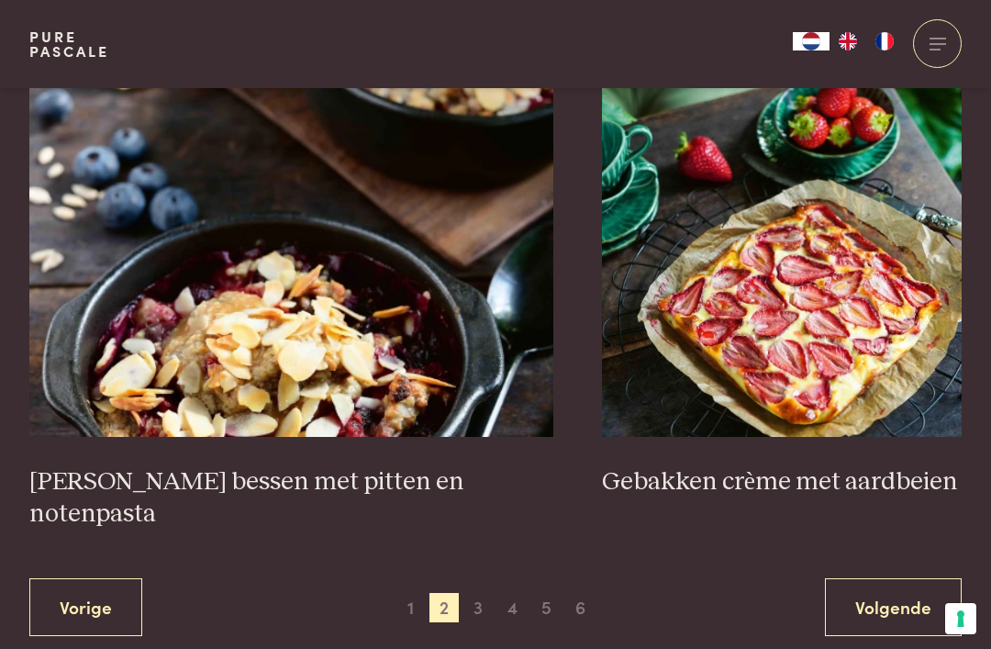
click at [880, 578] on link "Volgende" at bounding box center [893, 607] width 137 height 58
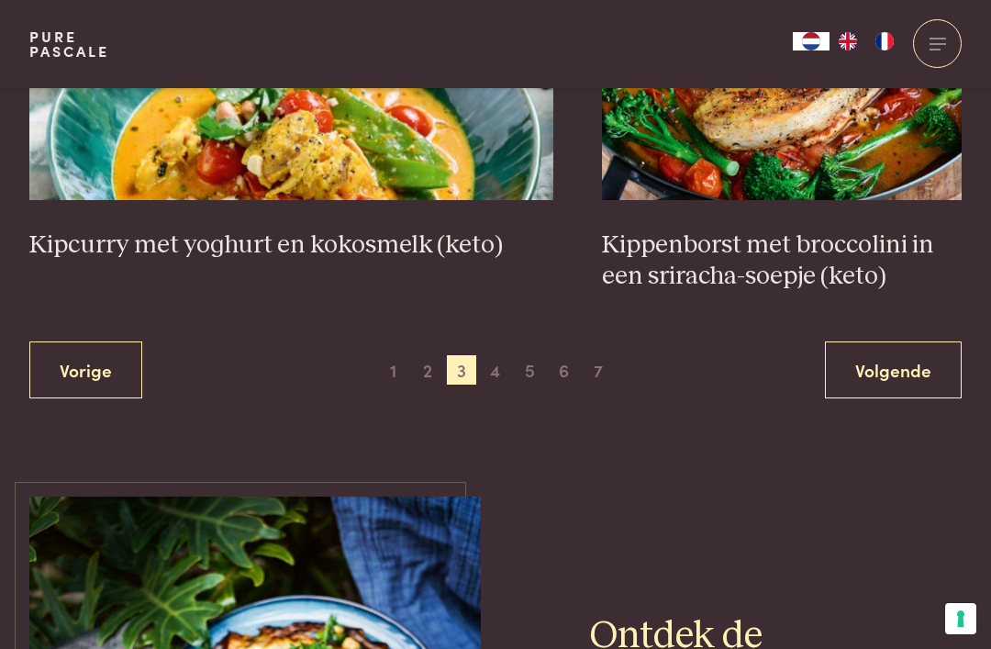
click at [851, 341] on link "Volgende" at bounding box center [893, 370] width 137 height 58
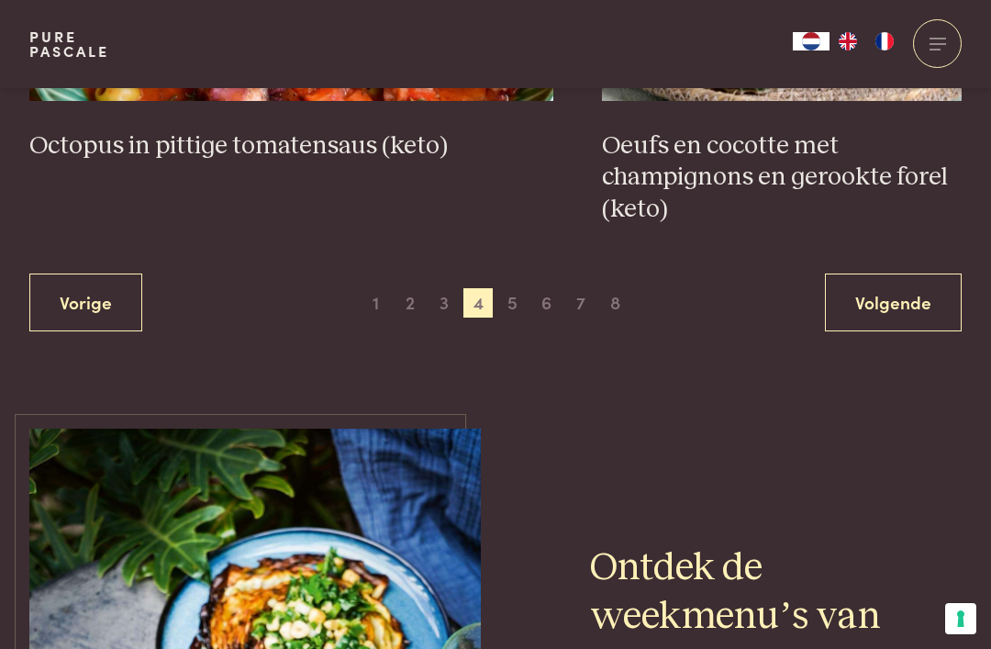
scroll to position [3552, 0]
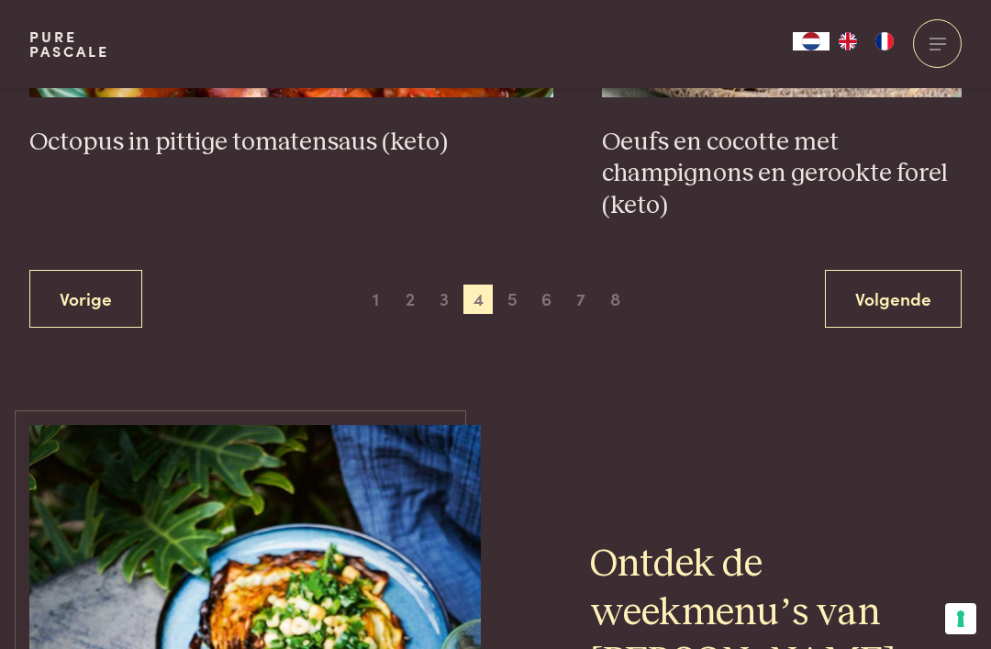
click at [858, 283] on link "Volgende" at bounding box center [893, 299] width 137 height 58
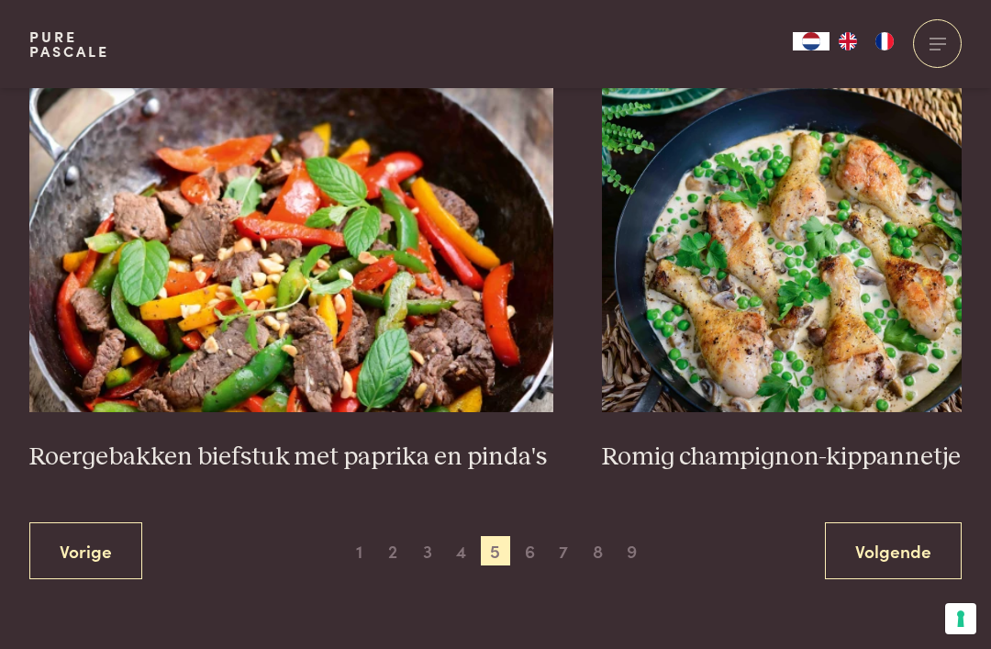
click at [925, 522] on link "Volgende" at bounding box center [893, 551] width 137 height 58
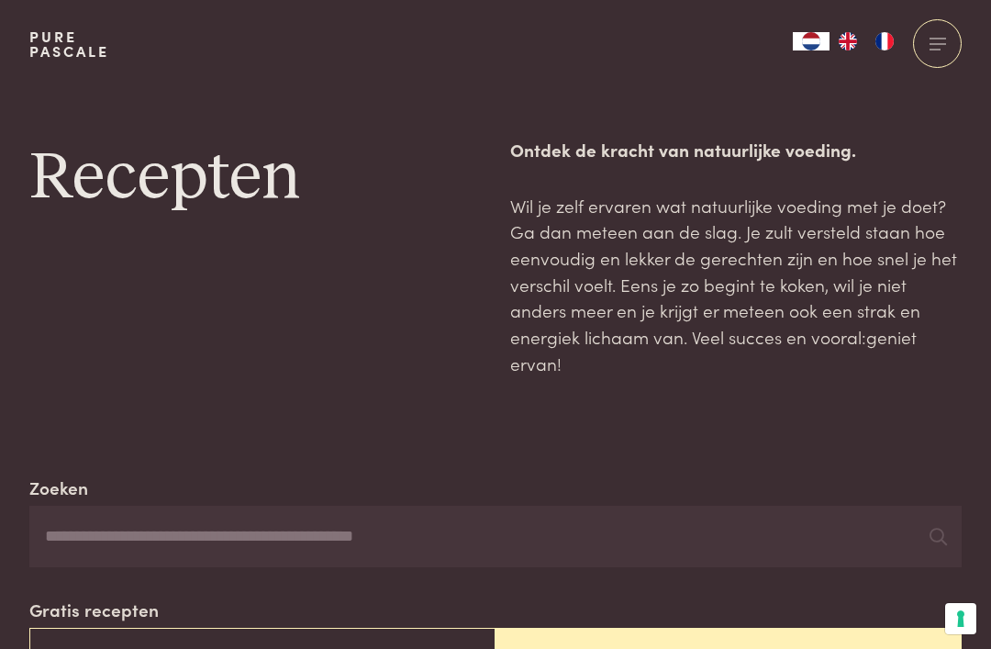
click at [112, 508] on input "Zoeken" at bounding box center [495, 536] width 932 height 62
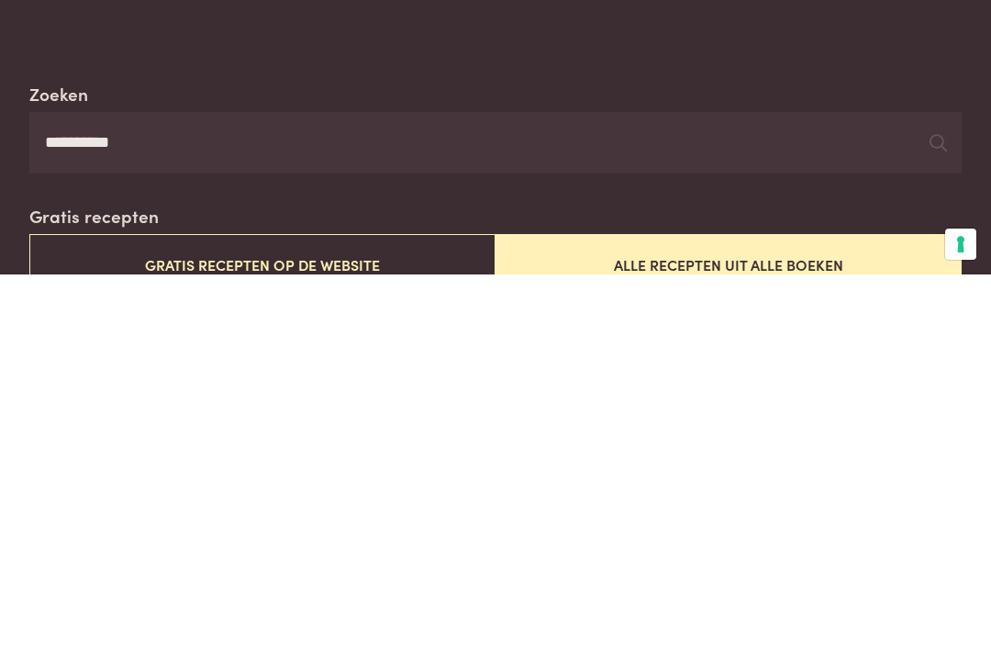
click at [921, 486] on input "*********" at bounding box center [495, 517] width 932 height 62
click at [936, 508] on icon at bounding box center [937, 516] width 17 height 17
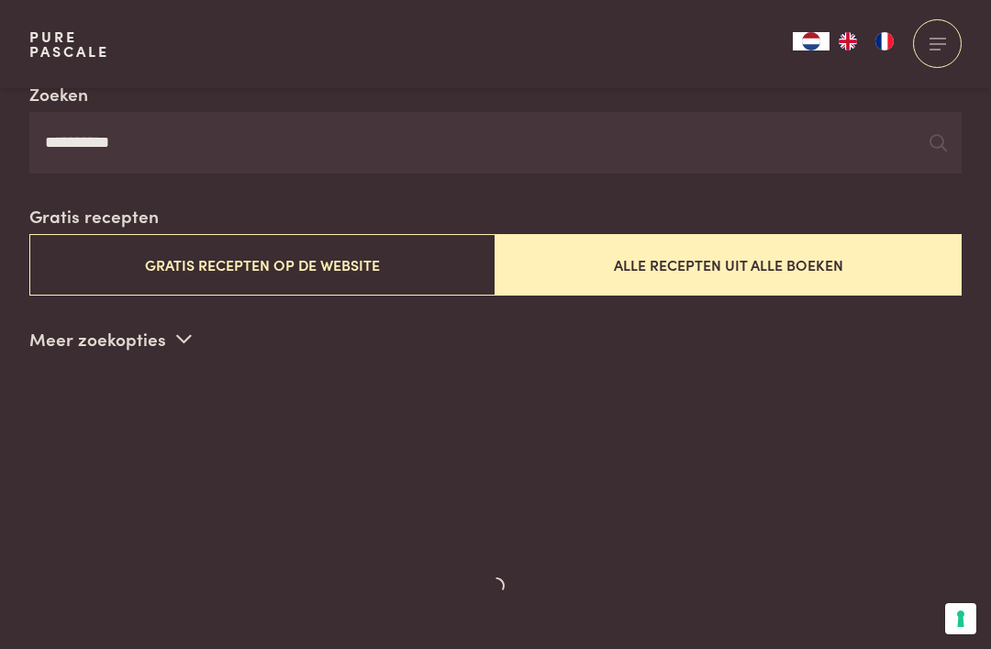
click at [933, 141] on icon at bounding box center [937, 142] width 17 height 17
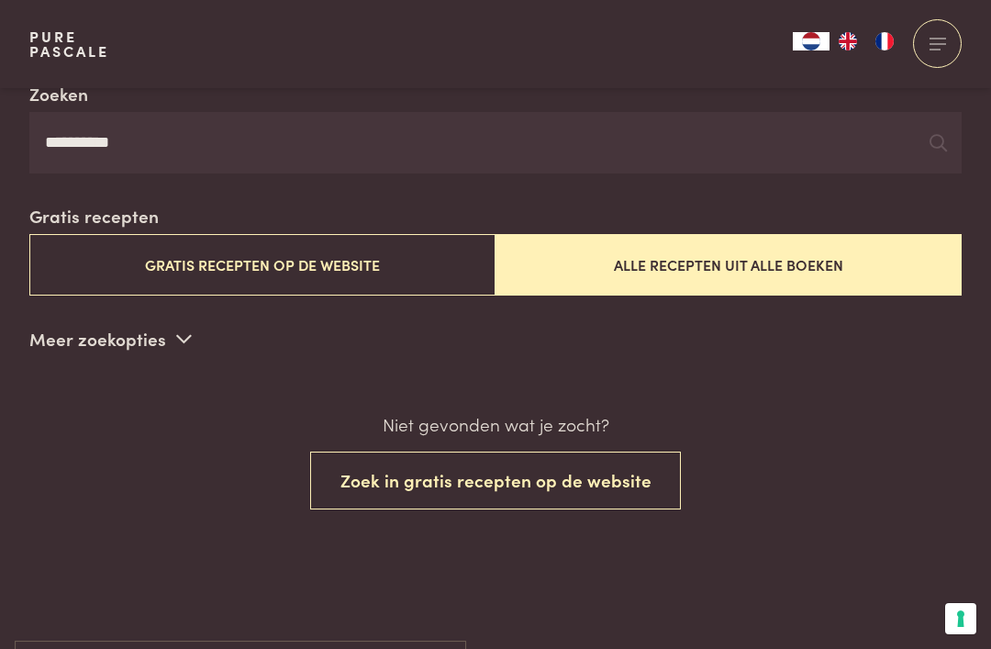
click at [927, 130] on input "*********" at bounding box center [495, 143] width 932 height 62
click at [877, 130] on input "*********" at bounding box center [495, 143] width 932 height 62
click at [863, 134] on input "*********" at bounding box center [495, 143] width 932 height 62
click at [860, 133] on input "*********" at bounding box center [495, 143] width 932 height 62
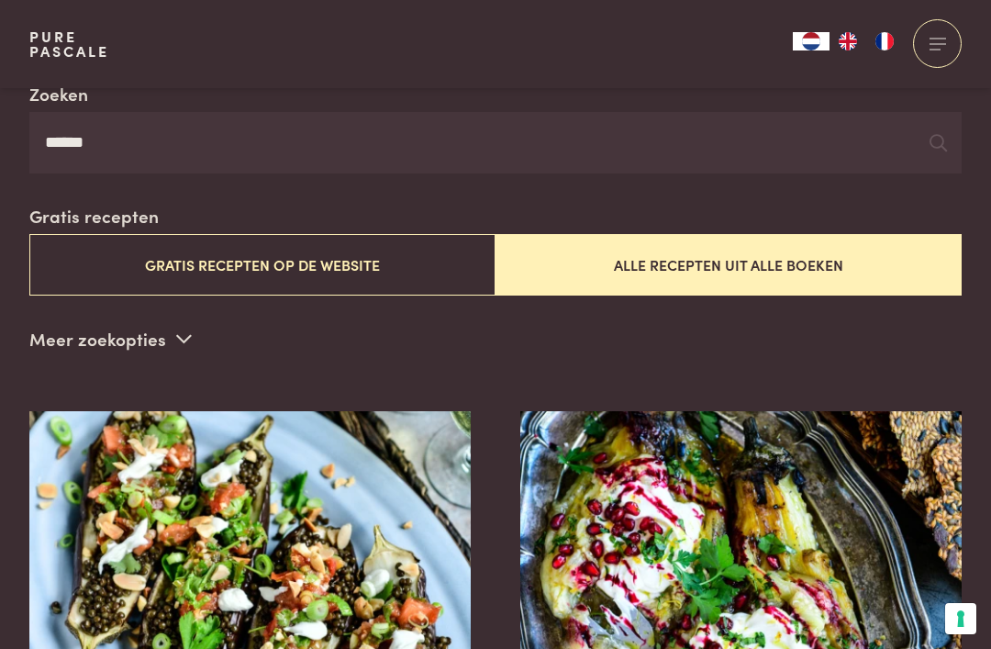
click at [928, 142] on input "******" at bounding box center [495, 143] width 932 height 62
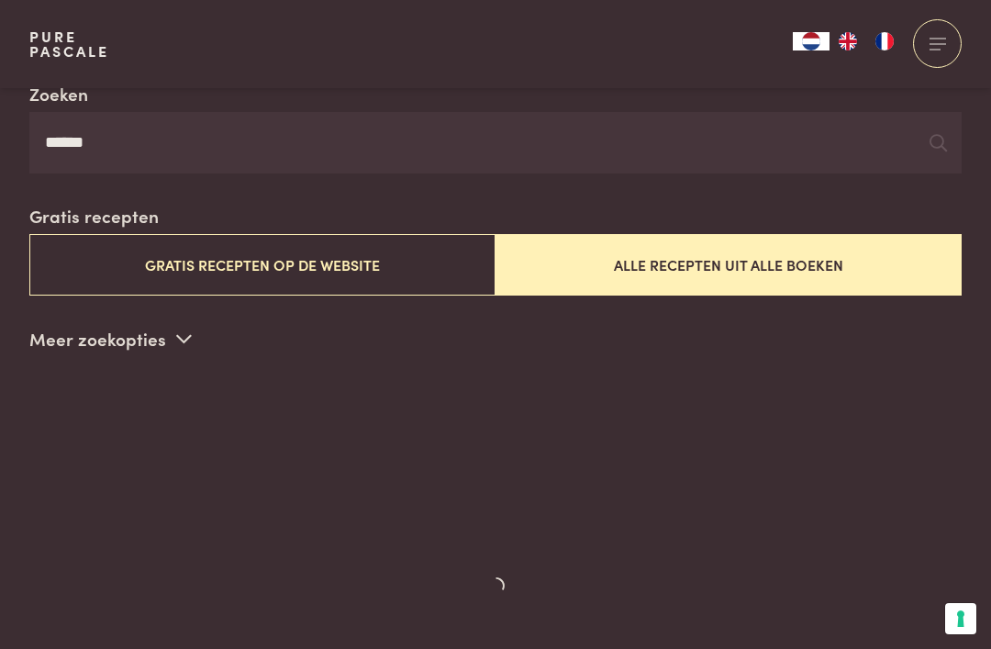
type input "******"
click at [933, 134] on icon at bounding box center [937, 142] width 17 height 17
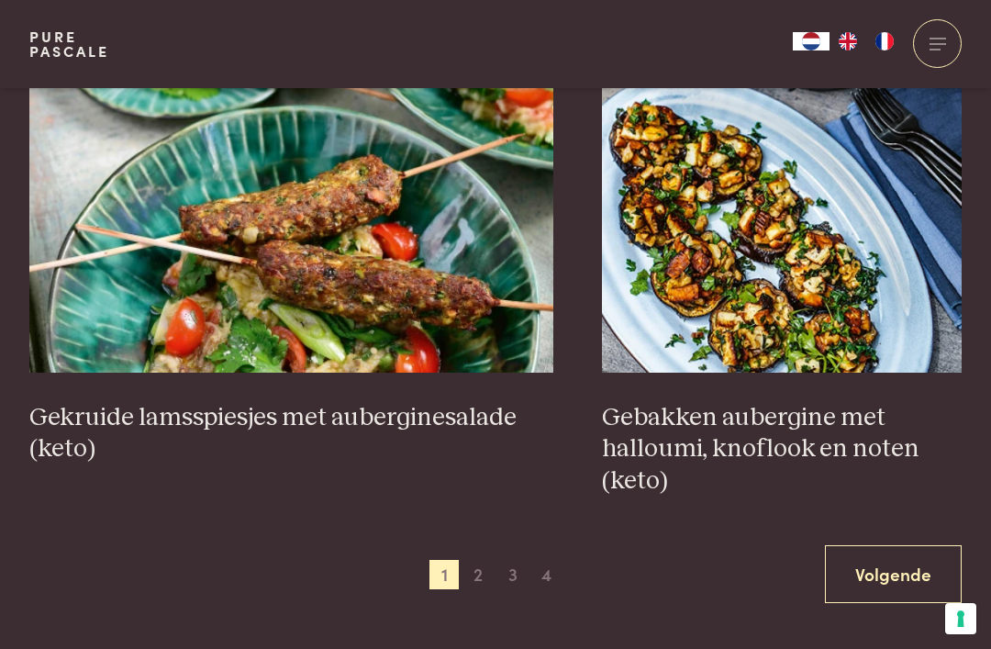
click at [875, 545] on link "Volgende" at bounding box center [893, 574] width 137 height 58
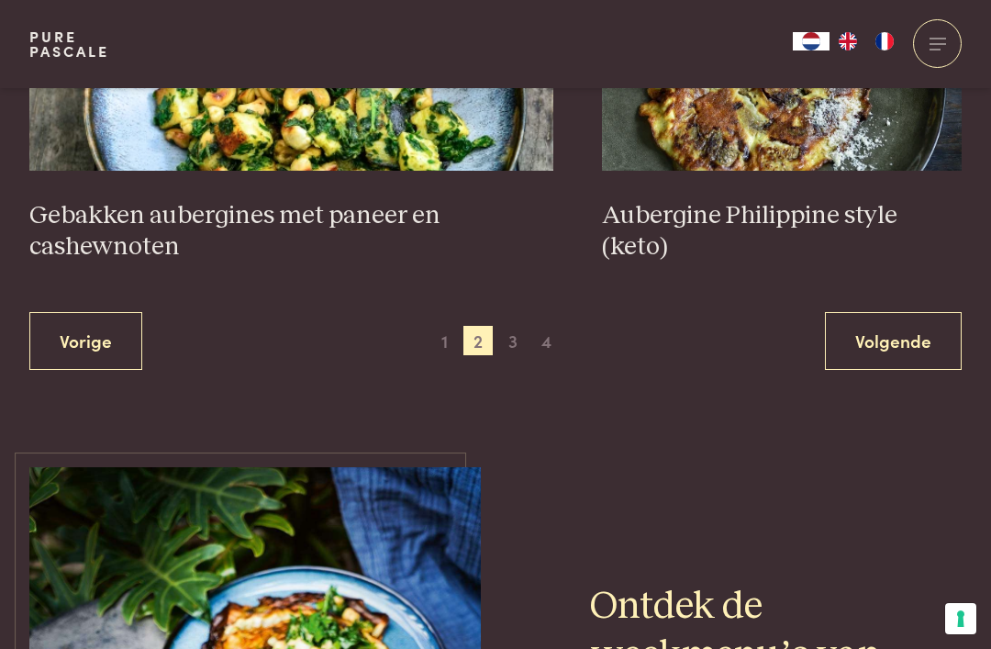
click at [854, 312] on link "Volgende" at bounding box center [893, 341] width 137 height 58
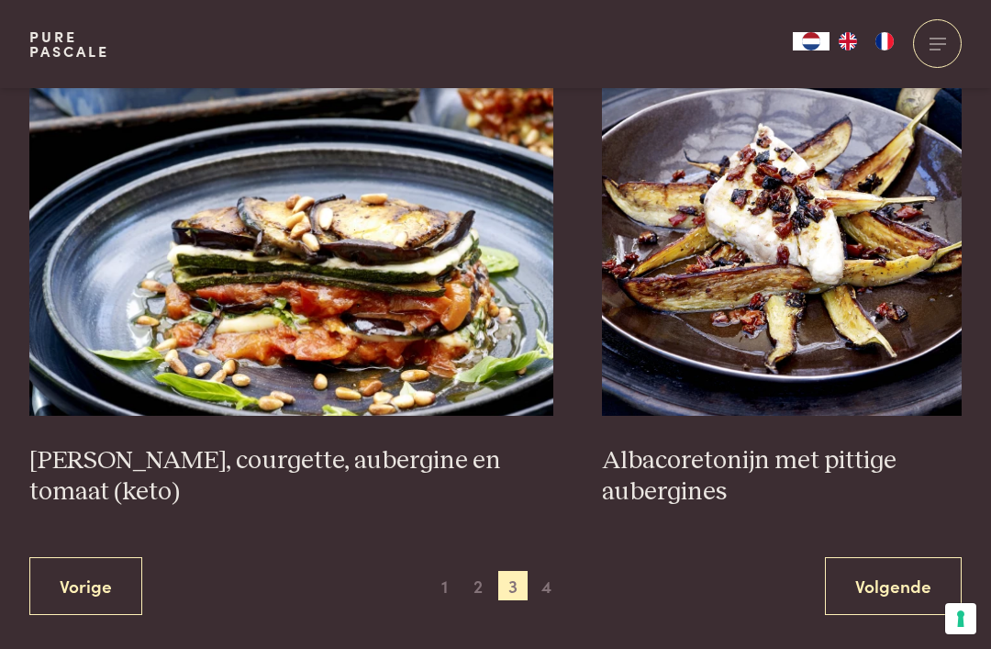
click at [884, 557] on link "Volgende" at bounding box center [893, 586] width 137 height 58
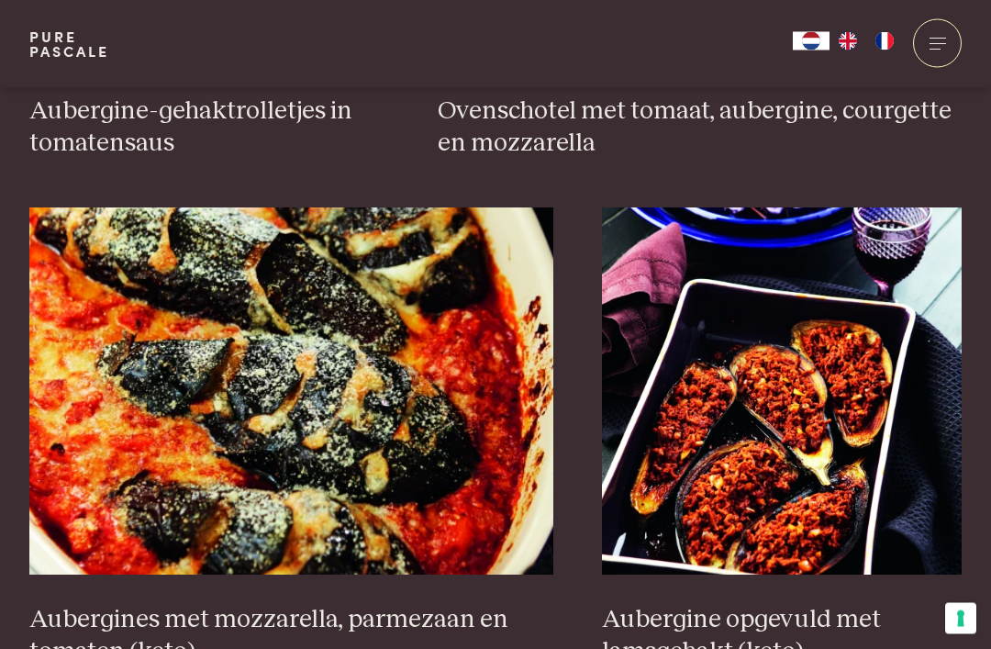
scroll to position [1645, 0]
click at [792, 368] on img at bounding box center [782, 390] width 360 height 367
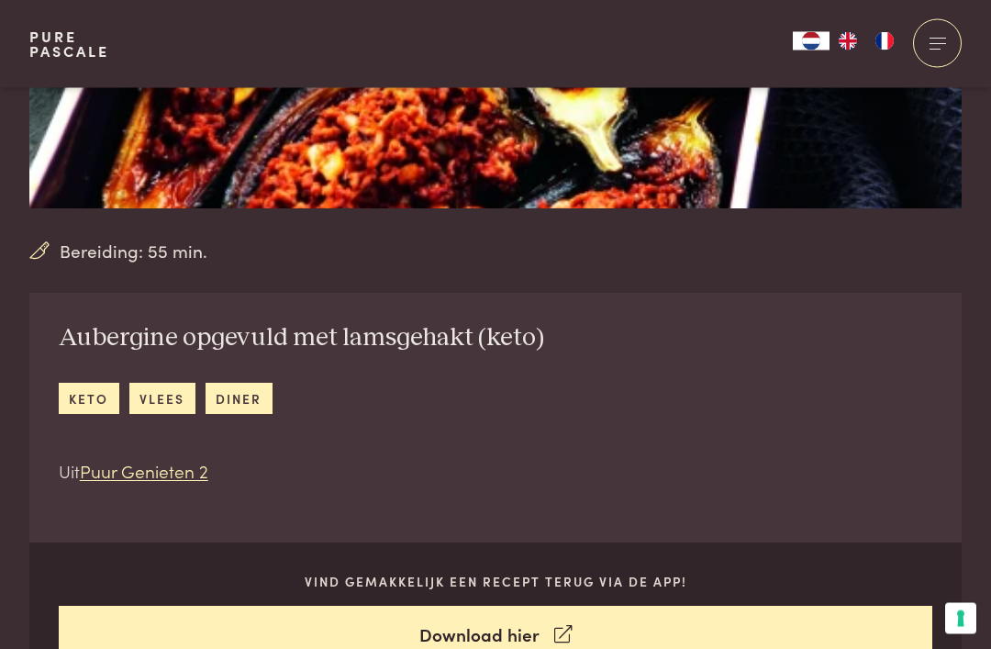
scroll to position [269, 0]
